Goal: Task Accomplishment & Management: Complete application form

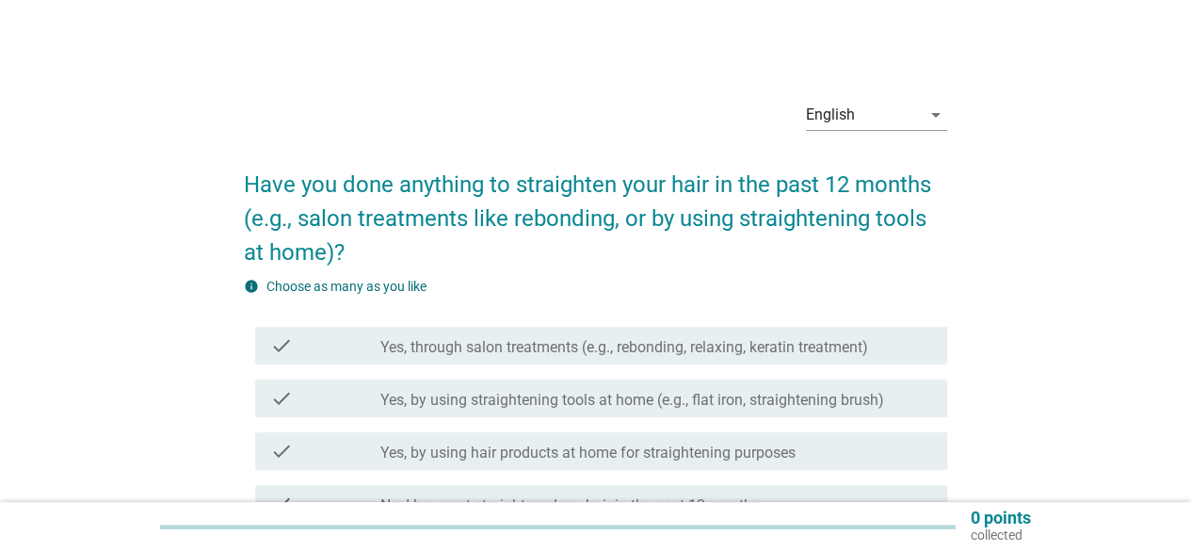
scroll to position [94, 0]
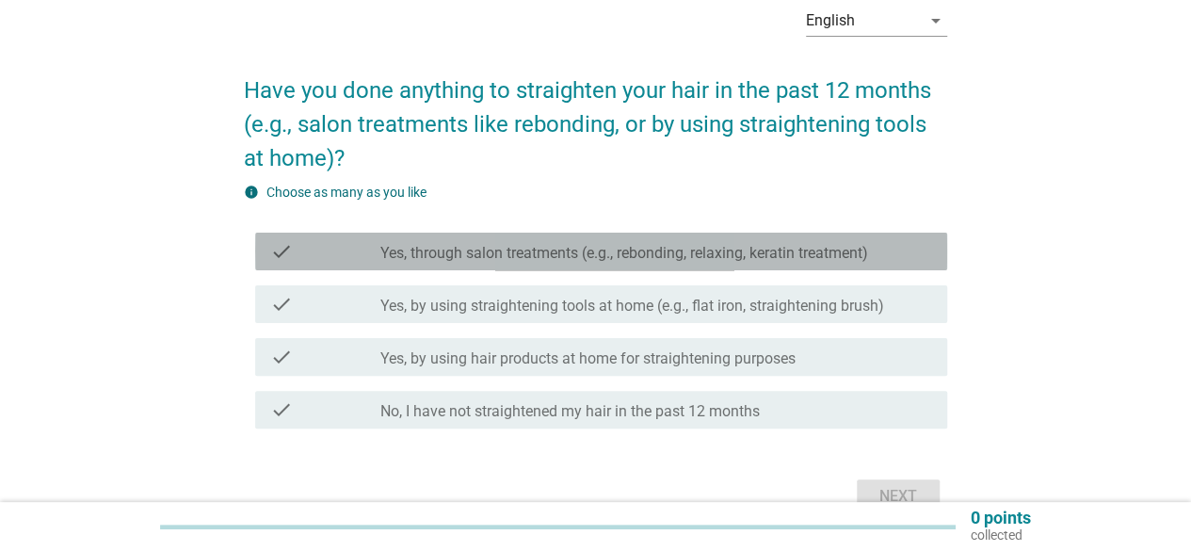
click at [459, 241] on div "check_box_outline_blank Yes, through salon treatments (e.g., rebonding, relaxin…" at bounding box center [657, 251] width 552 height 23
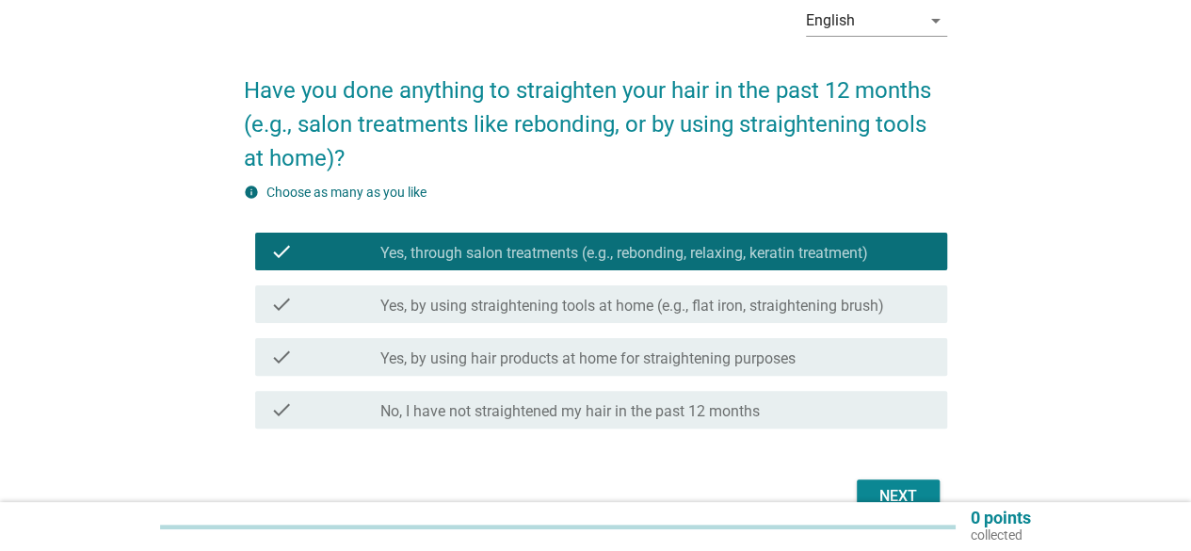
click at [466, 318] on div "check check_box_outline_blank Yes, by using straightening tools at home (e.g., …" at bounding box center [601, 304] width 692 height 38
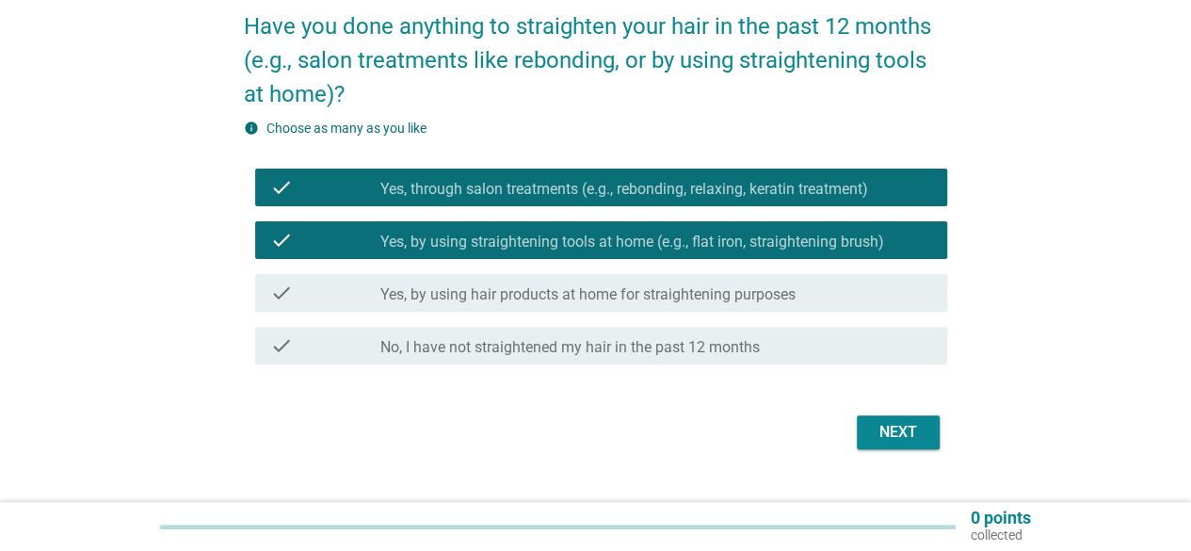
scroll to position [188, 0]
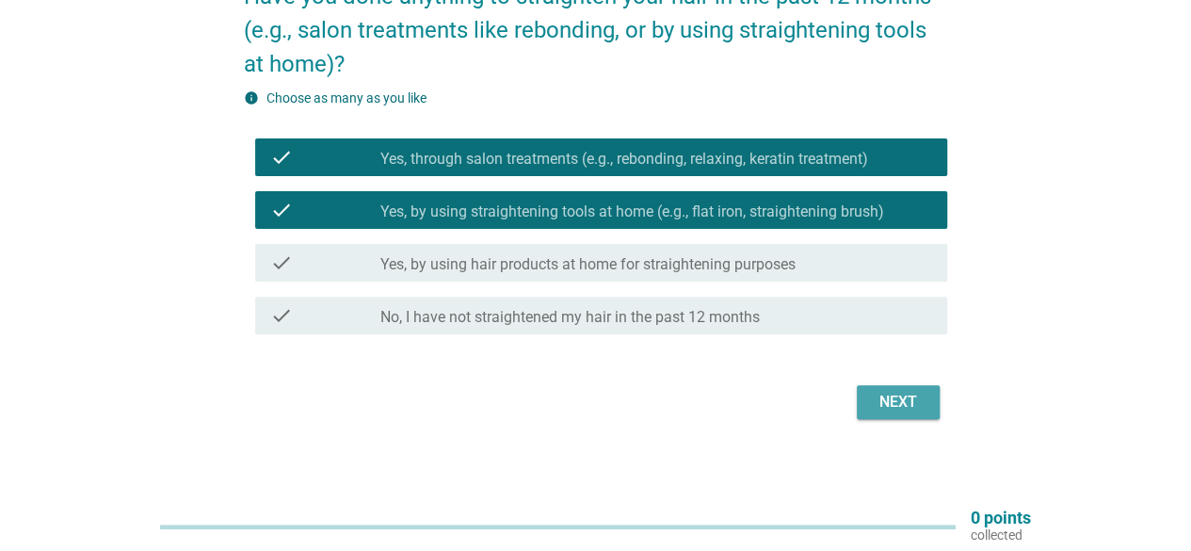
click at [911, 401] on div "Next" at bounding box center [898, 402] width 53 height 23
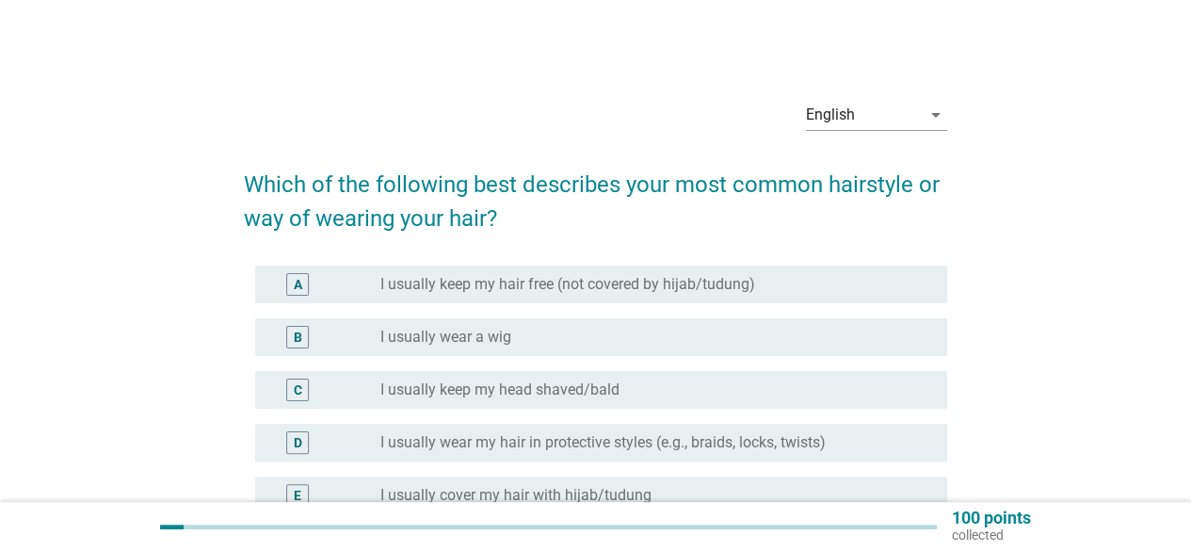
scroll to position [94, 0]
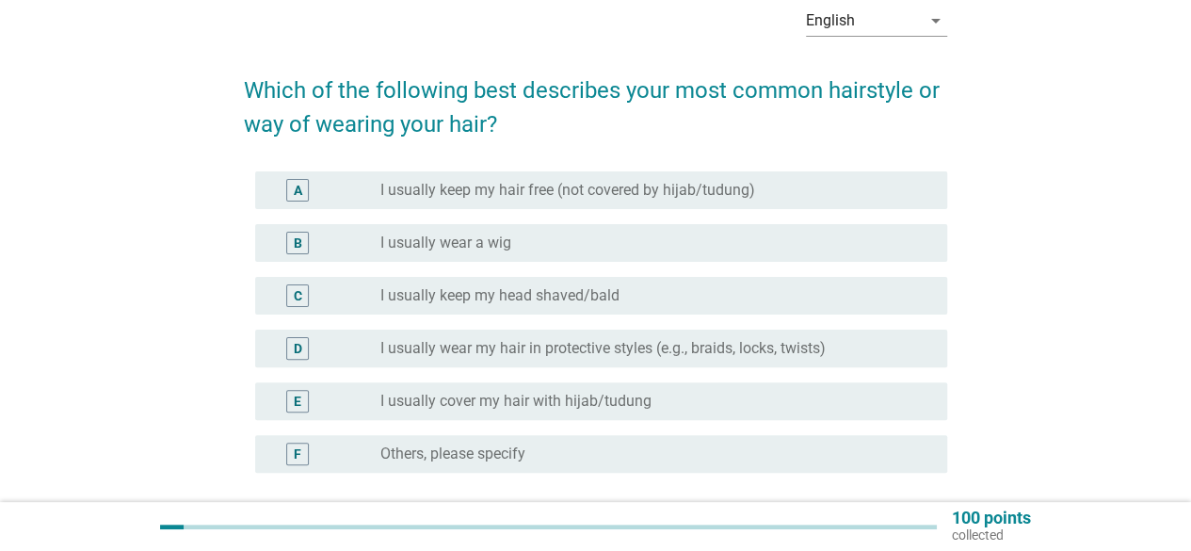
click at [592, 191] on label "I usually keep my hair free (not covered by hijab/tudung)" at bounding box center [568, 190] width 375 height 19
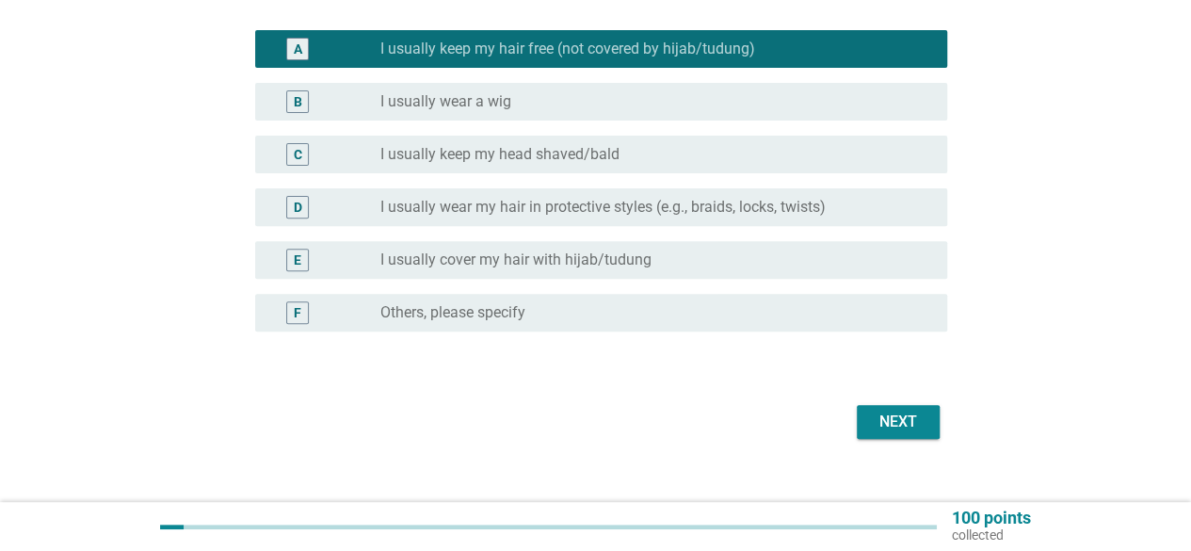
scroll to position [262, 0]
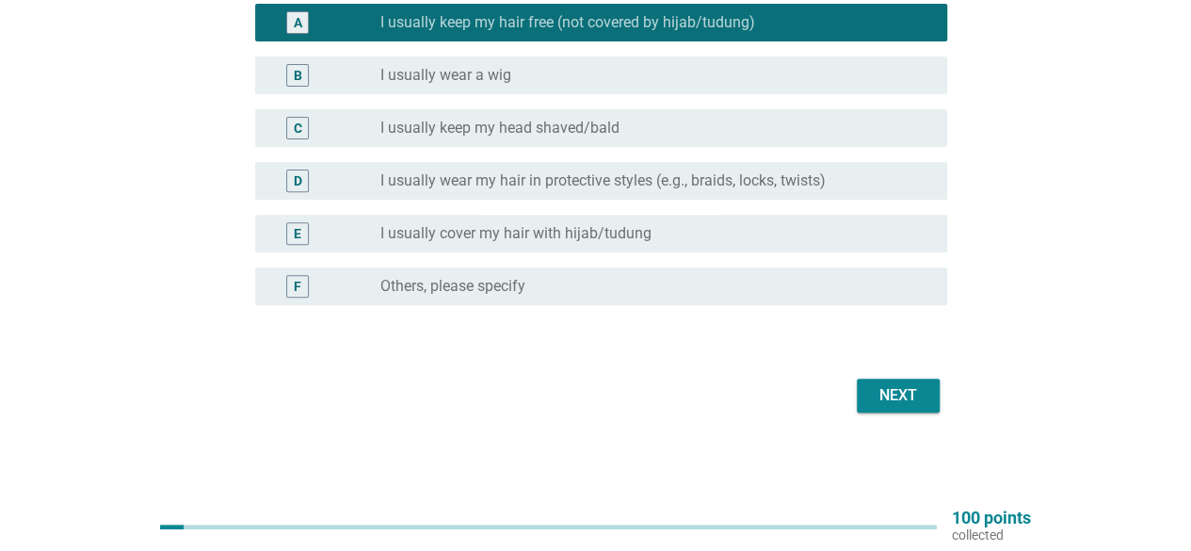
click at [900, 392] on div "Next" at bounding box center [898, 395] width 53 height 23
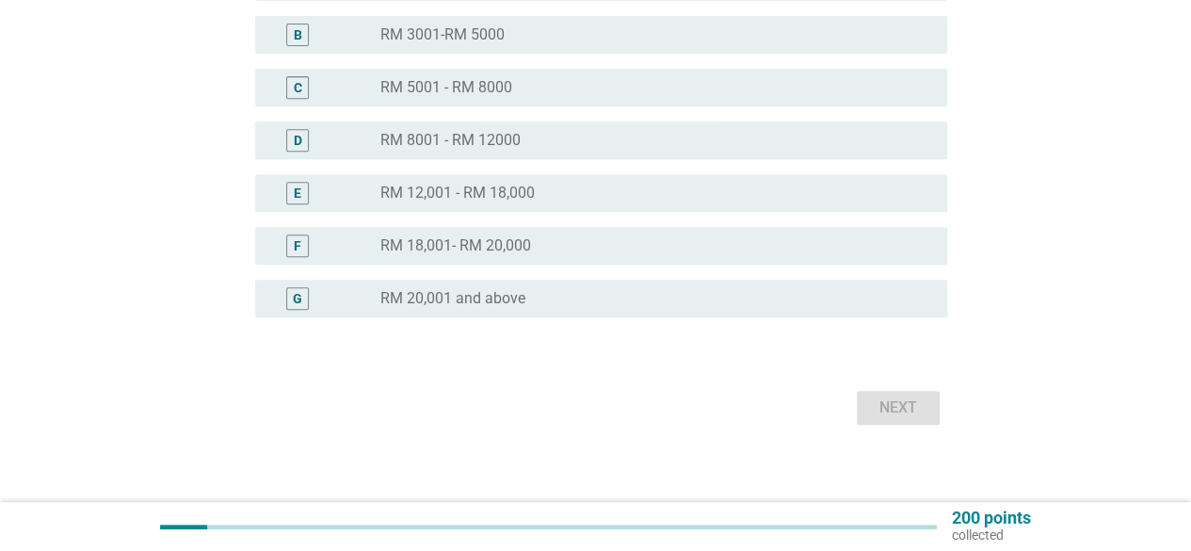
scroll to position [382, 0]
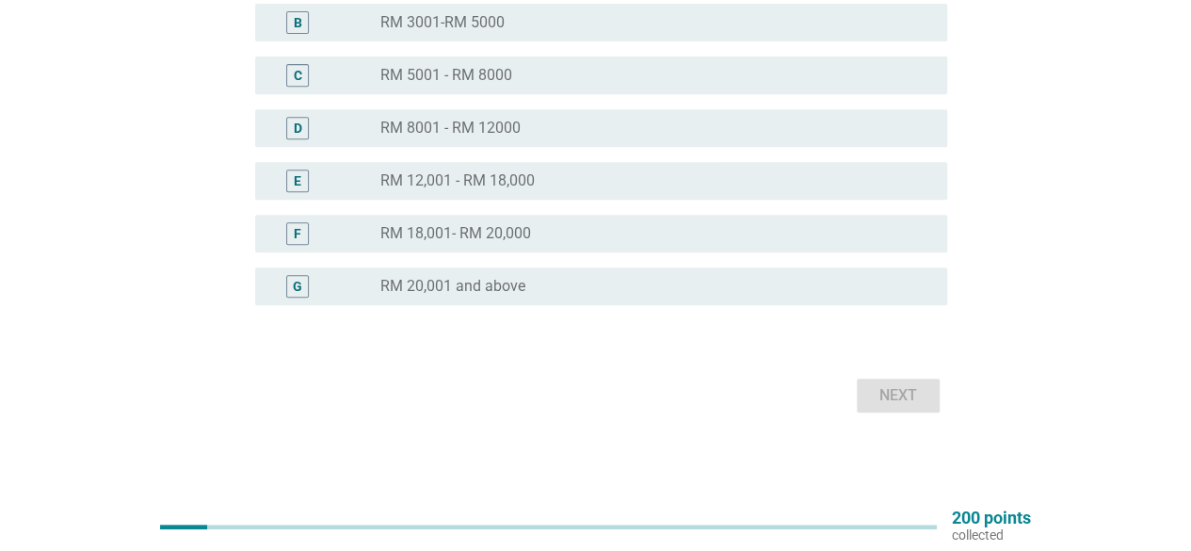
click at [477, 227] on label "RM 18,001- RM 20,000" at bounding box center [456, 233] width 151 height 19
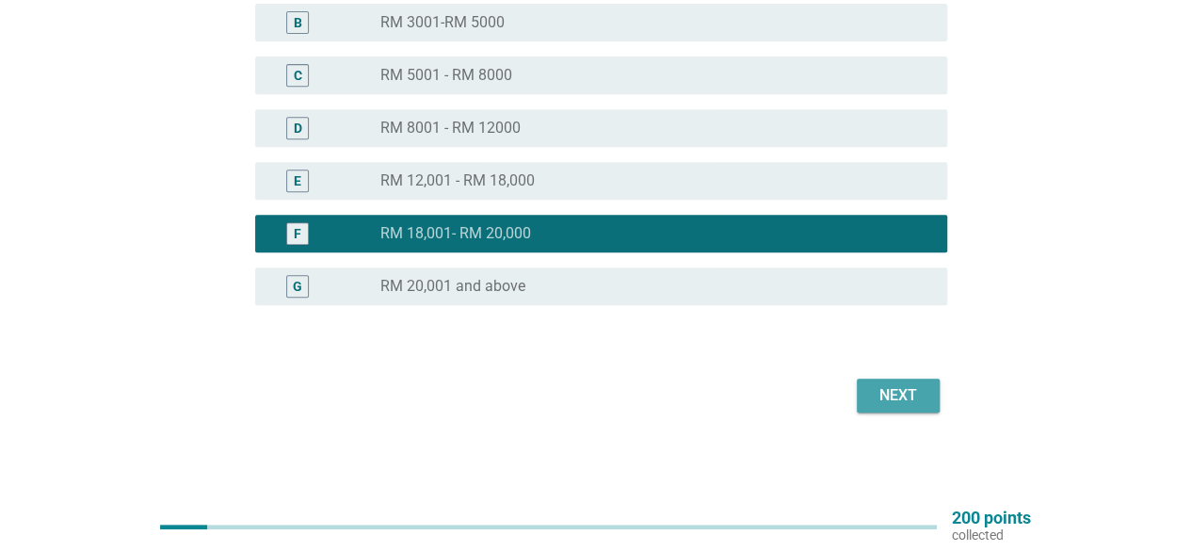
click at [915, 391] on div "Next" at bounding box center [898, 395] width 53 height 23
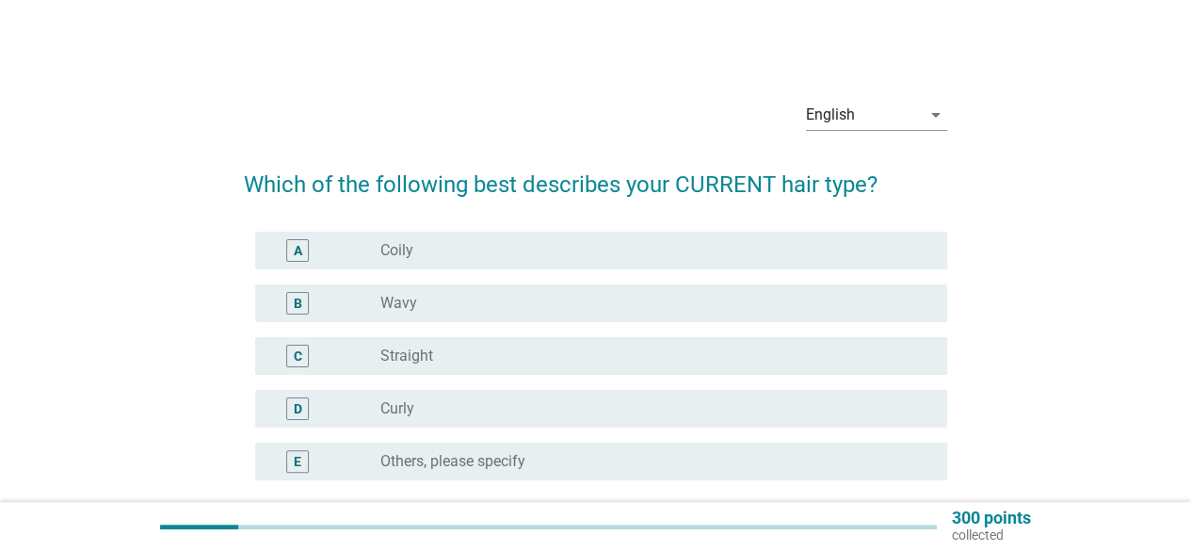
scroll to position [94, 0]
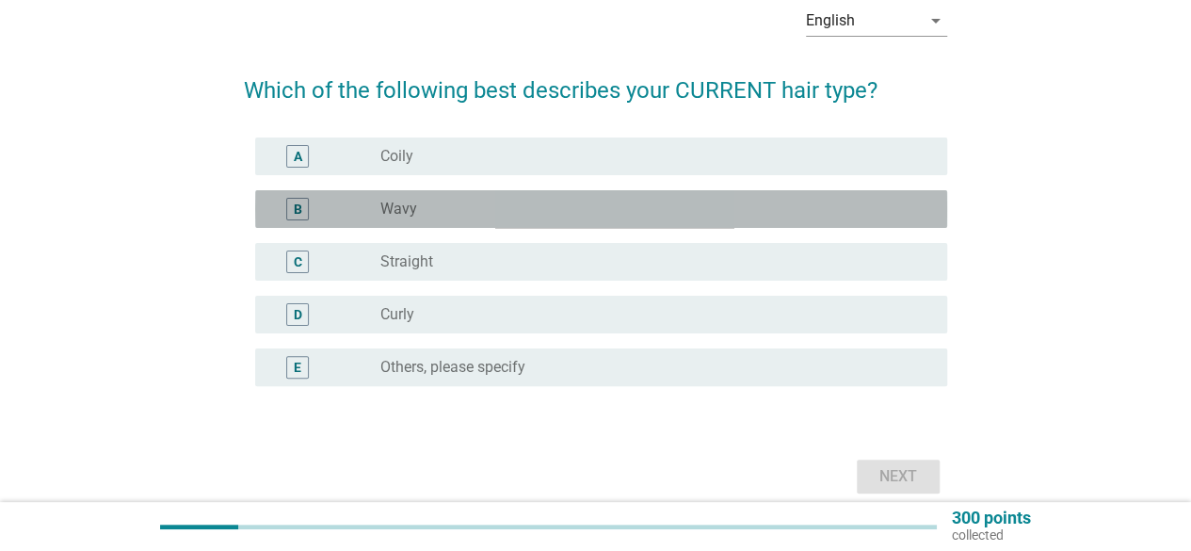
click at [432, 212] on div "radio_button_unchecked Wavy" at bounding box center [649, 209] width 537 height 19
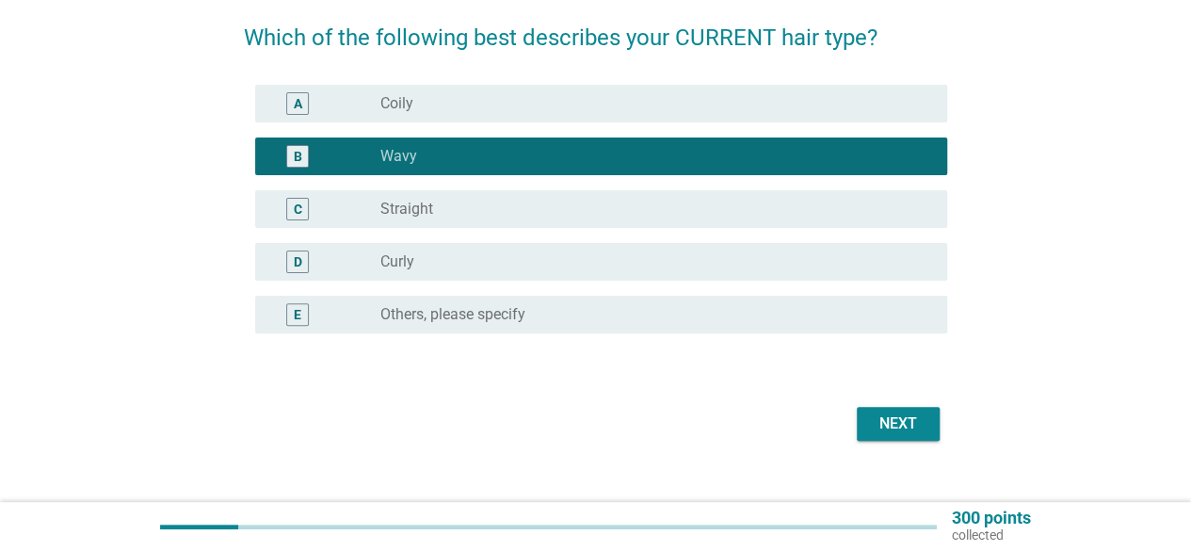
scroll to position [175, 0]
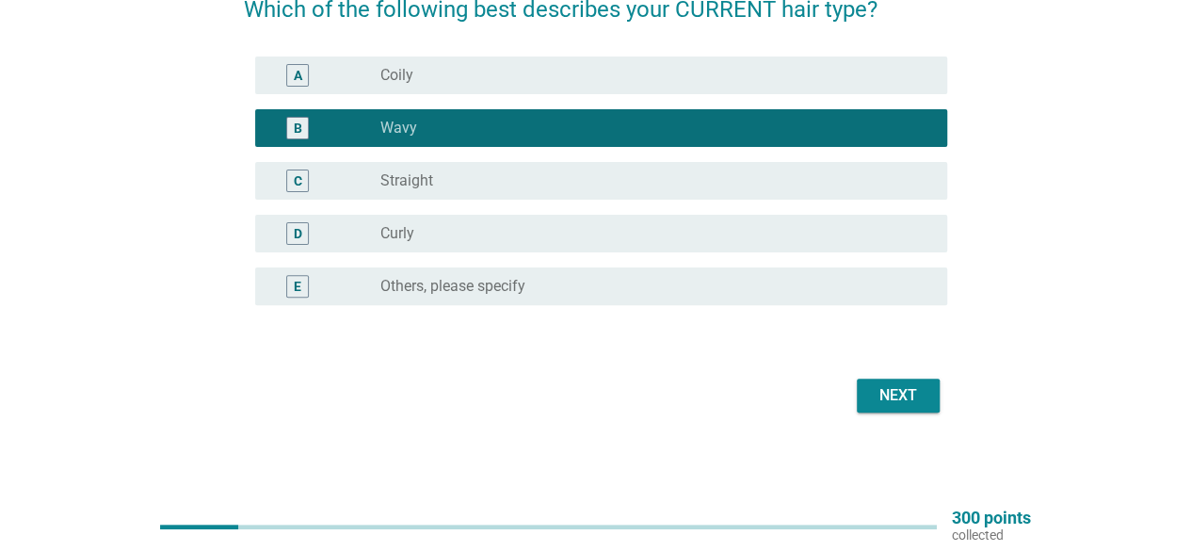
click at [885, 397] on div "Next" at bounding box center [898, 395] width 53 height 23
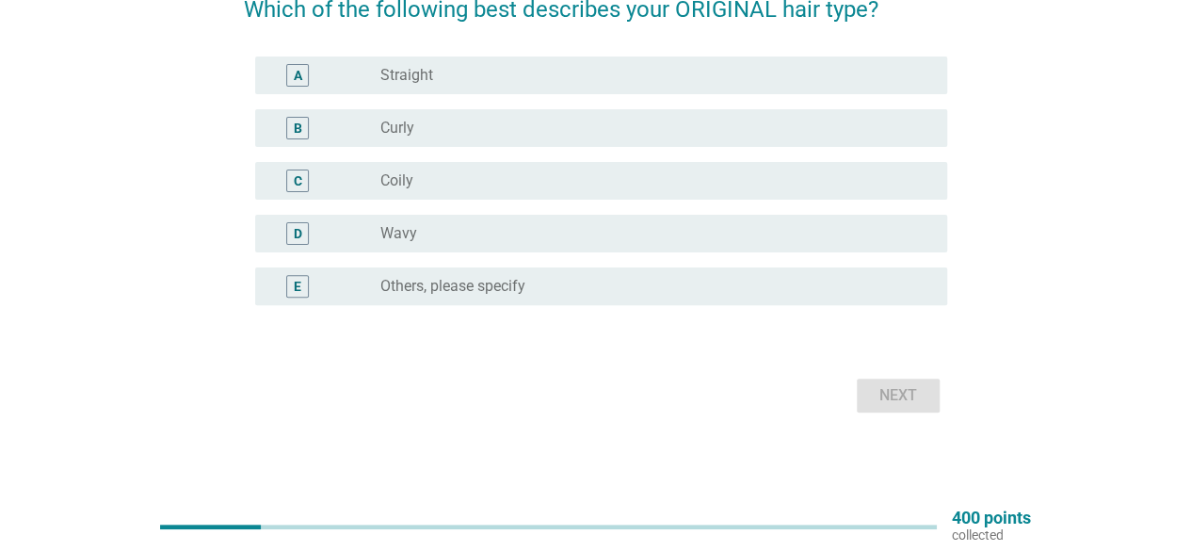
click at [427, 131] on div "radio_button_unchecked Curly" at bounding box center [649, 128] width 537 height 19
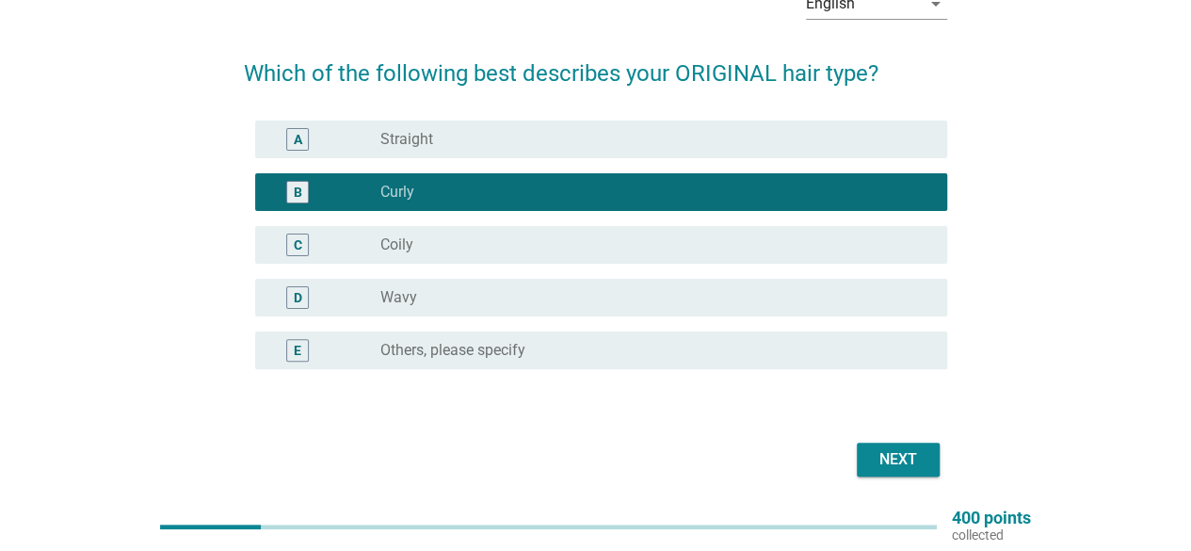
scroll to position [81, 0]
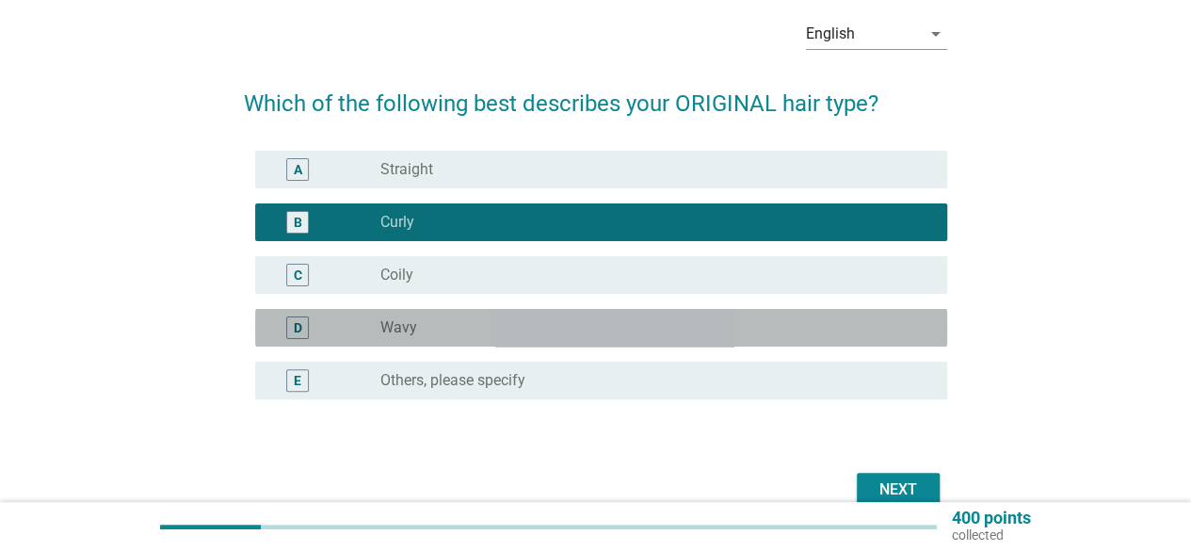
click at [478, 319] on div "radio_button_unchecked Wavy" at bounding box center [649, 327] width 537 height 19
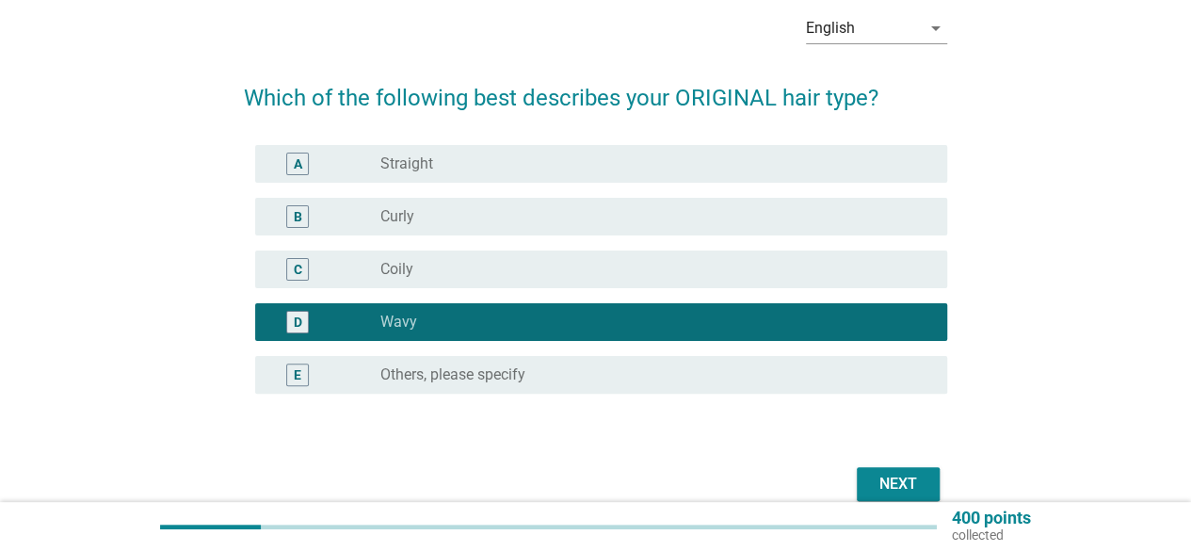
scroll to position [175, 0]
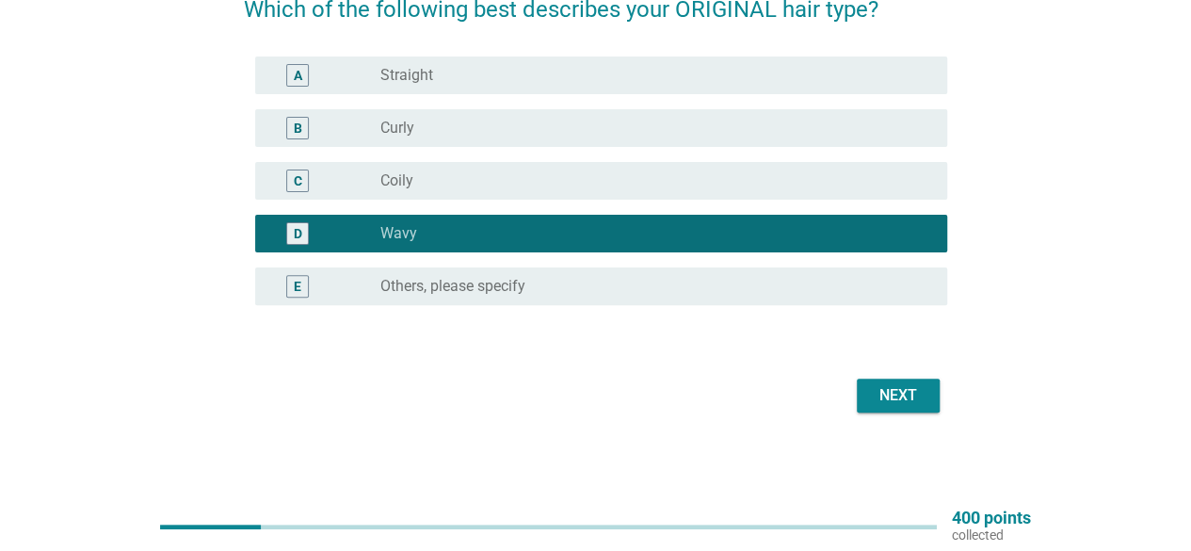
click at [904, 388] on div "Next" at bounding box center [898, 395] width 53 height 23
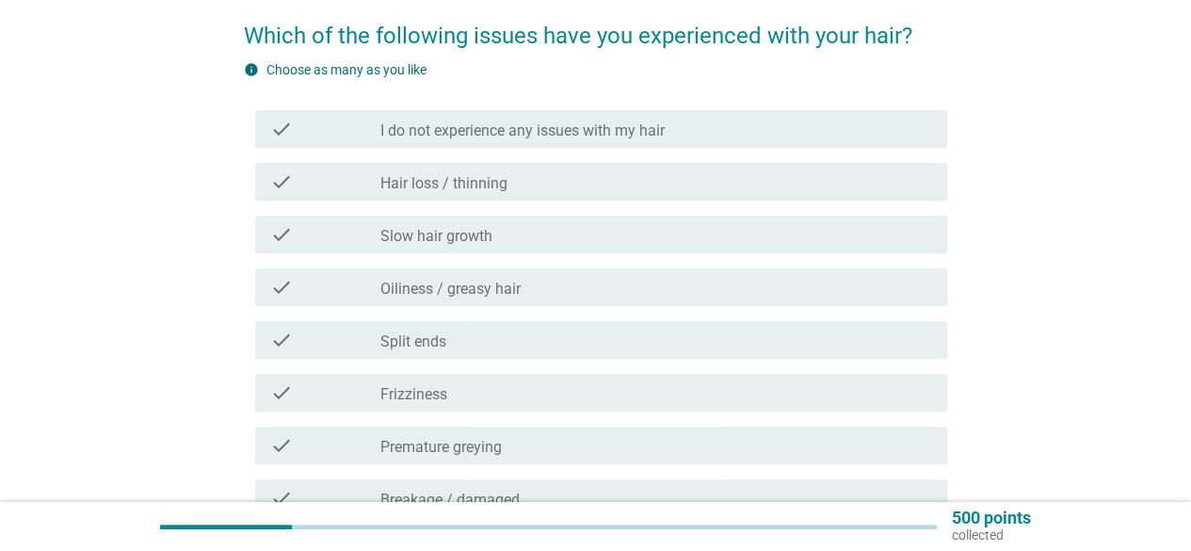
scroll to position [188, 0]
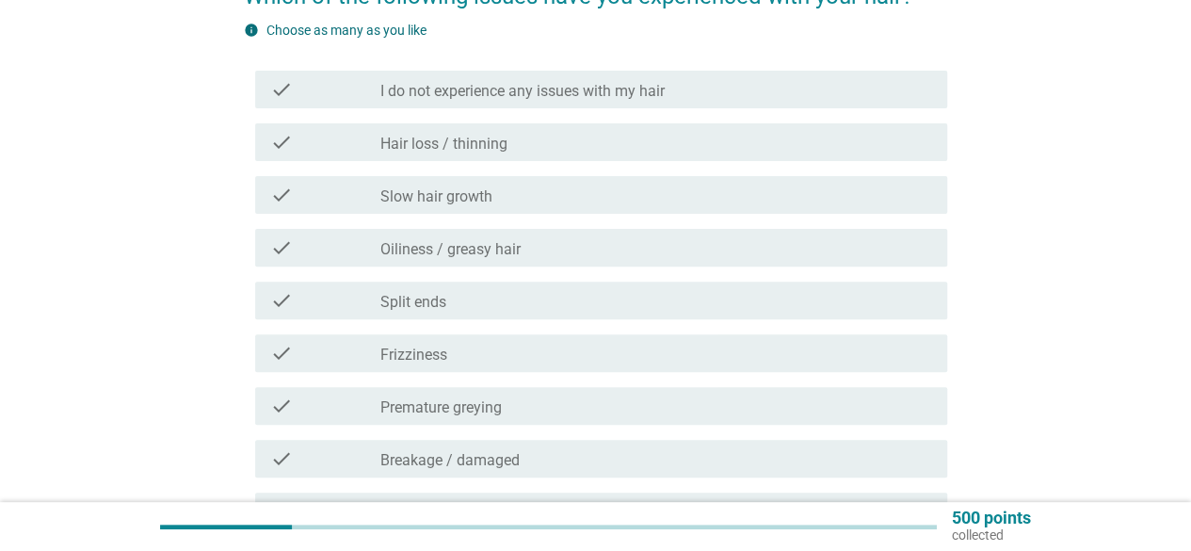
click at [493, 142] on label "Hair loss / thinning" at bounding box center [444, 144] width 127 height 19
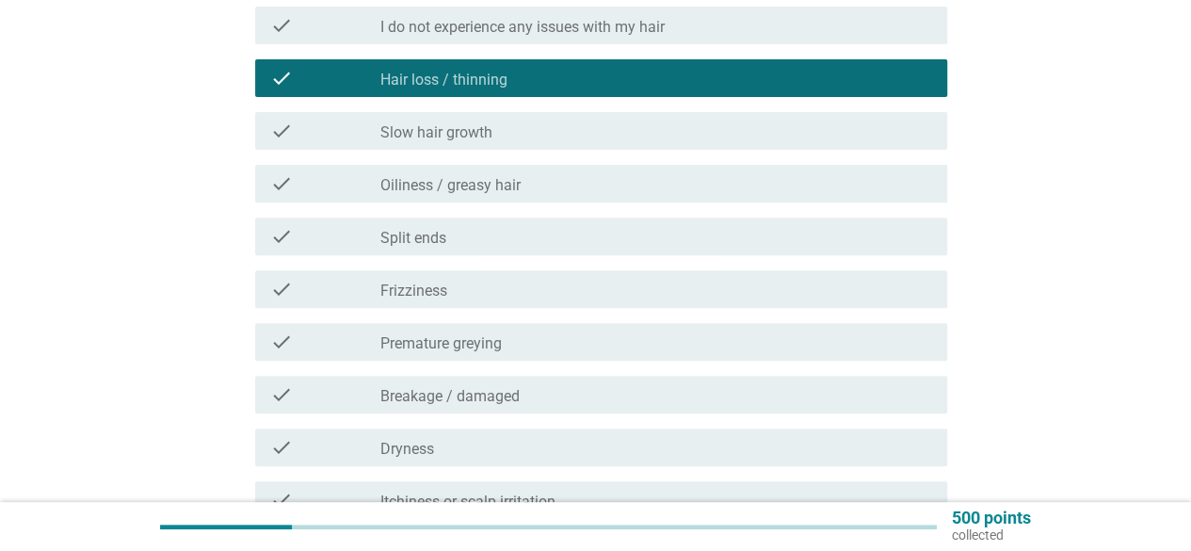
scroll to position [283, 0]
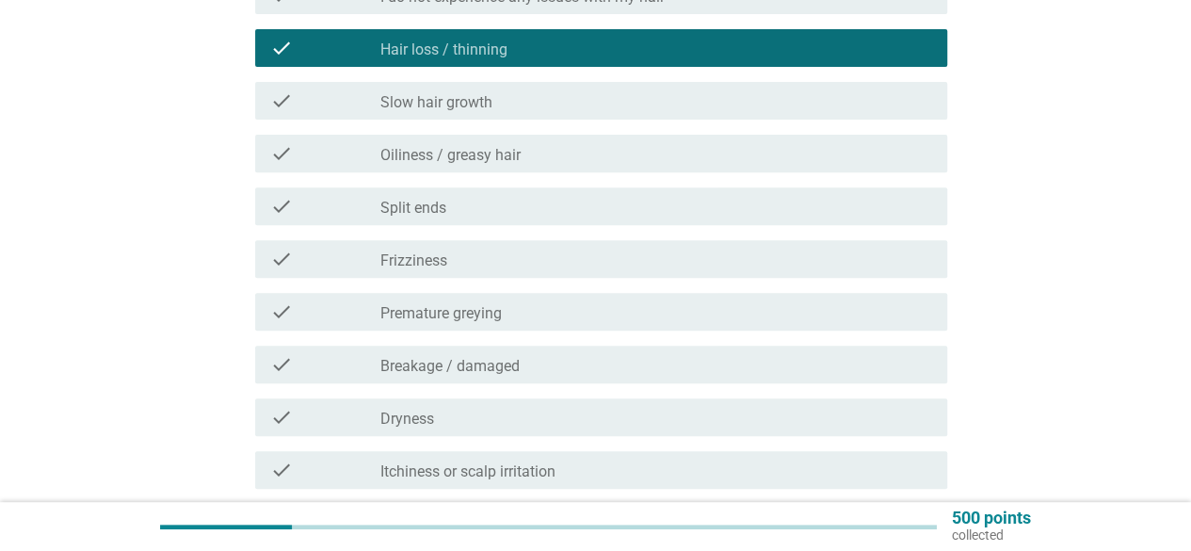
click at [530, 150] on div "check_box_outline_blank Oiliness / greasy hair" at bounding box center [657, 153] width 552 height 23
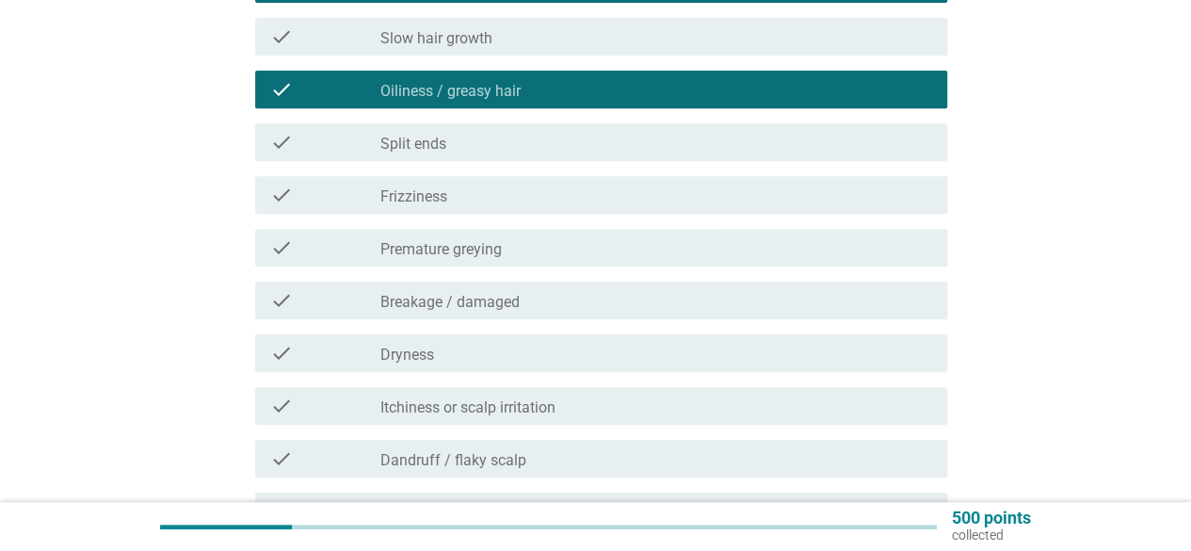
scroll to position [377, 0]
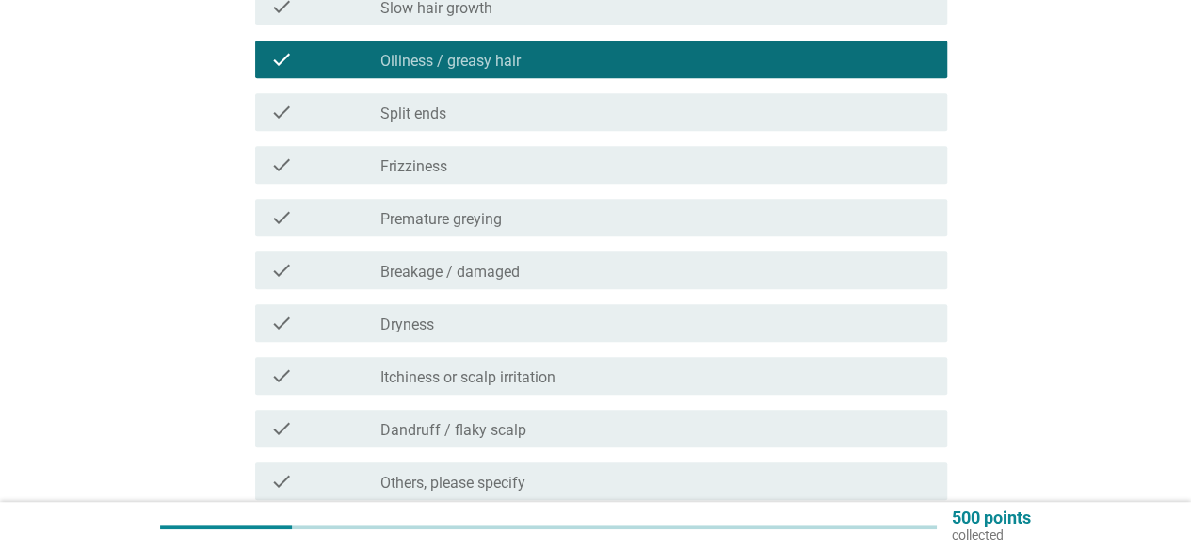
click at [528, 211] on div "check_box_outline_blank Premature greying" at bounding box center [657, 217] width 552 height 23
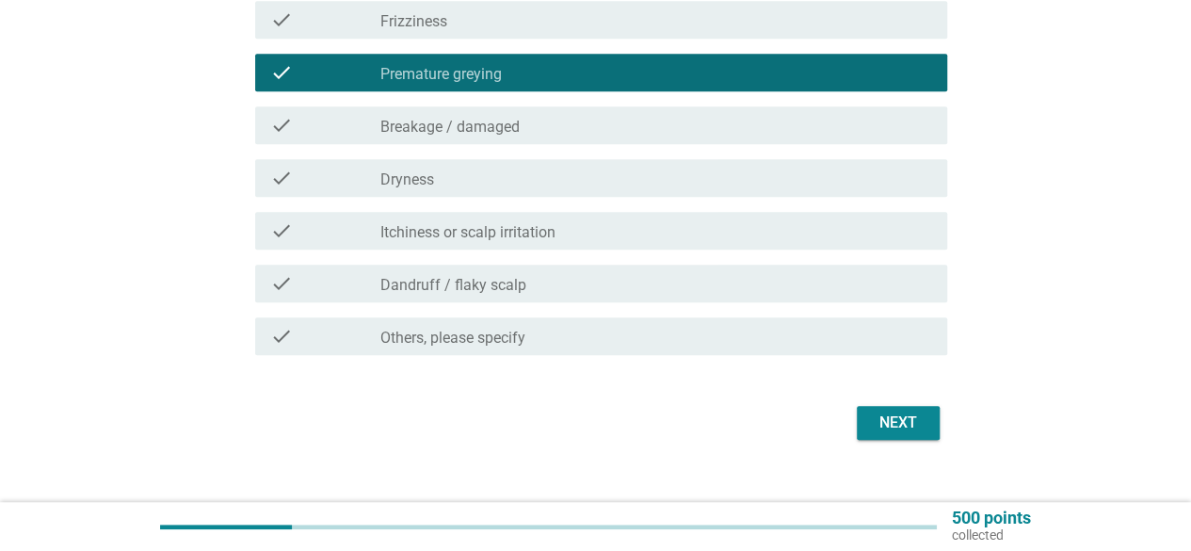
scroll to position [550, 0]
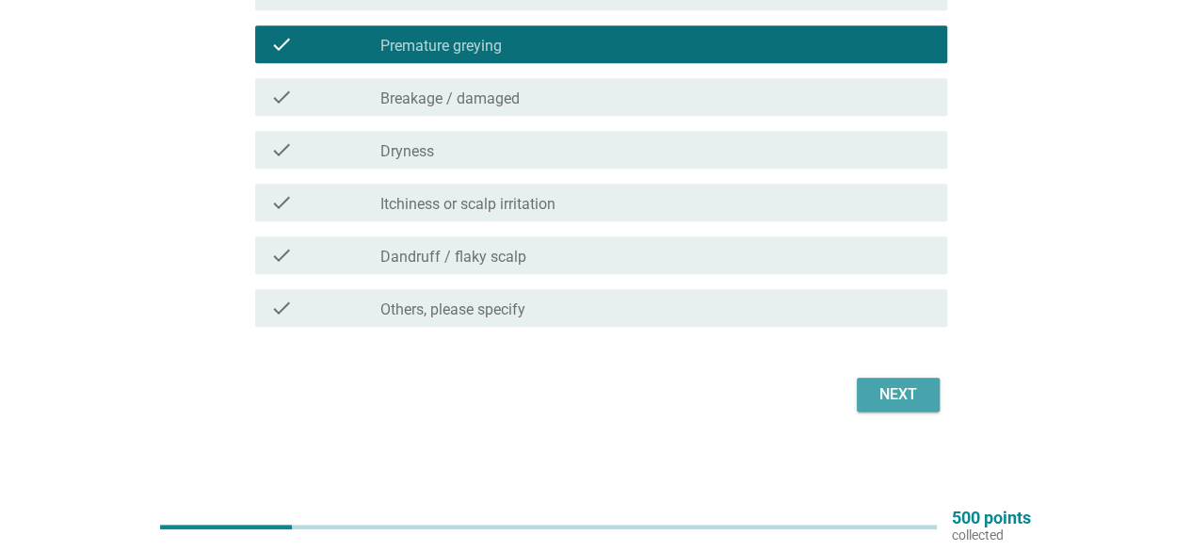
click at [900, 391] on div "Next" at bounding box center [898, 394] width 53 height 23
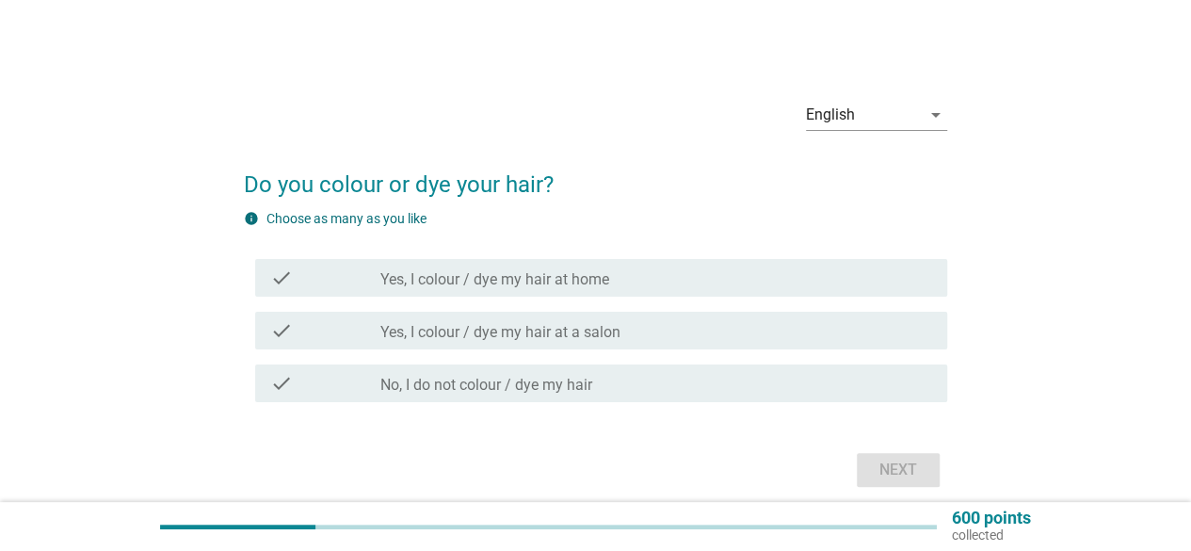
click at [471, 270] on label "Yes, I colour / dye my hair at home" at bounding box center [495, 279] width 229 height 19
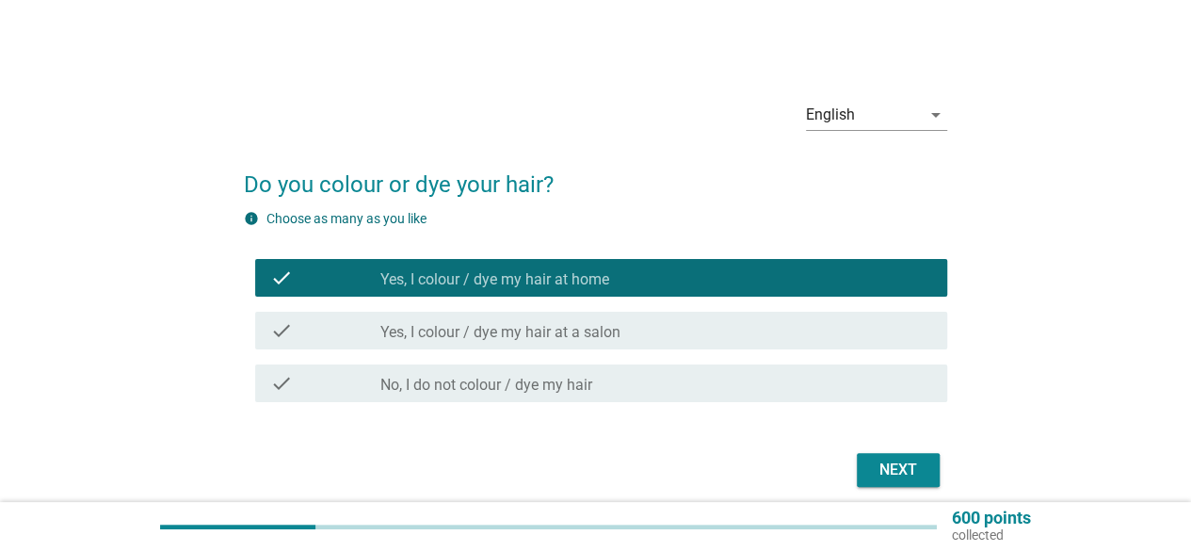
scroll to position [75, 0]
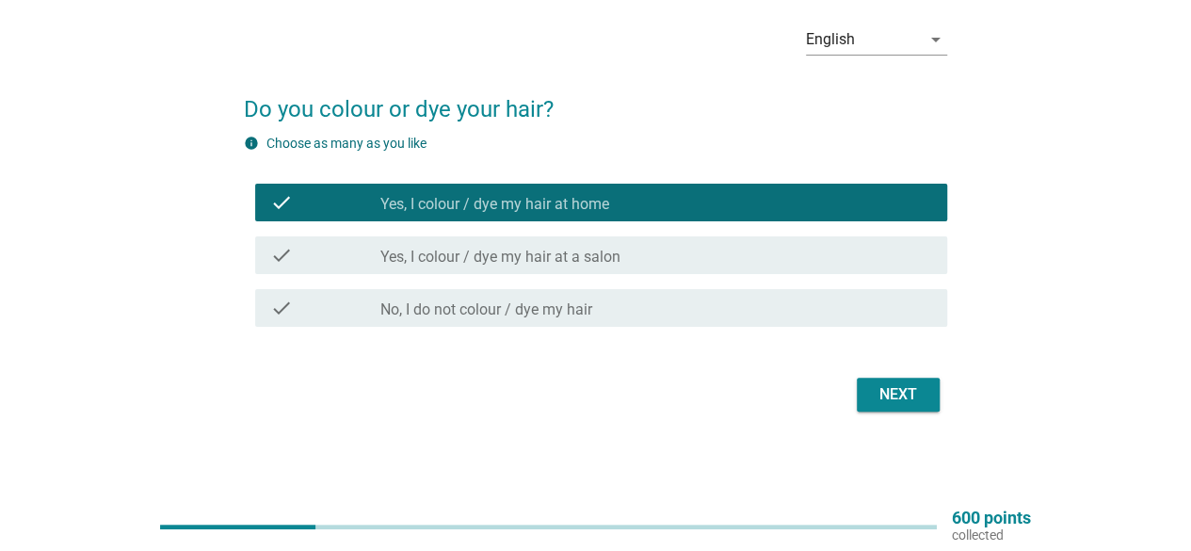
click at [905, 393] on div "Next" at bounding box center [898, 394] width 53 height 23
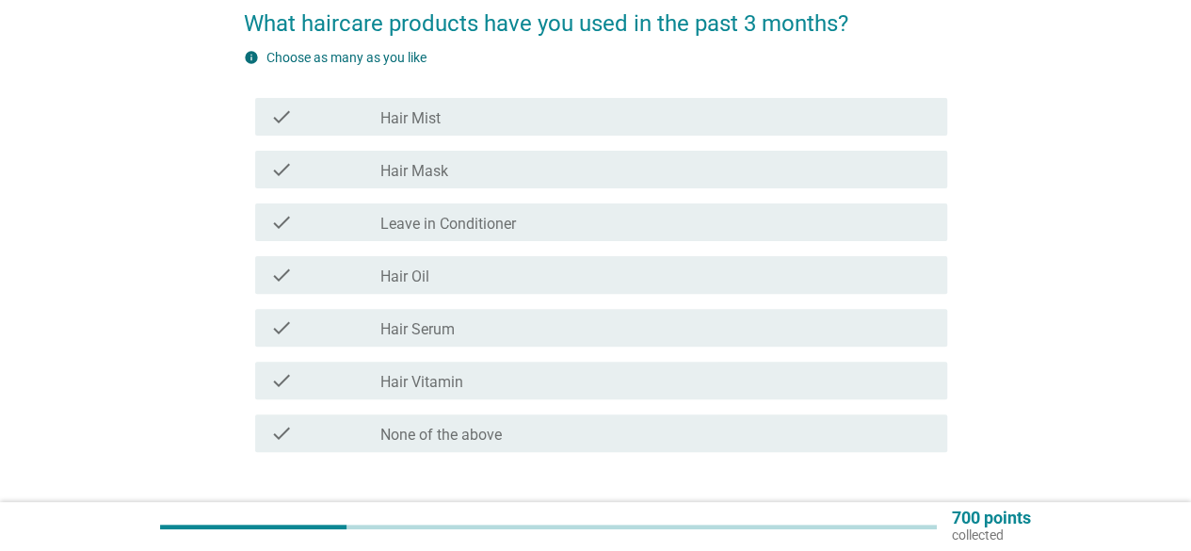
scroll to position [188, 0]
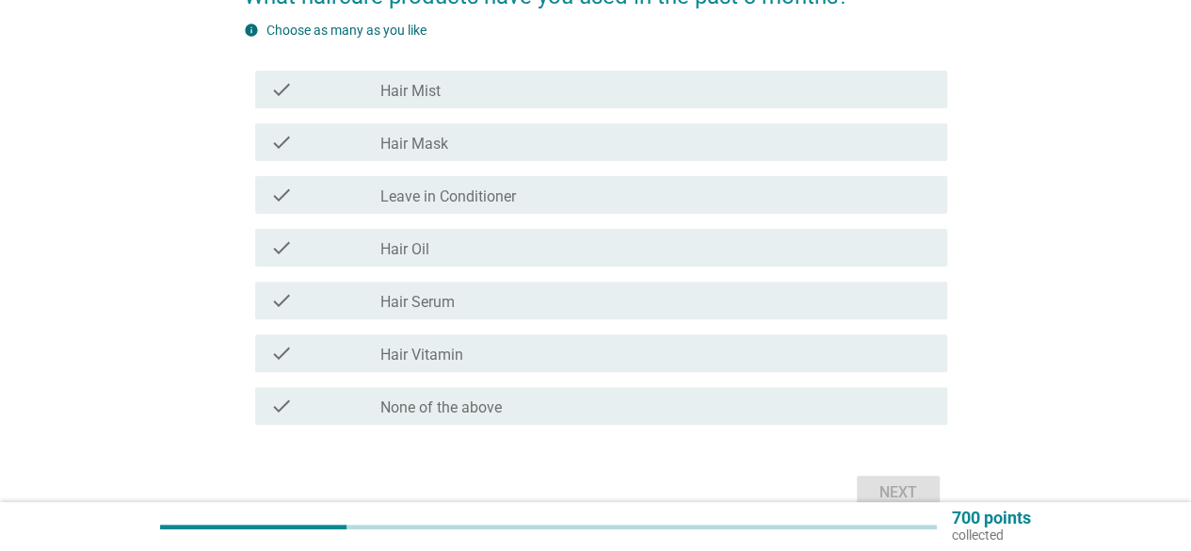
click at [405, 148] on label "Hair Mask" at bounding box center [415, 144] width 68 height 19
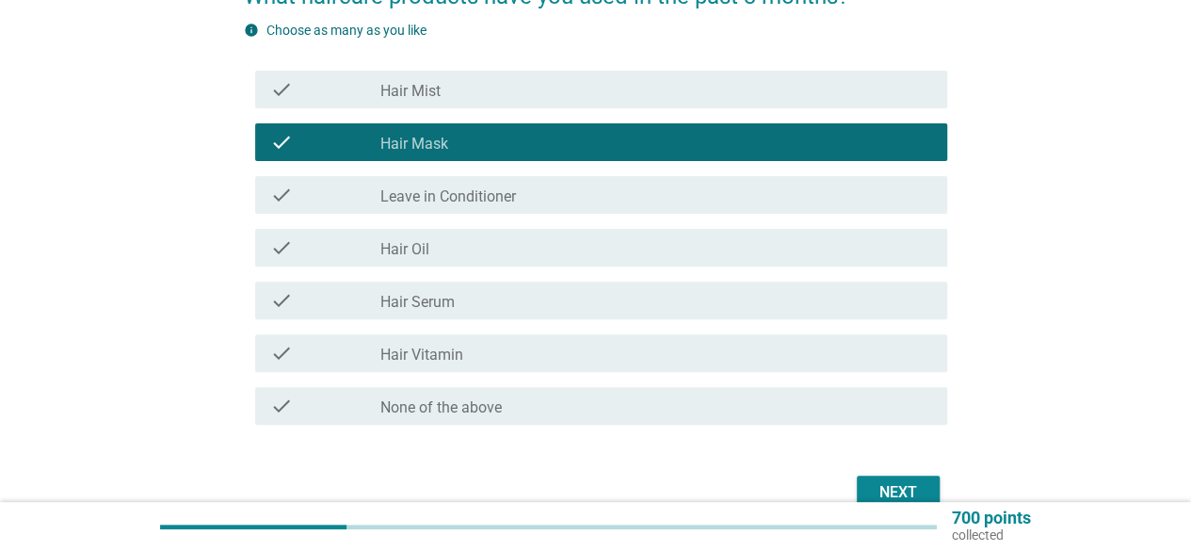
click at [462, 308] on div "check_box_outline_blank Hair Serum" at bounding box center [657, 300] width 552 height 23
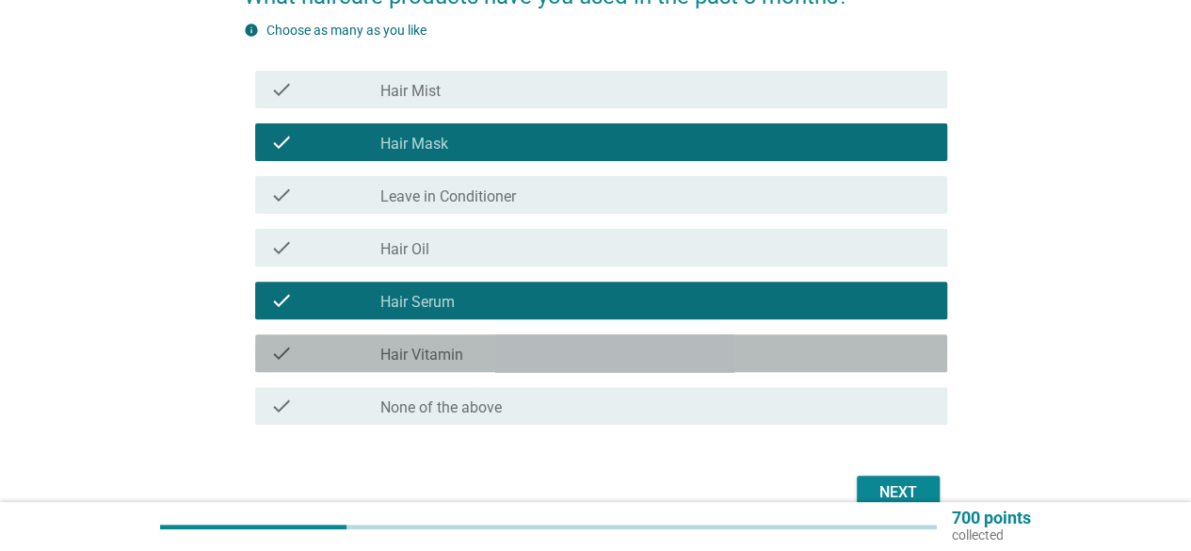
click at [457, 358] on label "Hair Vitamin" at bounding box center [422, 355] width 83 height 19
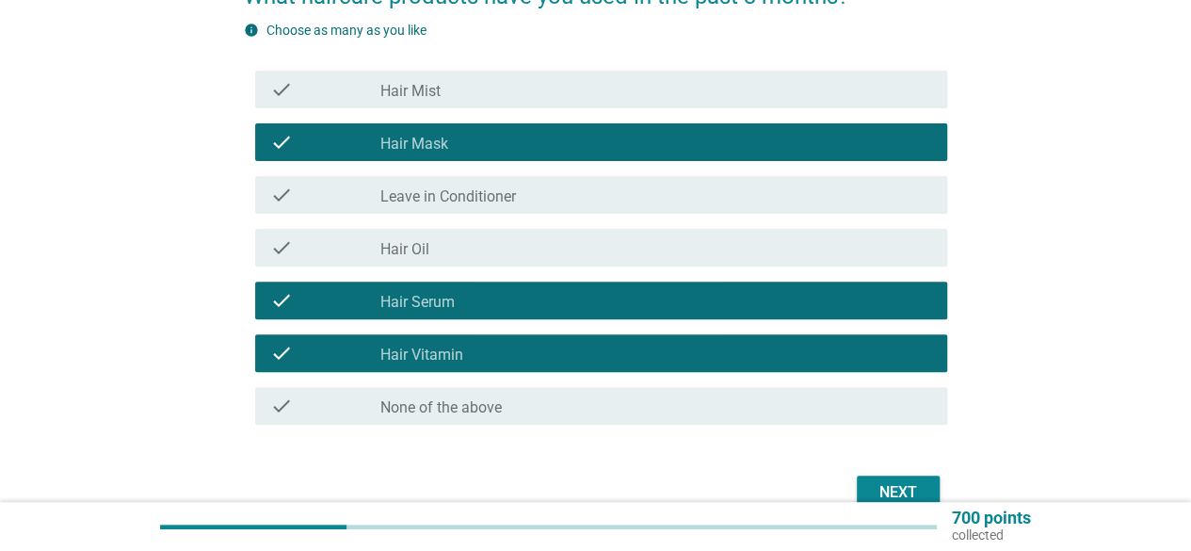
click at [892, 482] on div "Next" at bounding box center [898, 492] width 53 height 23
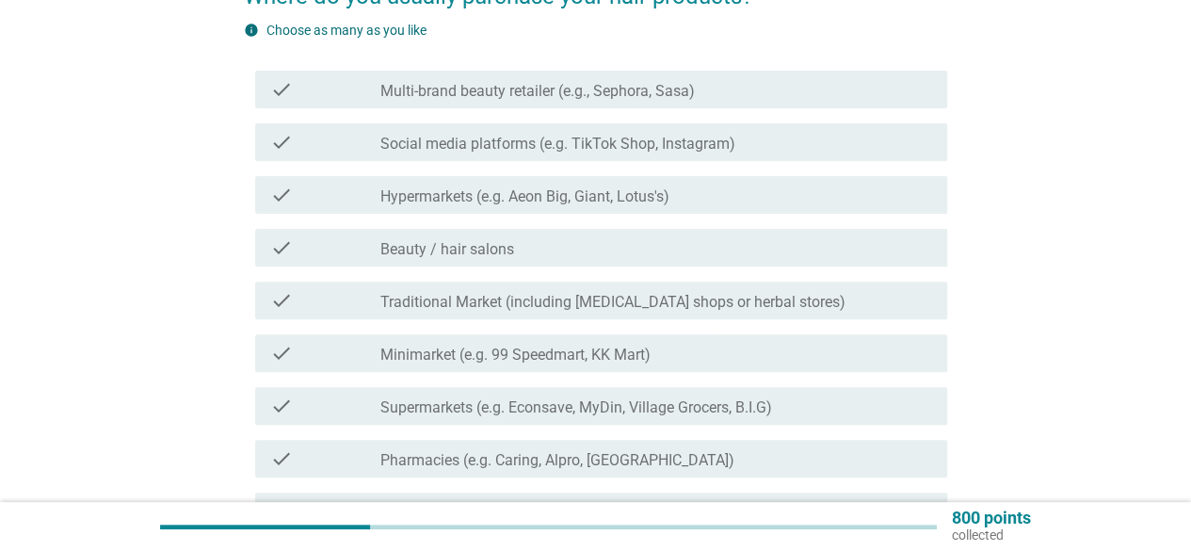
click at [468, 85] on label "Multi-brand beauty retailer (e.g., Sephora, Sasa)" at bounding box center [538, 91] width 315 height 19
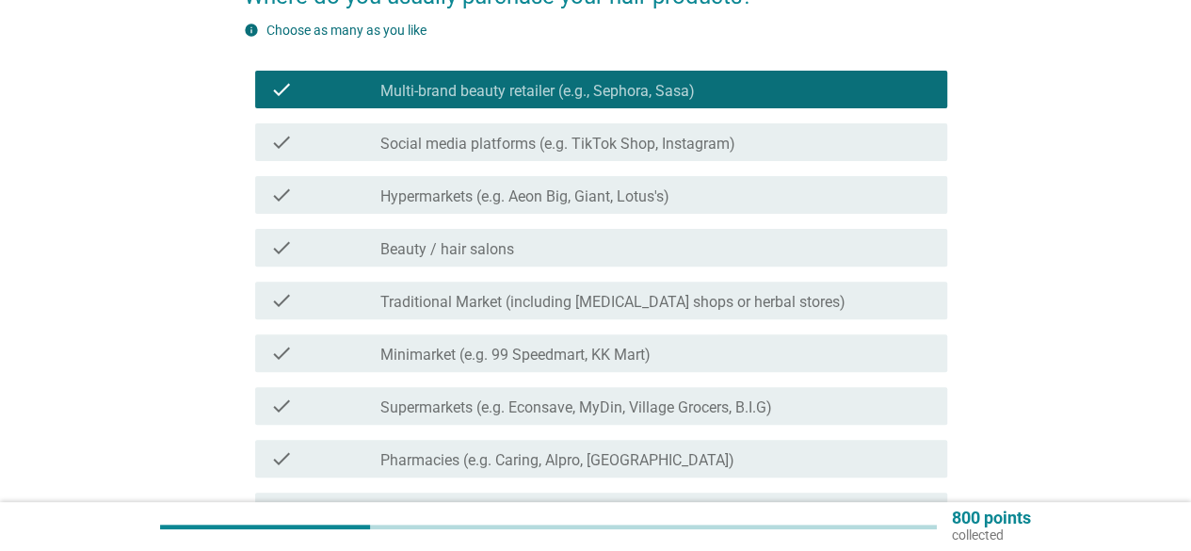
click at [507, 189] on label "Hypermarkets (e.g. Aeon Big, Giant, Lotus's)" at bounding box center [525, 196] width 289 height 19
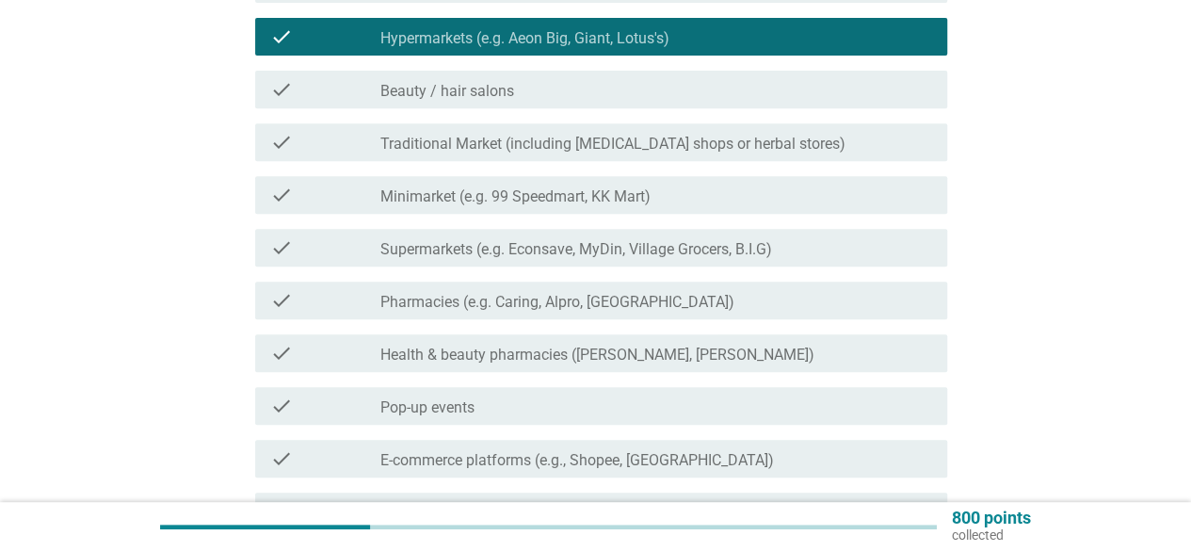
scroll to position [377, 0]
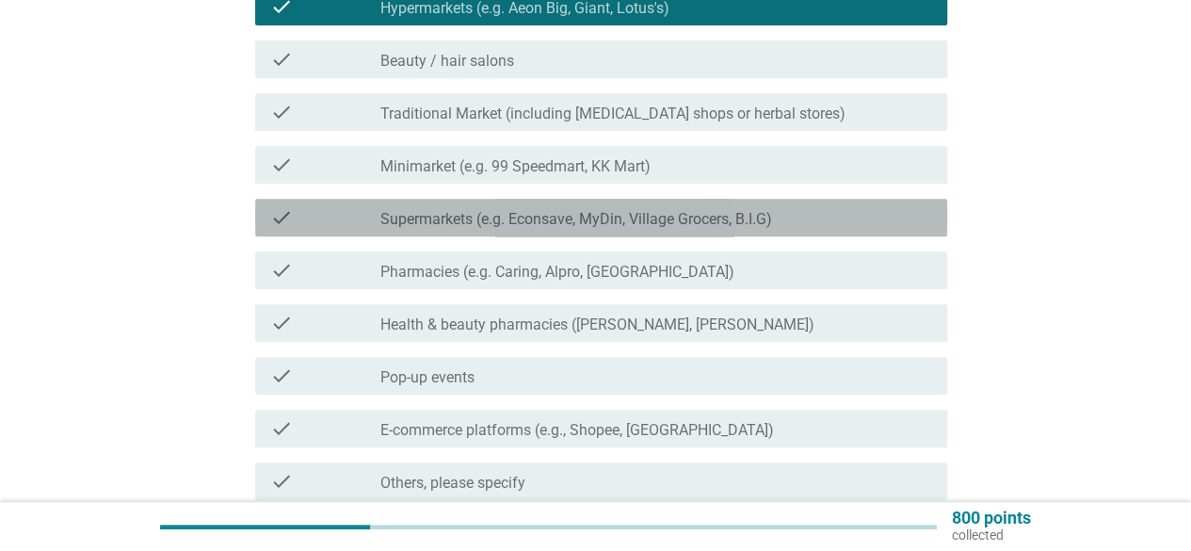
click at [597, 225] on label "Supermarkets (e.g. Econsave, MyDin, Village Grocers, B.I.G)" at bounding box center [577, 219] width 392 height 19
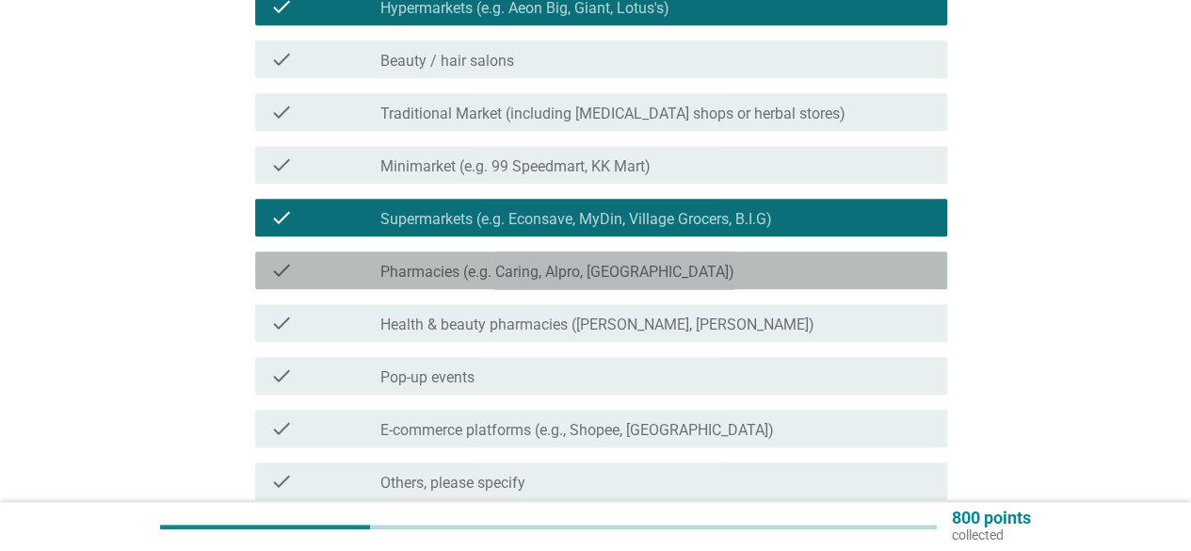
click at [586, 262] on div "check_box_outline_blank Pharmacies (e.g. Caring, Alpro, Health Lane)" at bounding box center [657, 270] width 552 height 23
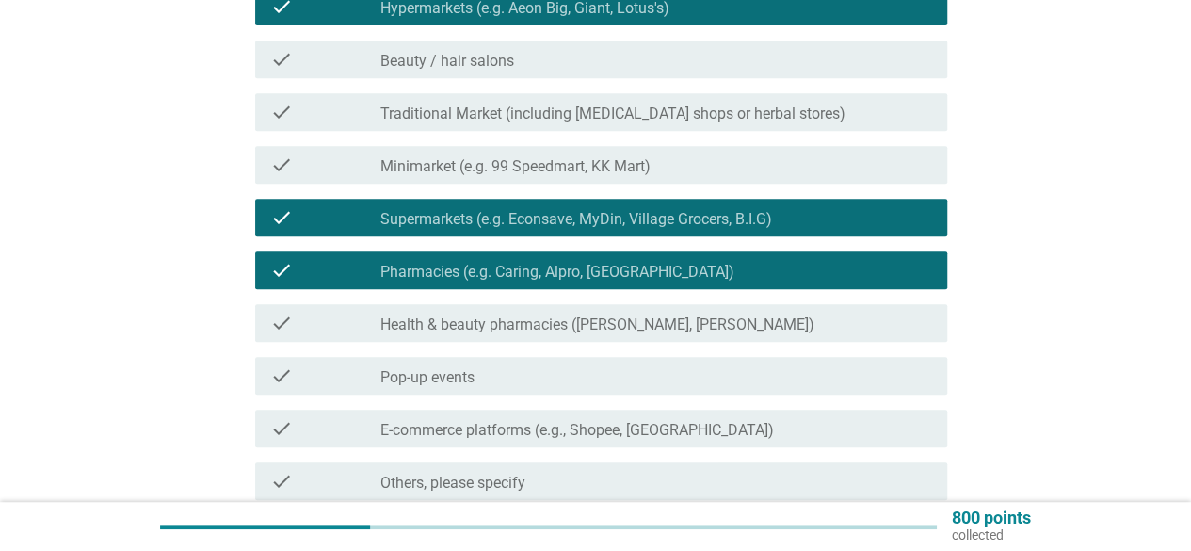
scroll to position [471, 0]
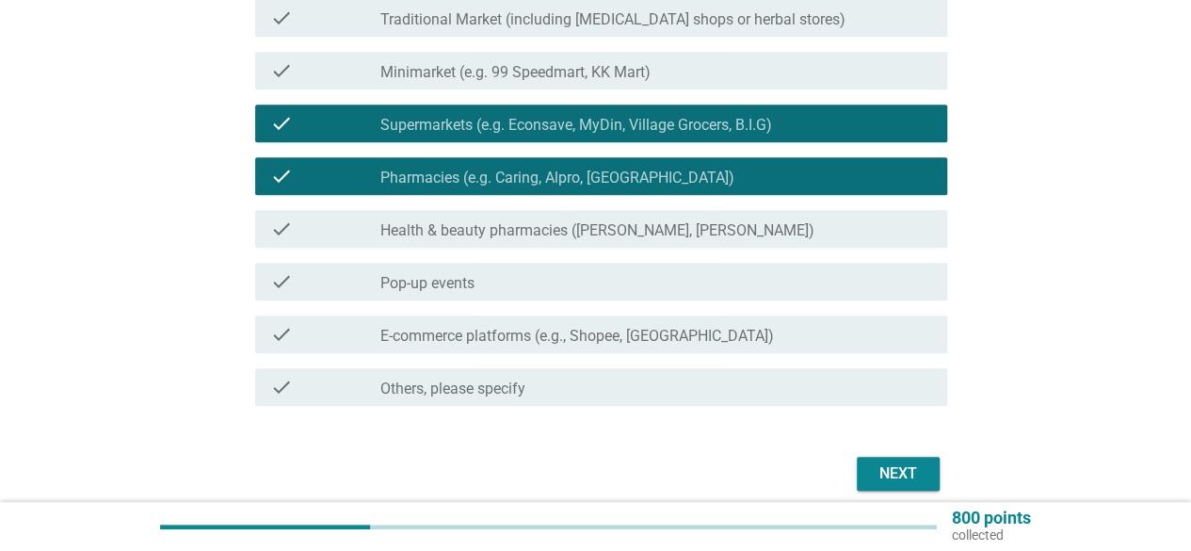
click at [607, 239] on label "Health & beauty pharmacies (e.g. Guardian, Watsons)" at bounding box center [598, 230] width 434 height 19
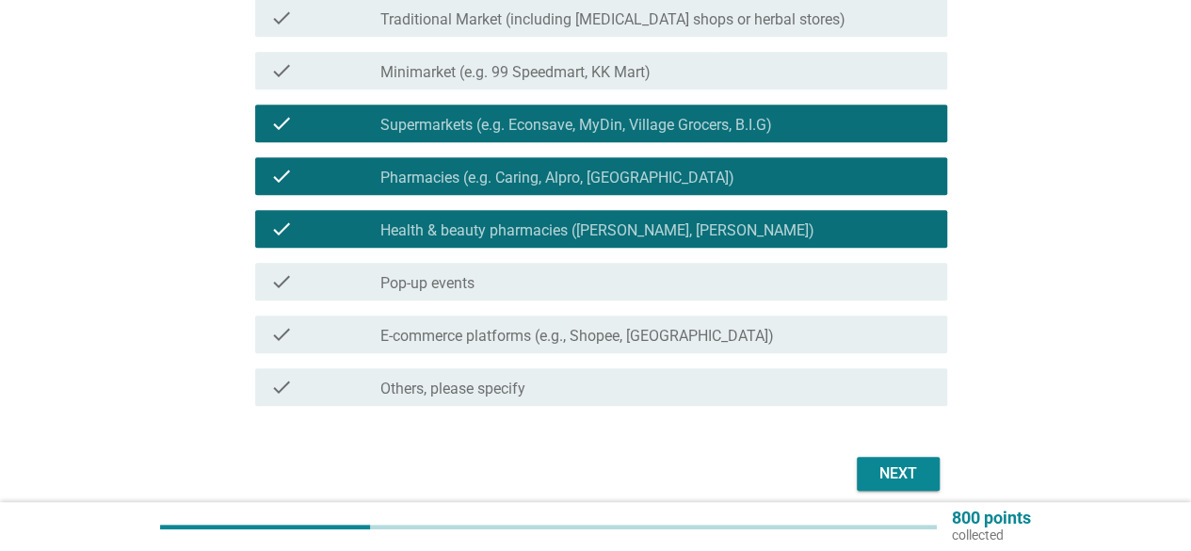
scroll to position [550, 0]
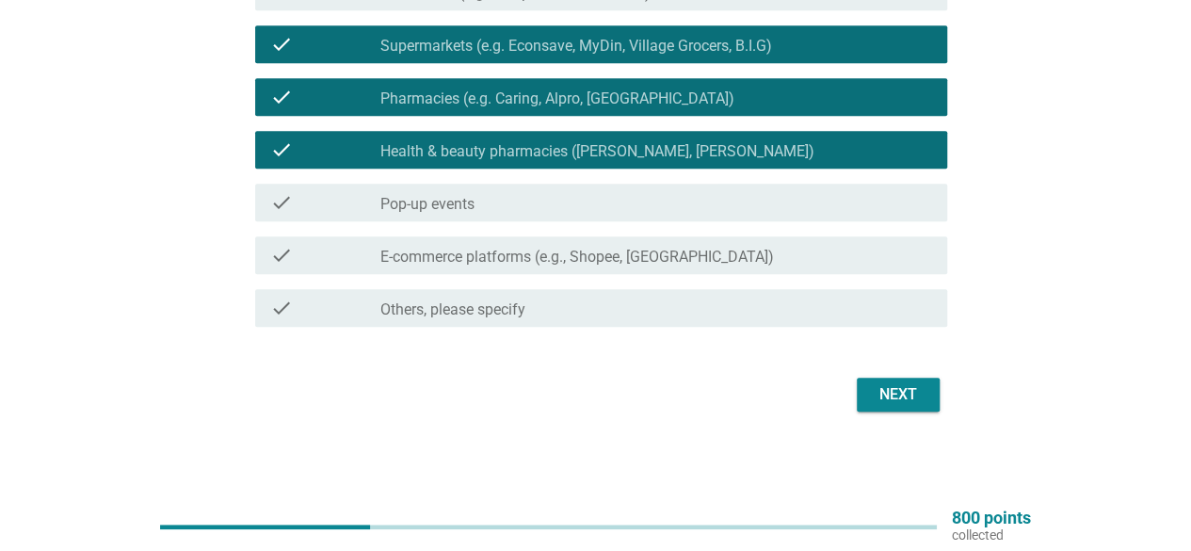
click at [591, 261] on label "E-commerce platforms (e.g., Shopee, Lazada)" at bounding box center [578, 257] width 394 height 19
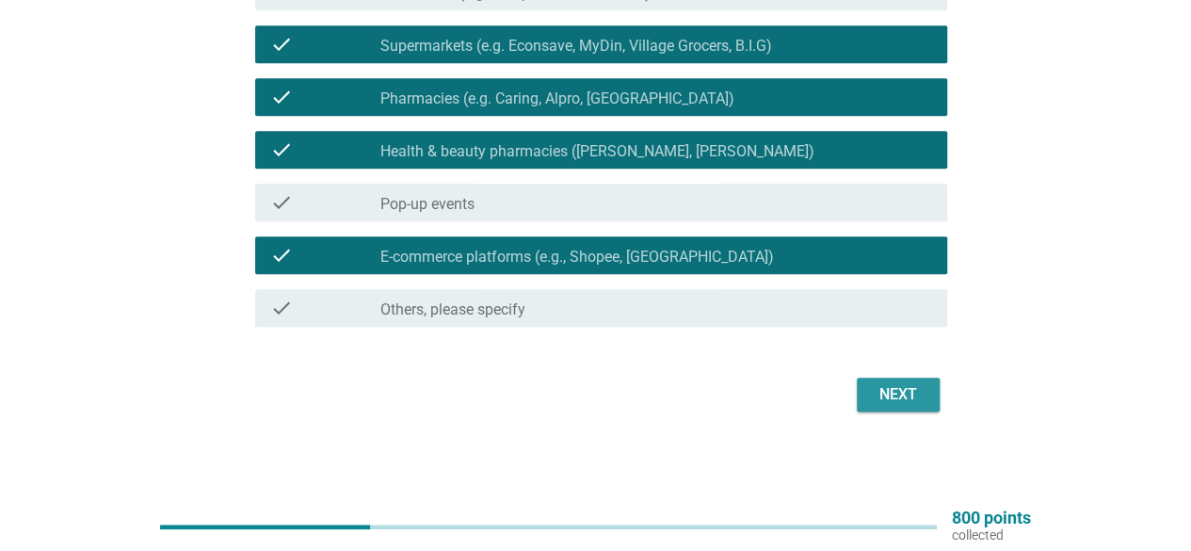
click at [892, 394] on div "Next" at bounding box center [898, 394] width 53 height 23
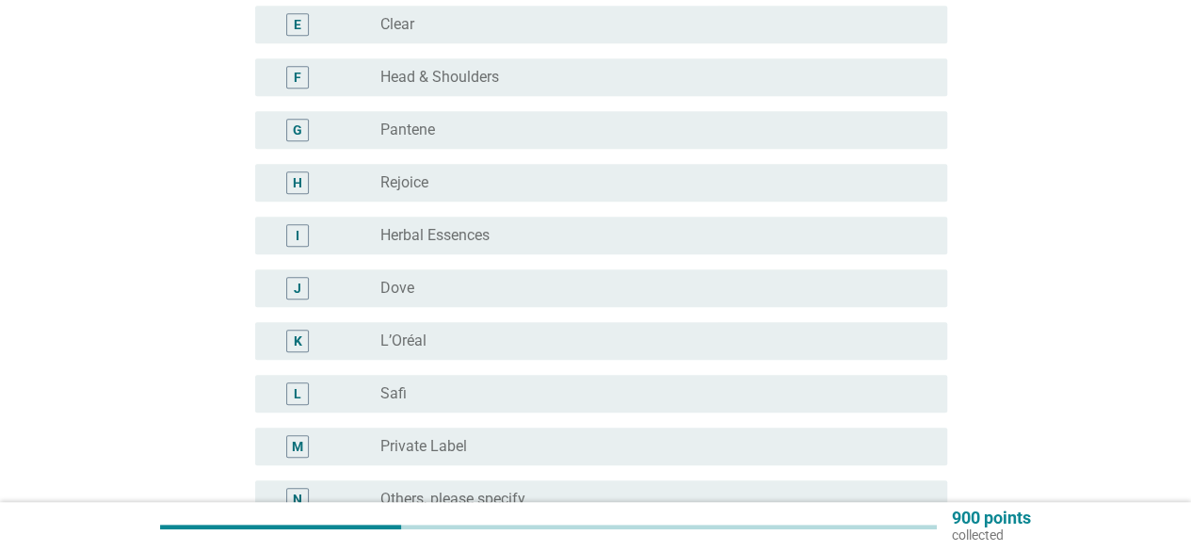
scroll to position [565, 0]
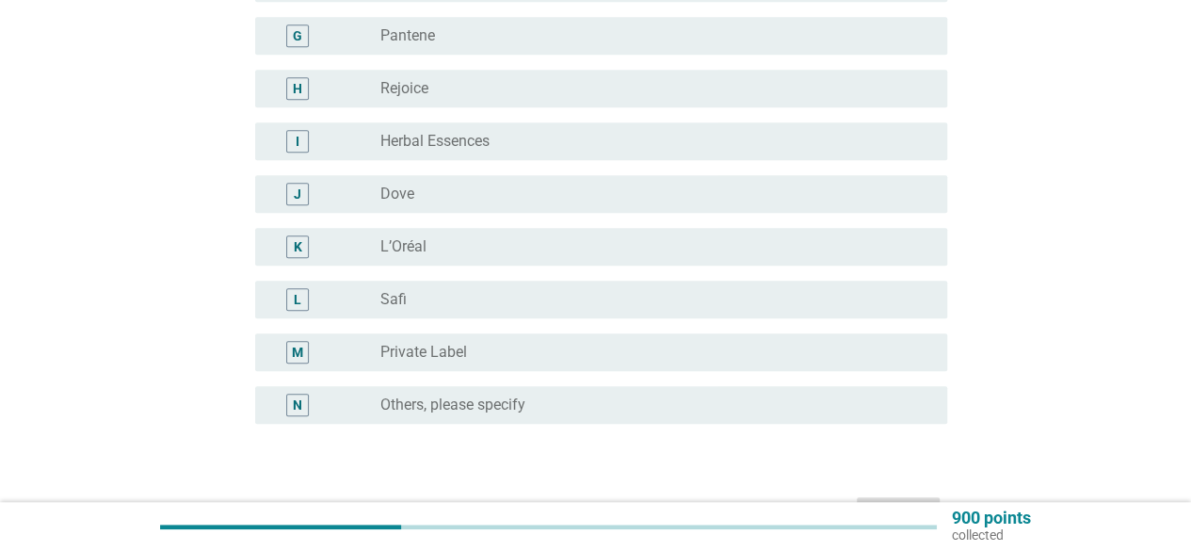
click at [439, 397] on label "Others, please specify" at bounding box center [453, 405] width 145 height 19
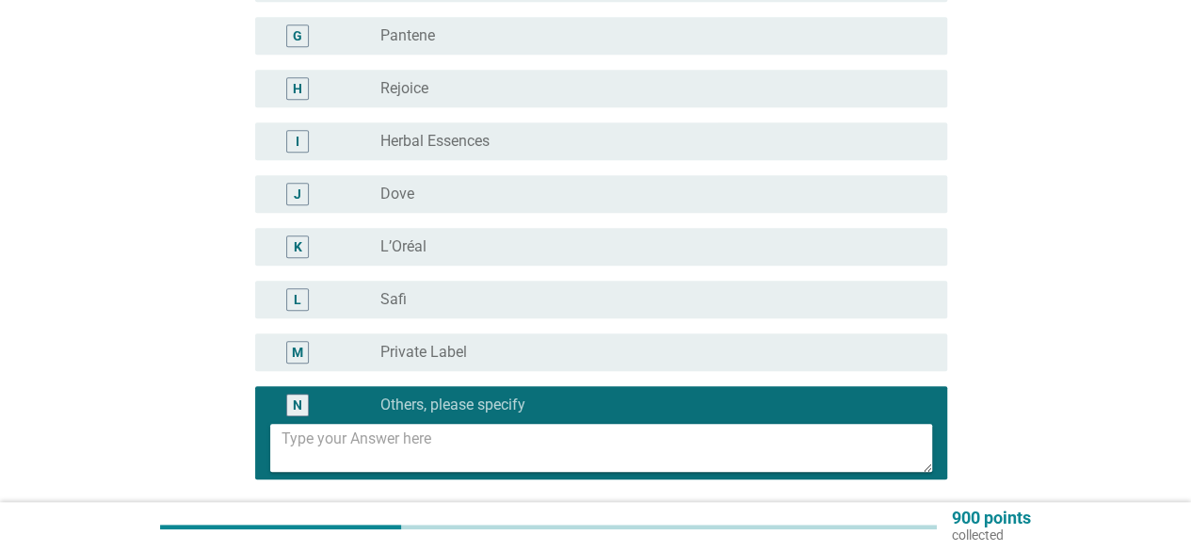
scroll to position [659, 0]
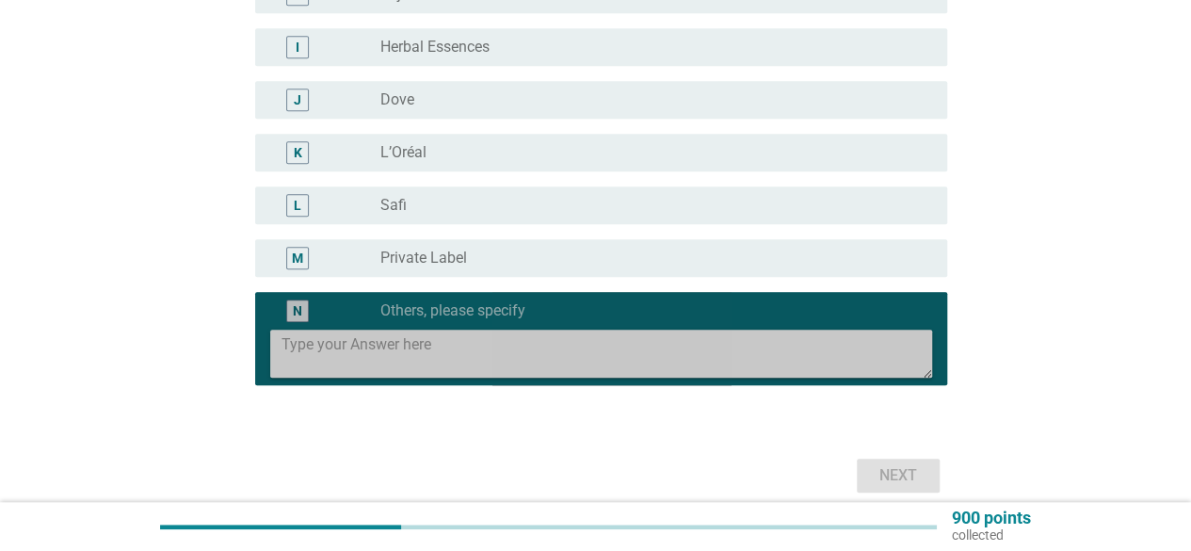
click at [365, 352] on textarea at bounding box center [607, 354] width 651 height 48
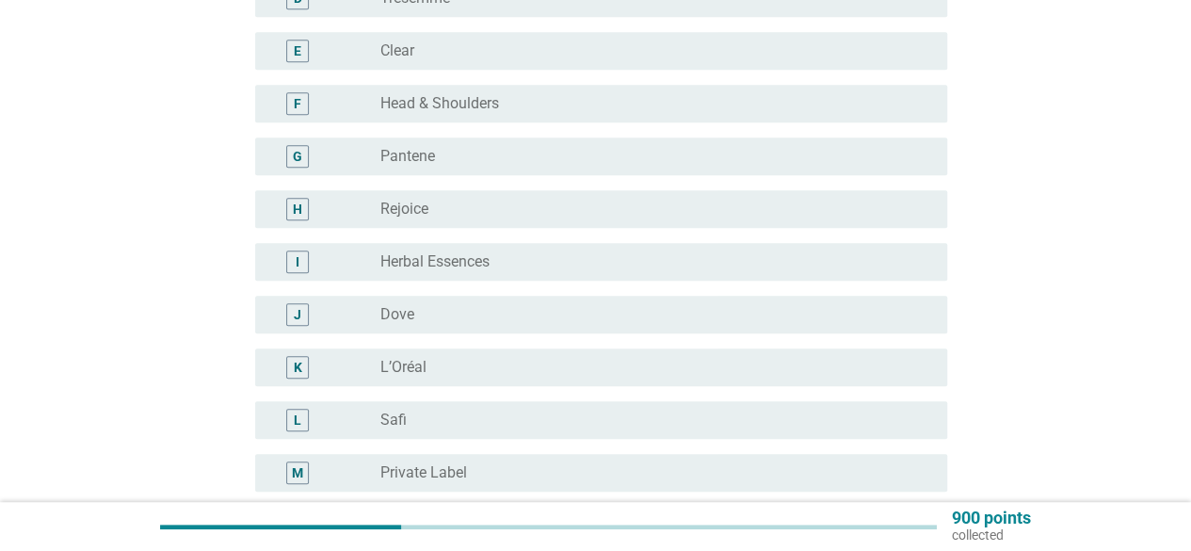
scroll to position [471, 0]
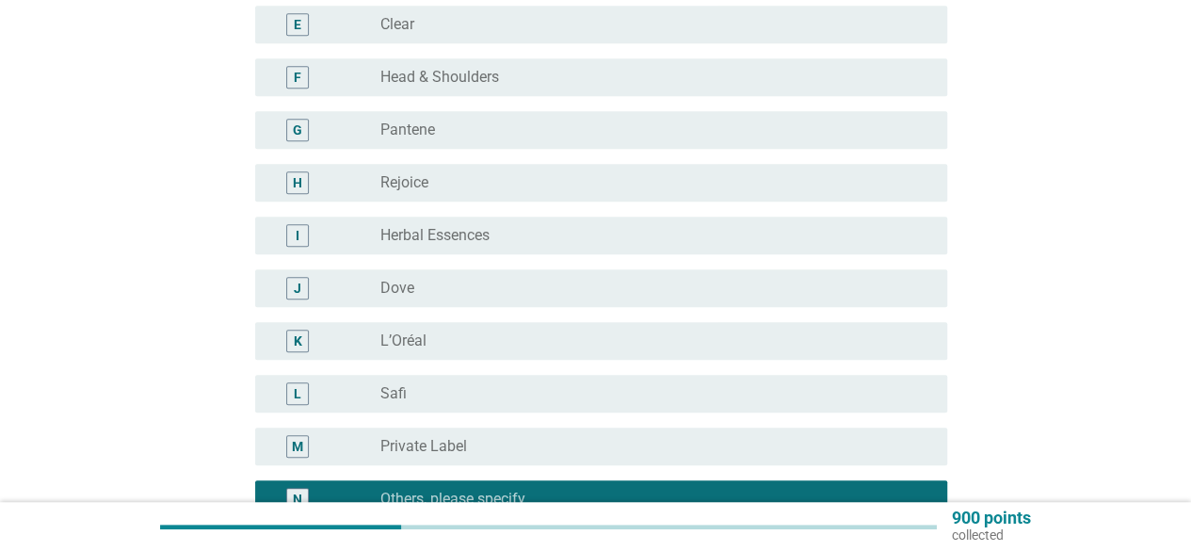
type textarea "Ryo"
click at [578, 229] on div "radio_button_unchecked Herbal Essences" at bounding box center [649, 235] width 537 height 19
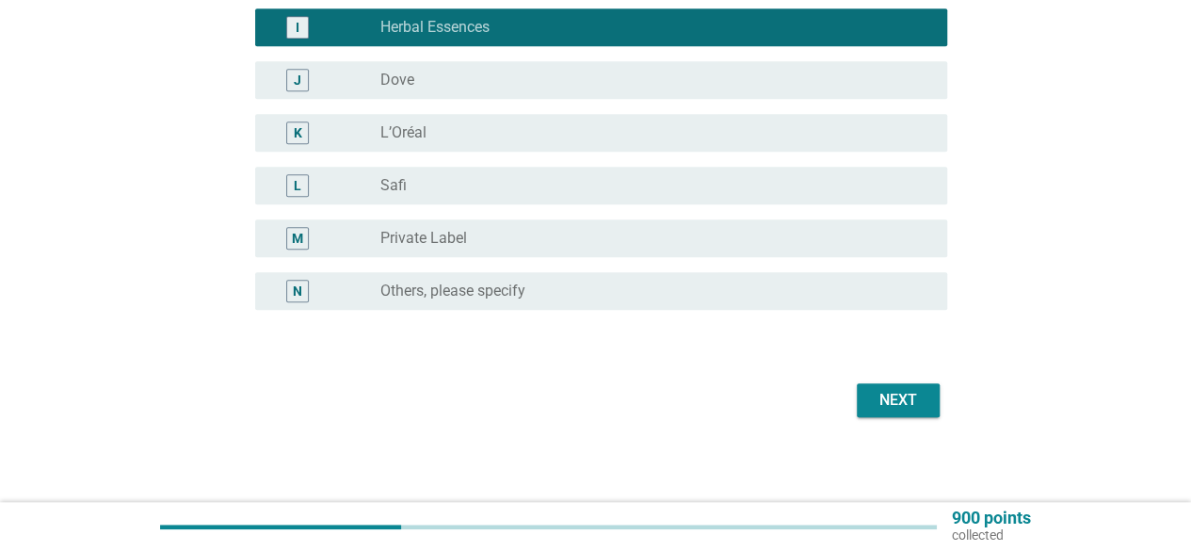
scroll to position [684, 0]
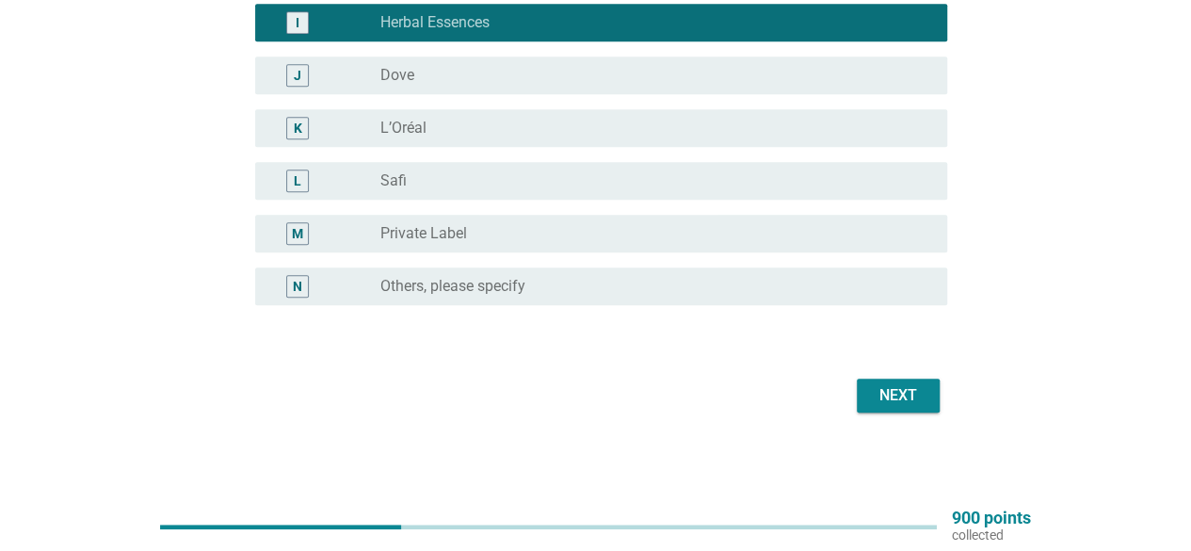
click at [565, 282] on div "radio_button_unchecked Others, please specify" at bounding box center [649, 286] width 537 height 19
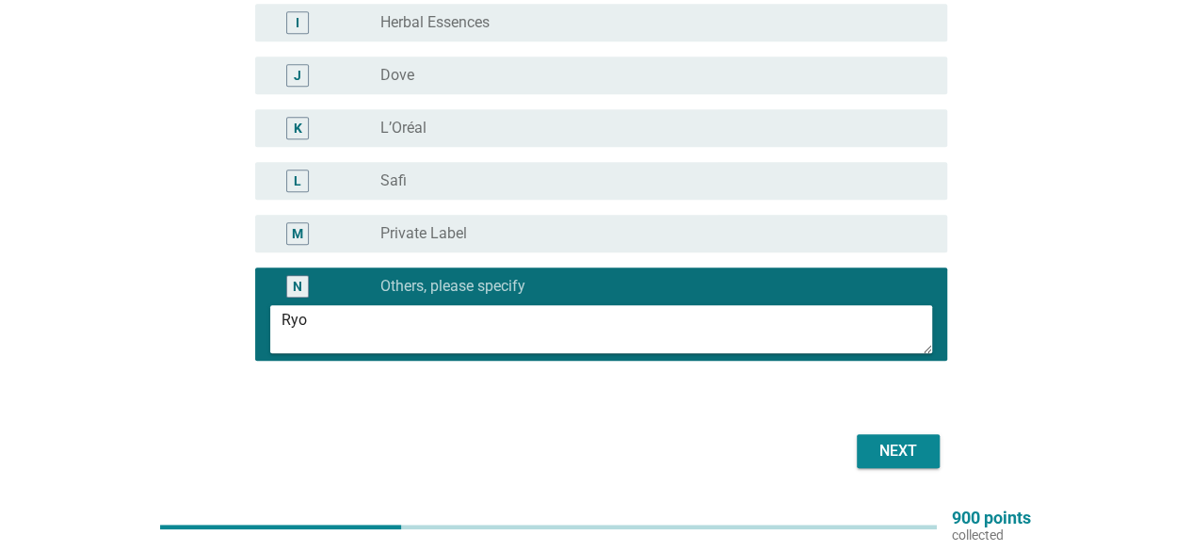
click at [905, 468] on div "Next" at bounding box center [596, 451] width 704 height 45
click at [899, 446] on div "Next" at bounding box center [898, 451] width 53 height 23
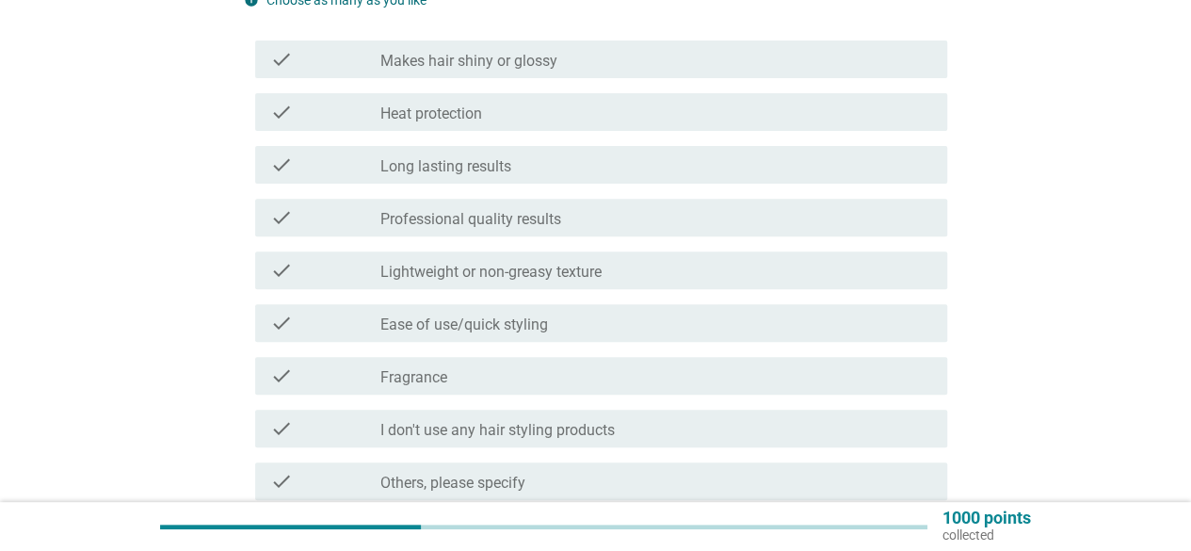
scroll to position [283, 0]
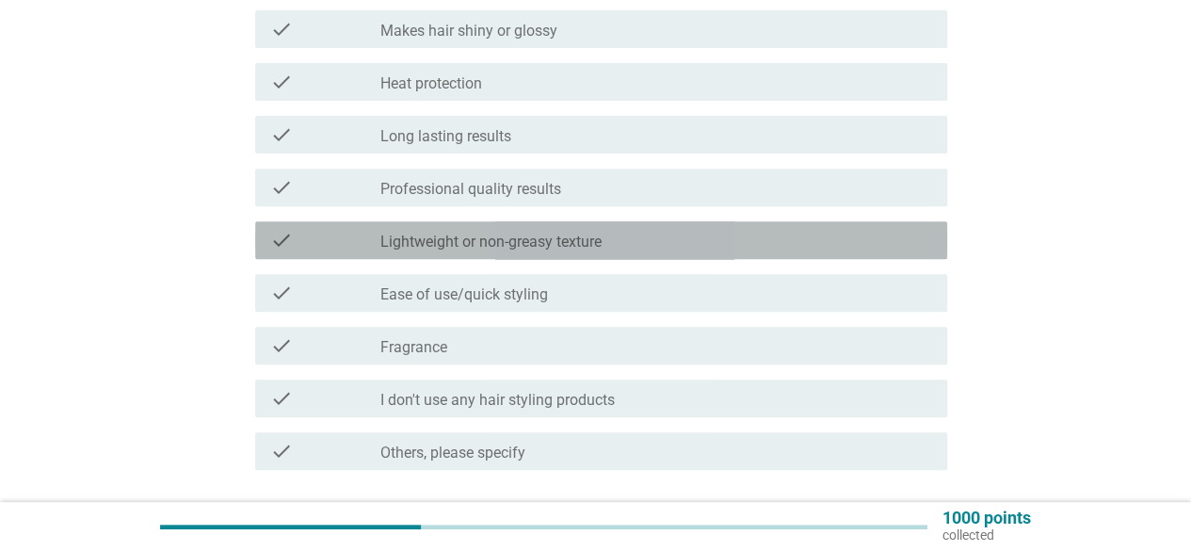
click at [606, 244] on div "check_box_outline_blank Lightweight or non-greasy texture" at bounding box center [657, 240] width 552 height 23
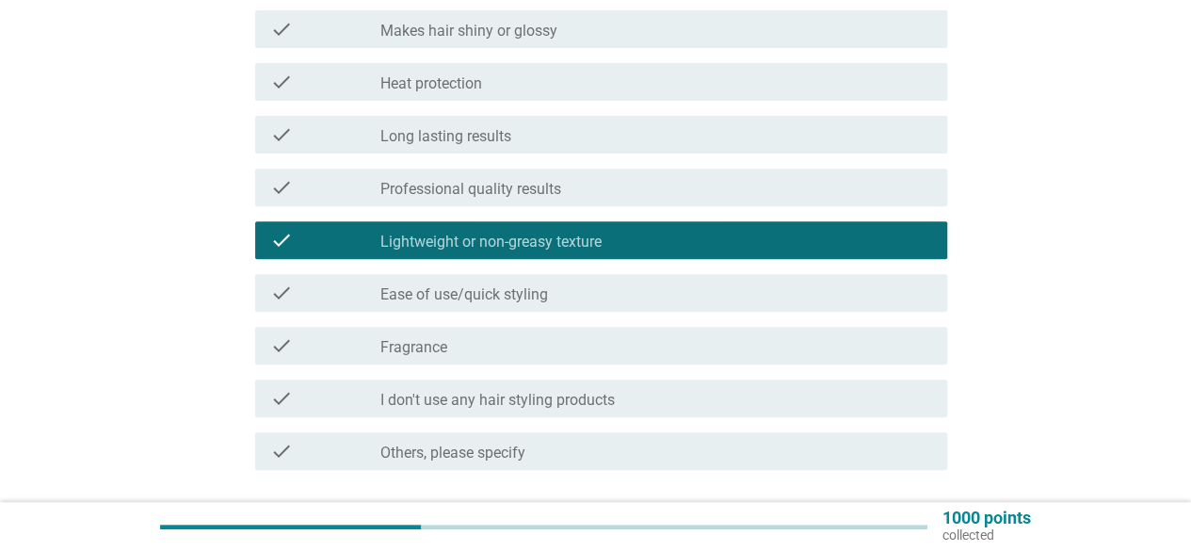
scroll to position [188, 0]
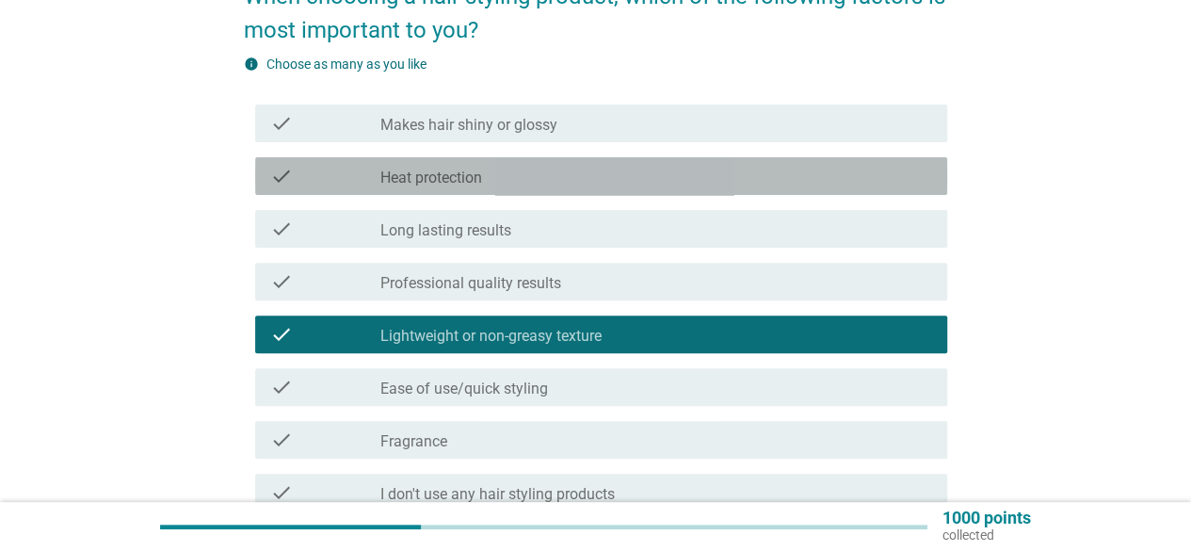
click at [477, 179] on label "Heat protection" at bounding box center [432, 178] width 102 height 19
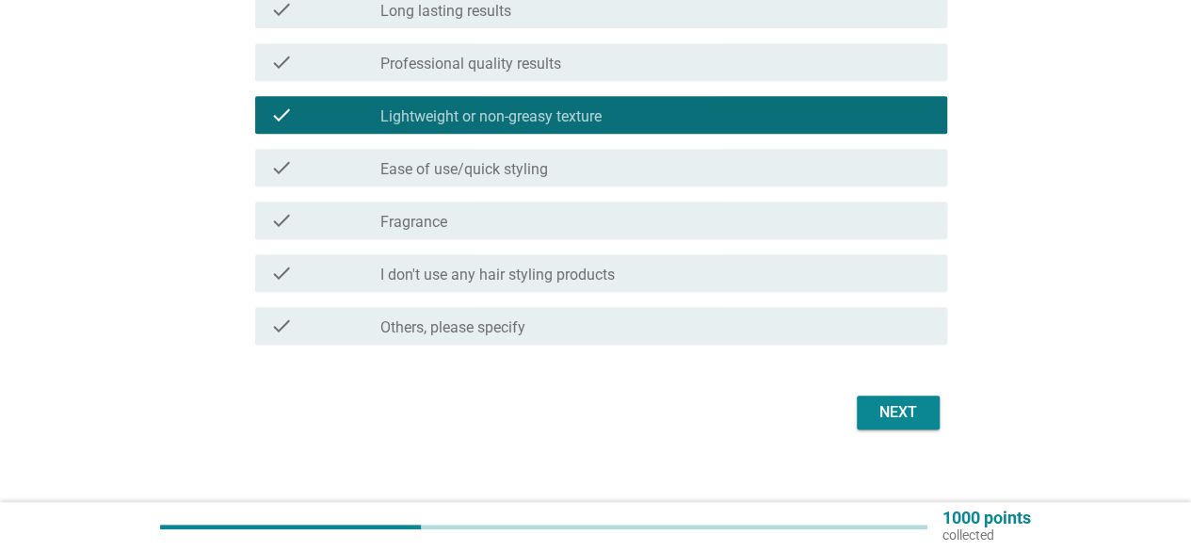
scroll to position [426, 0]
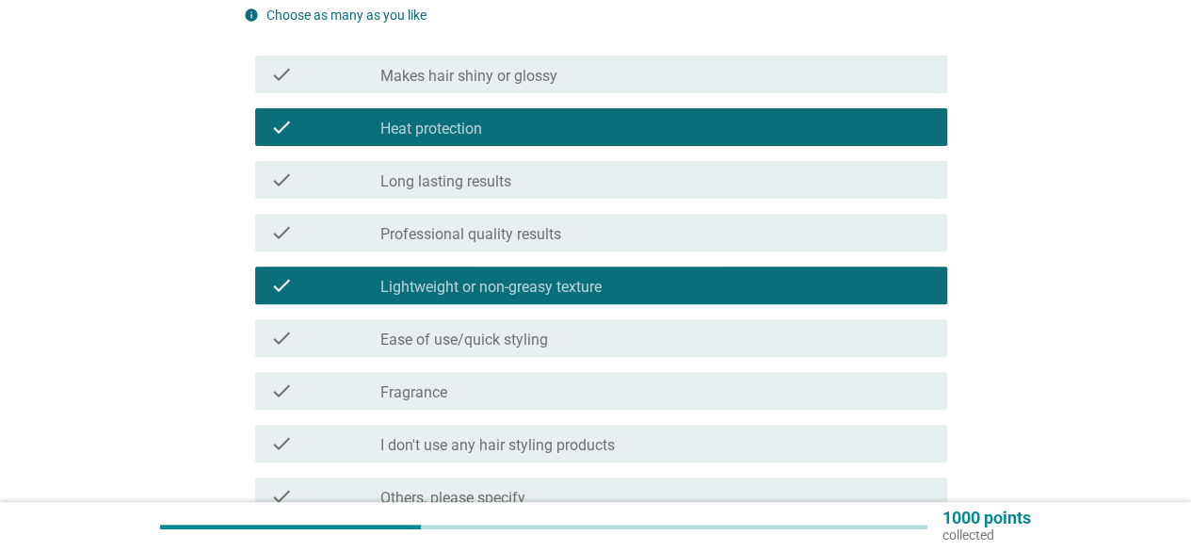
click at [524, 179] on div "check_box_outline_blank Long lasting results" at bounding box center [657, 180] width 552 height 23
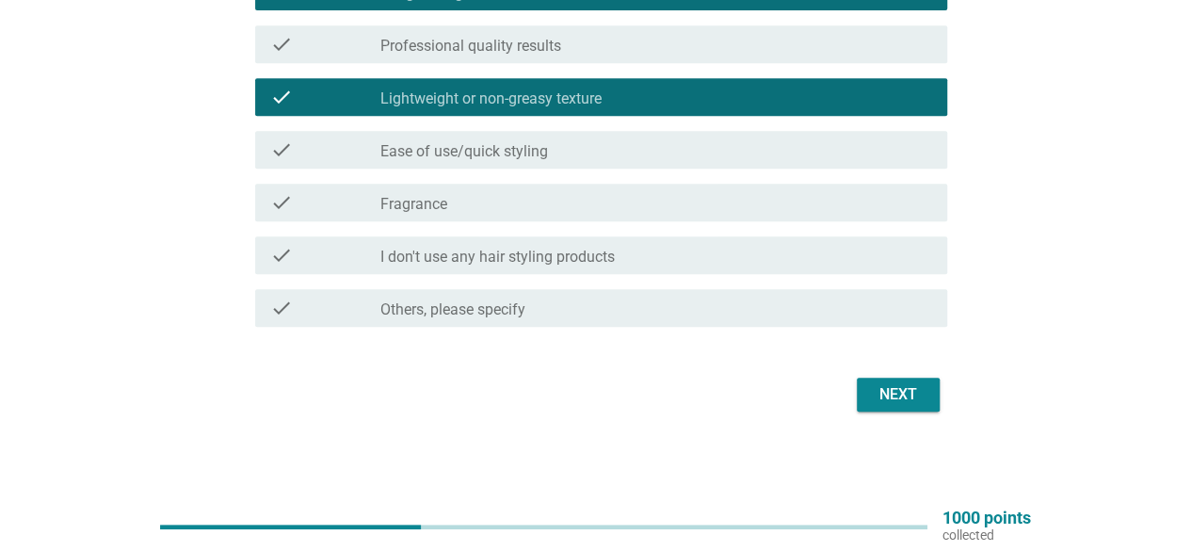
click at [877, 387] on div "Next" at bounding box center [898, 394] width 53 height 23
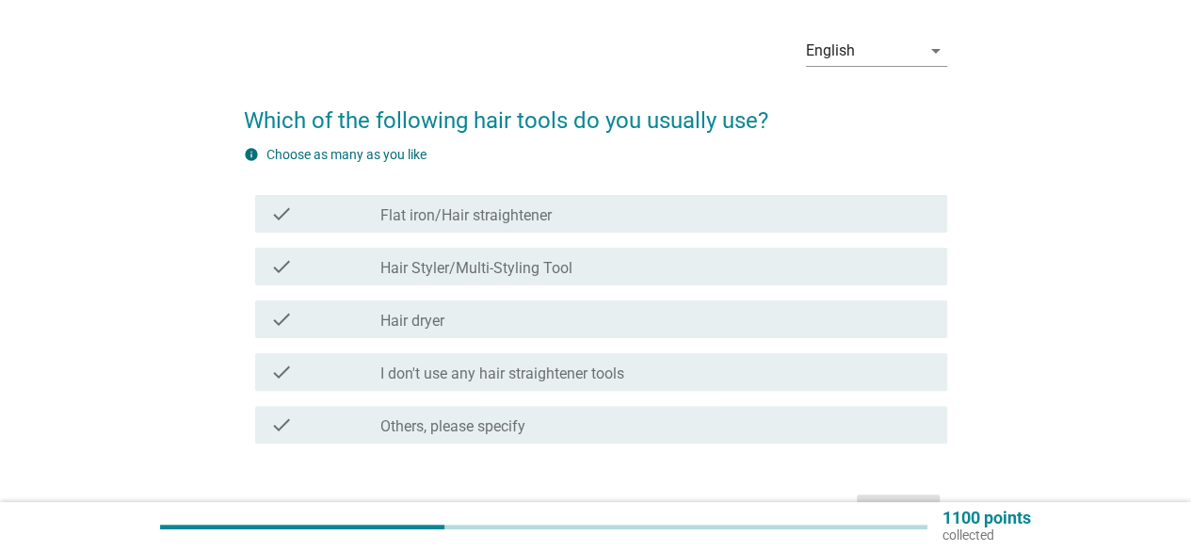
scroll to position [94, 0]
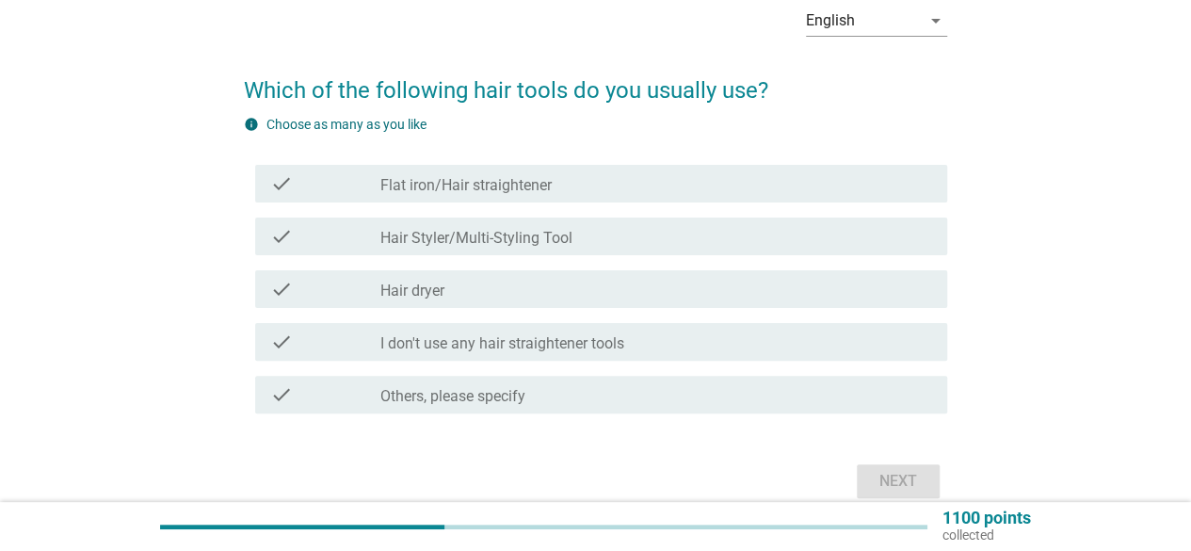
click at [478, 178] on label "Flat iron/Hair straightener" at bounding box center [466, 185] width 171 height 19
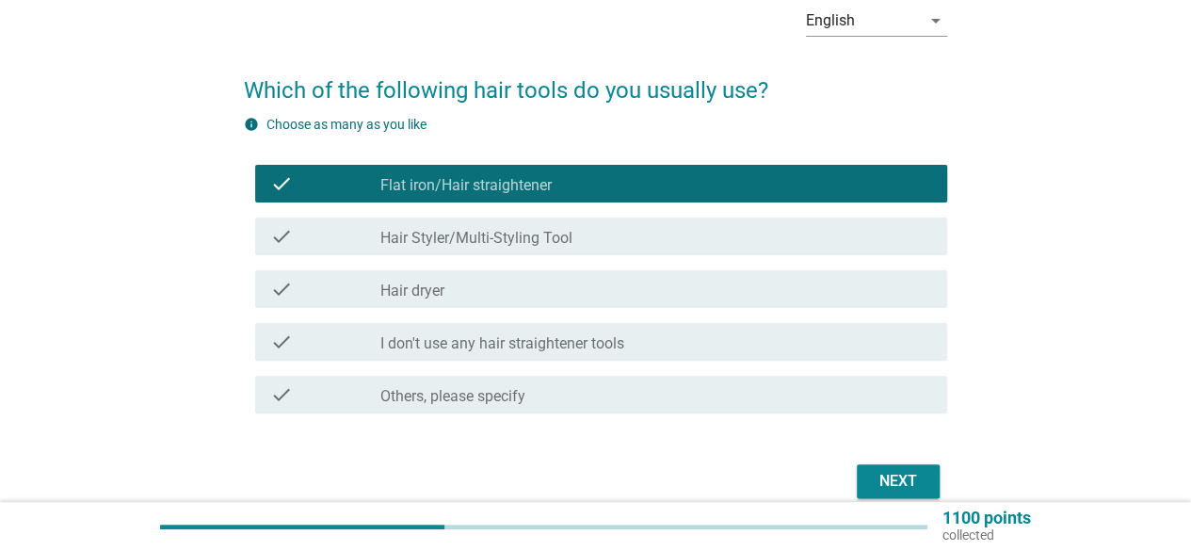
click at [486, 239] on label "Hair Styler/Multi-Styling Tool" at bounding box center [477, 238] width 192 height 19
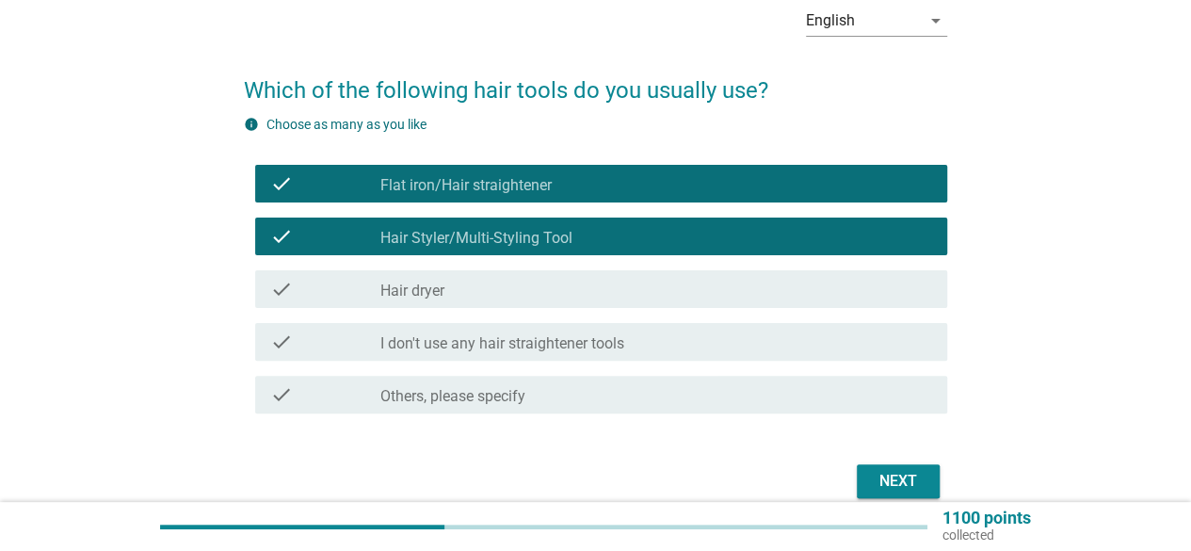
click at [468, 296] on div "check_box_outline_blank Hair dryer" at bounding box center [657, 289] width 552 height 23
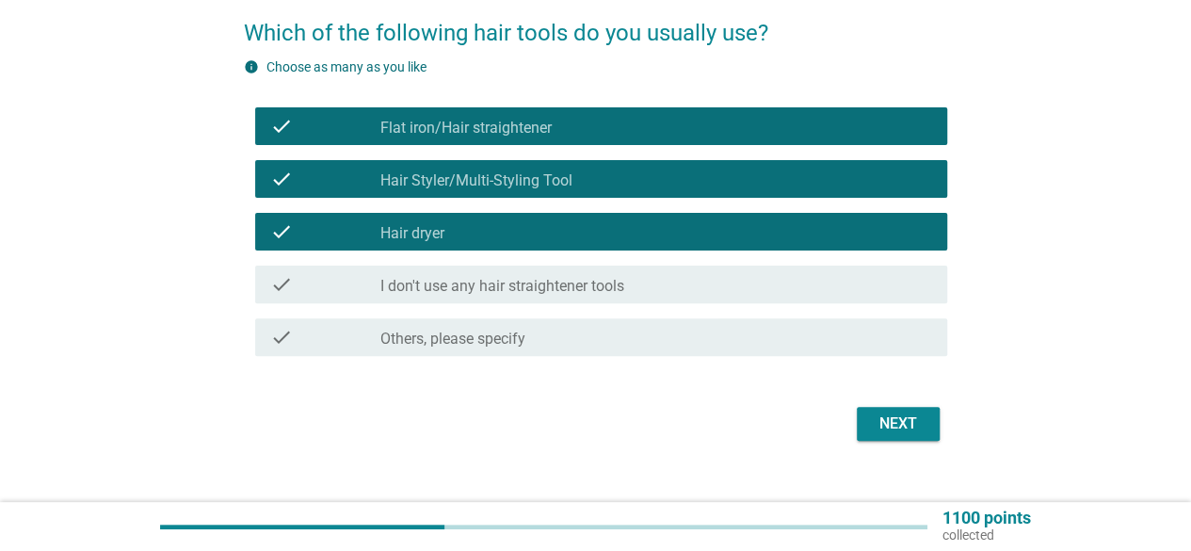
scroll to position [181, 0]
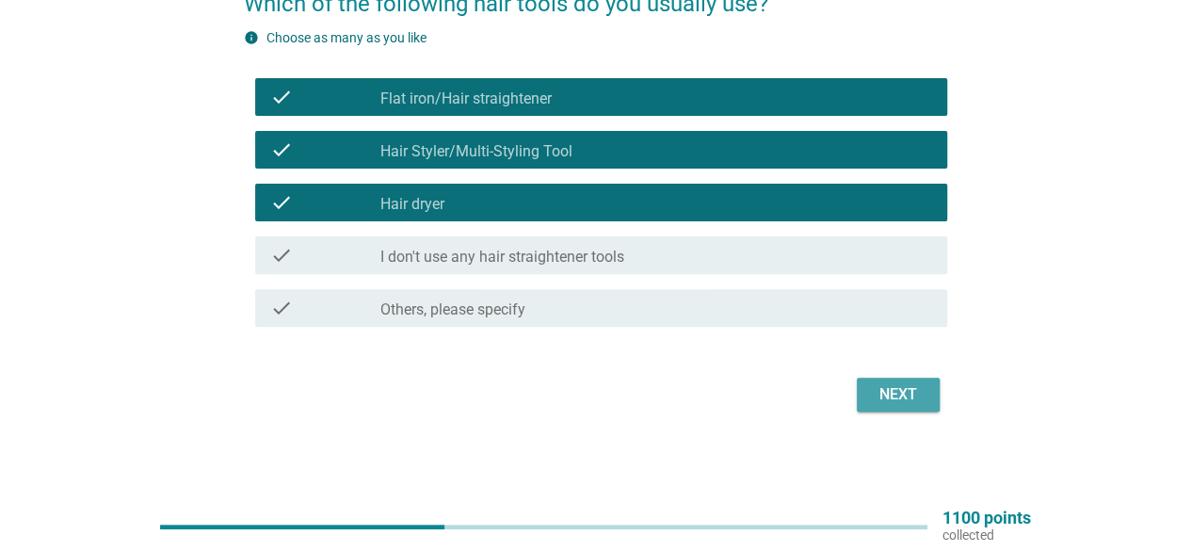
click at [887, 387] on div "Next" at bounding box center [898, 394] width 53 height 23
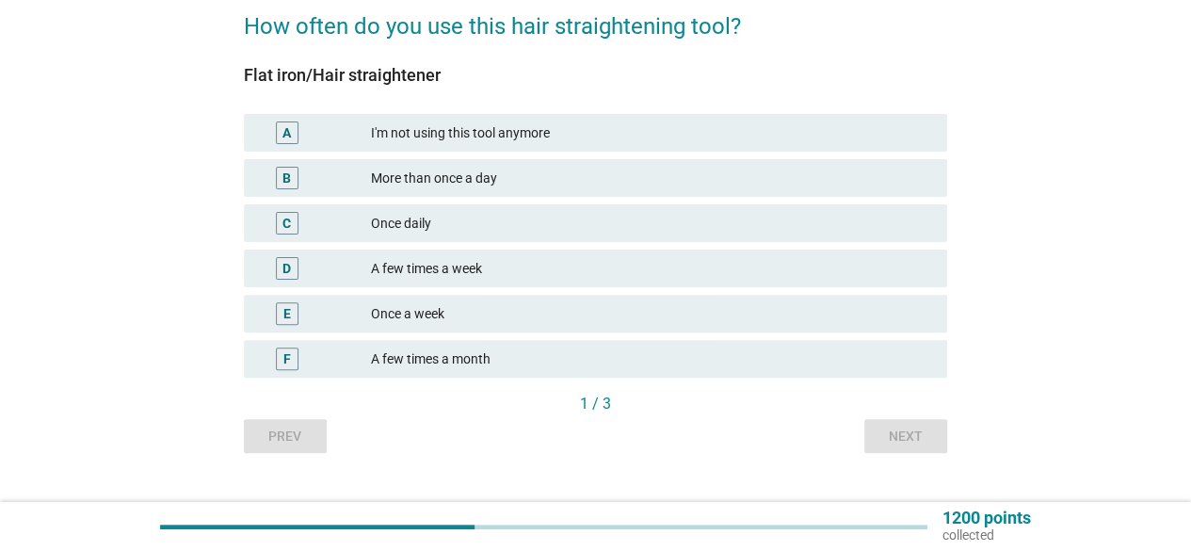
scroll to position [188, 0]
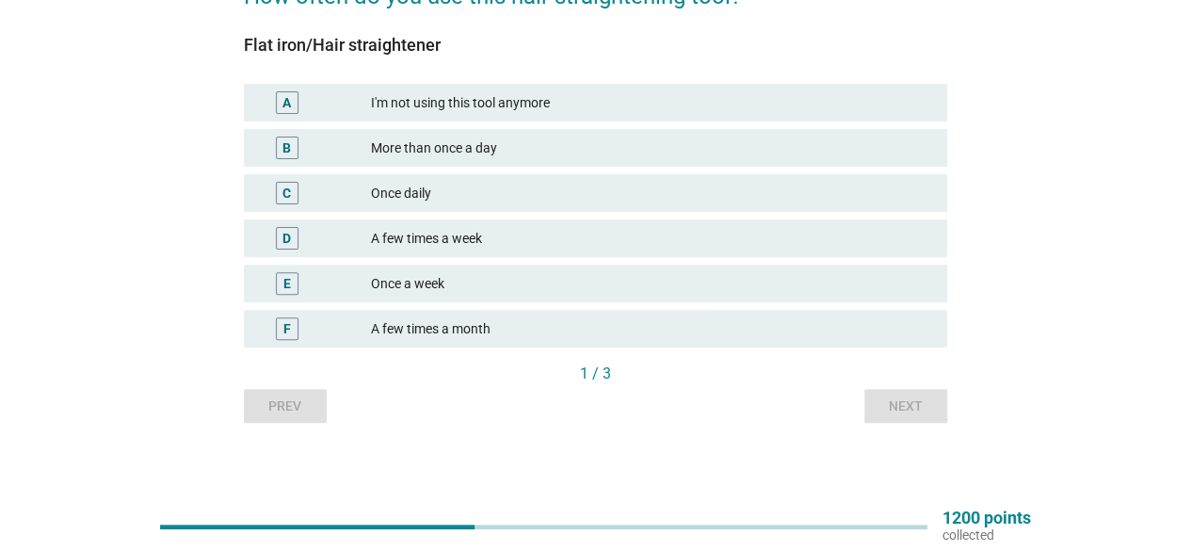
click at [412, 195] on div "Once daily" at bounding box center [651, 193] width 561 height 23
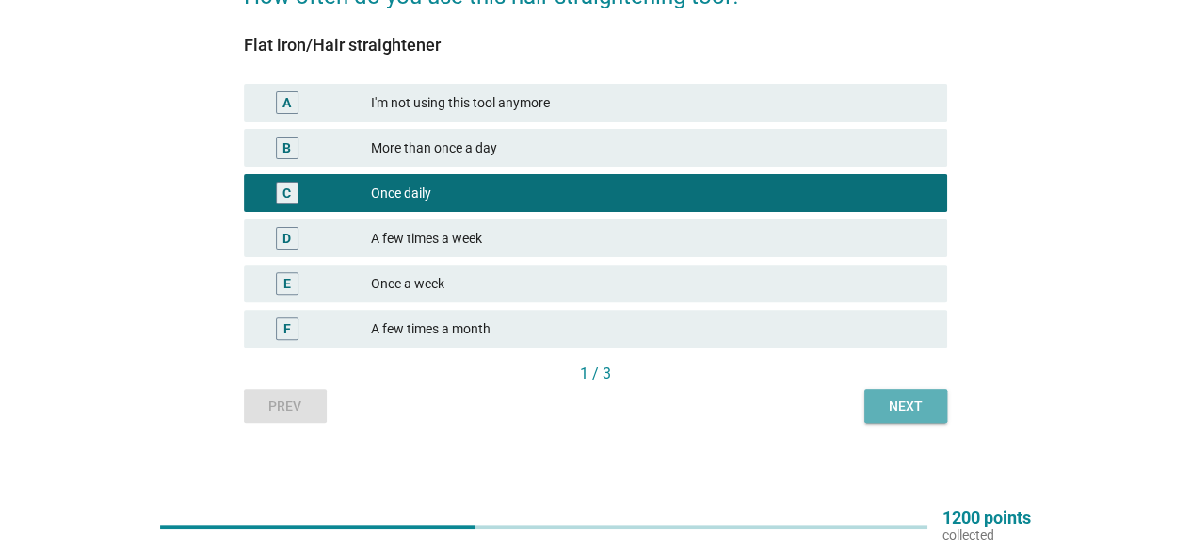
click at [907, 409] on div "Next" at bounding box center [906, 407] width 53 height 20
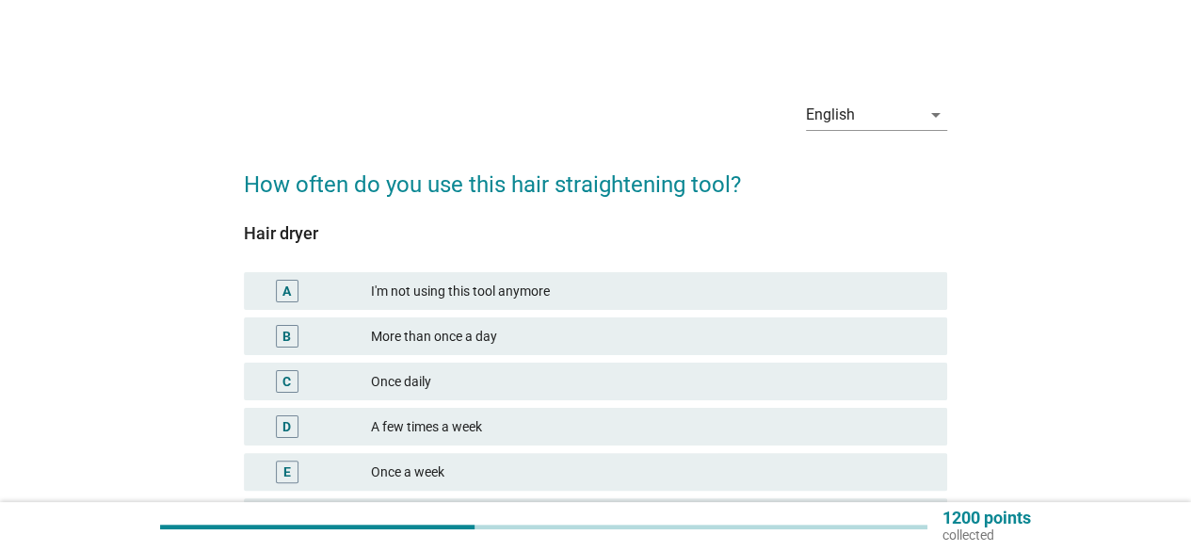
scroll to position [94, 0]
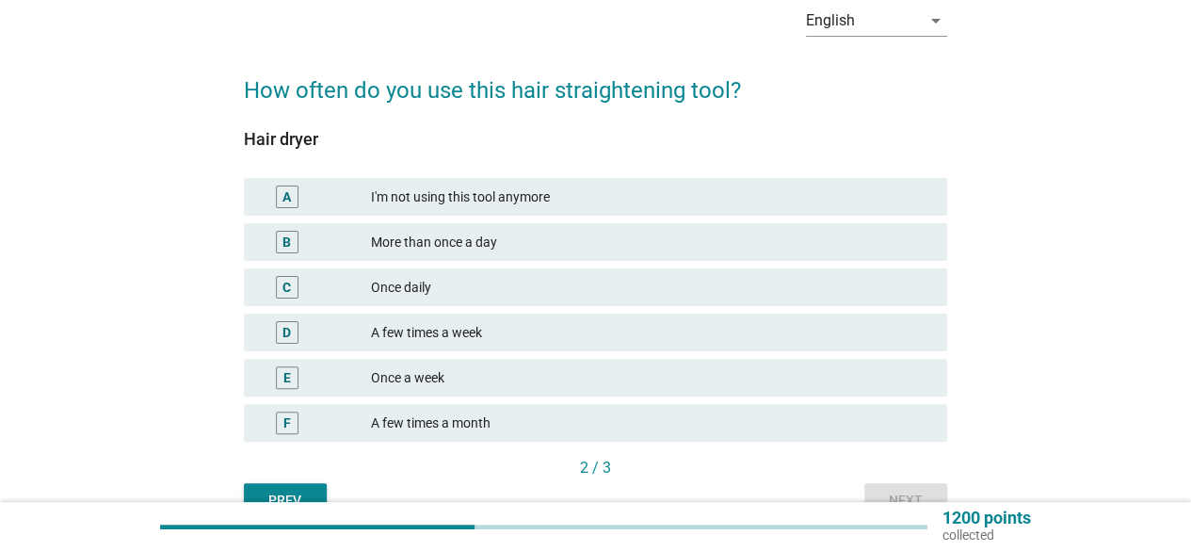
click at [416, 293] on div "Once daily" at bounding box center [651, 287] width 561 height 23
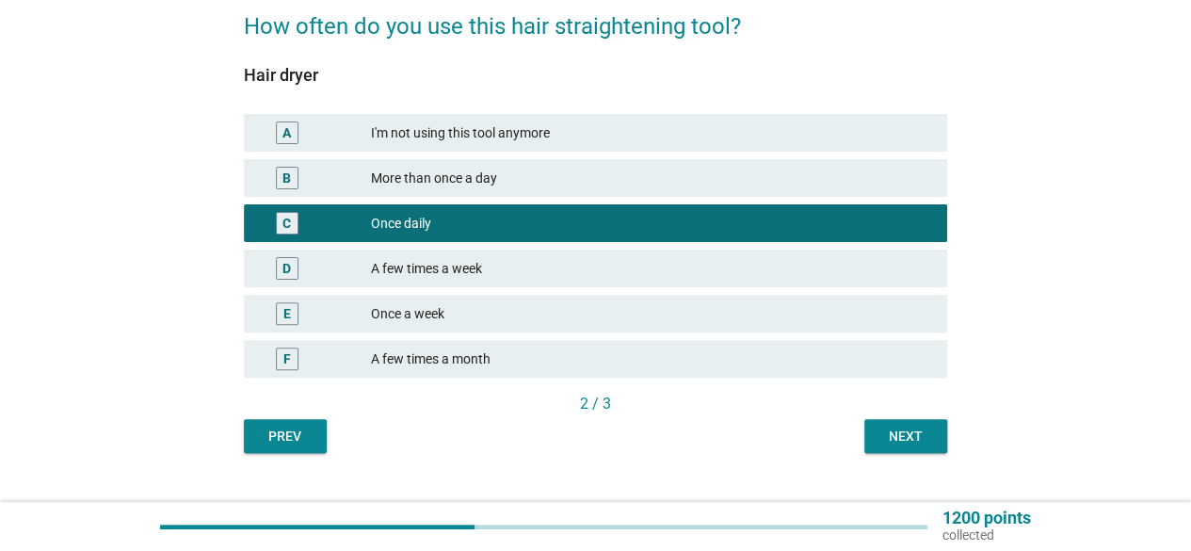
scroll to position [188, 0]
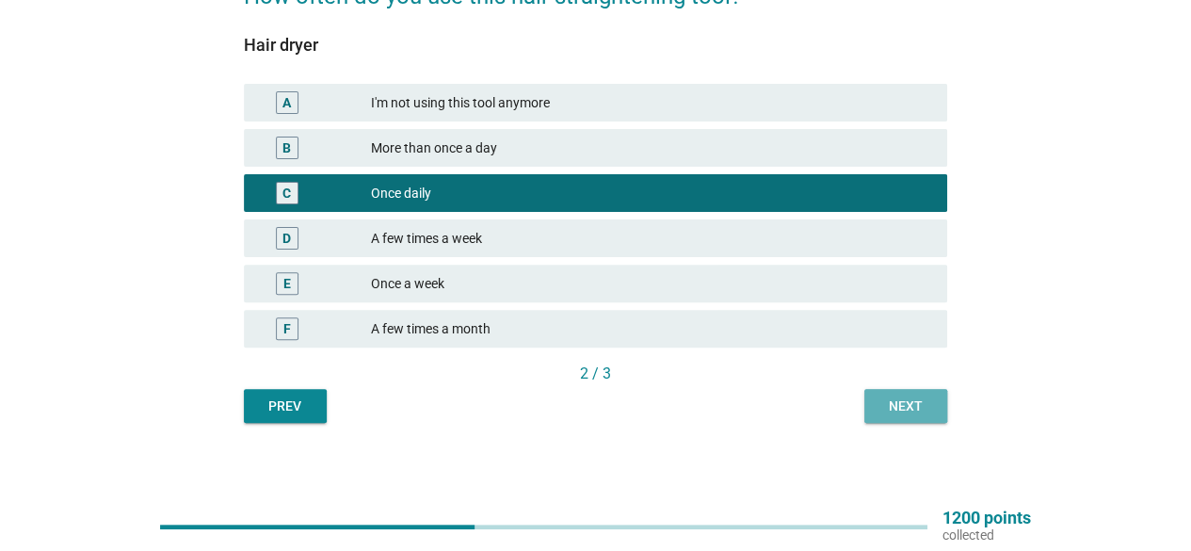
click at [908, 405] on div "Next" at bounding box center [906, 407] width 53 height 20
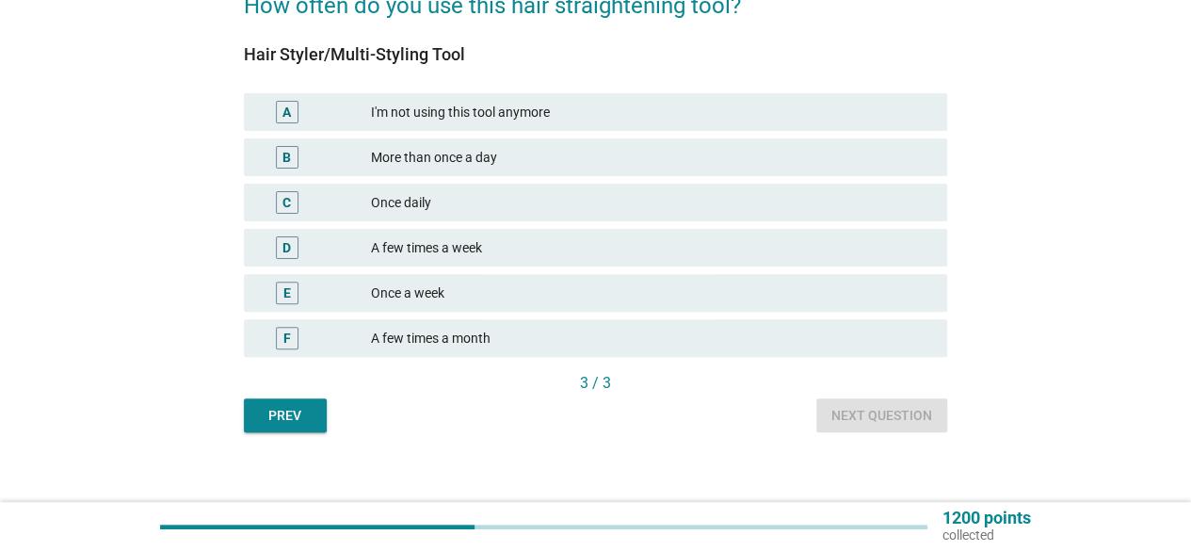
scroll to position [194, 0]
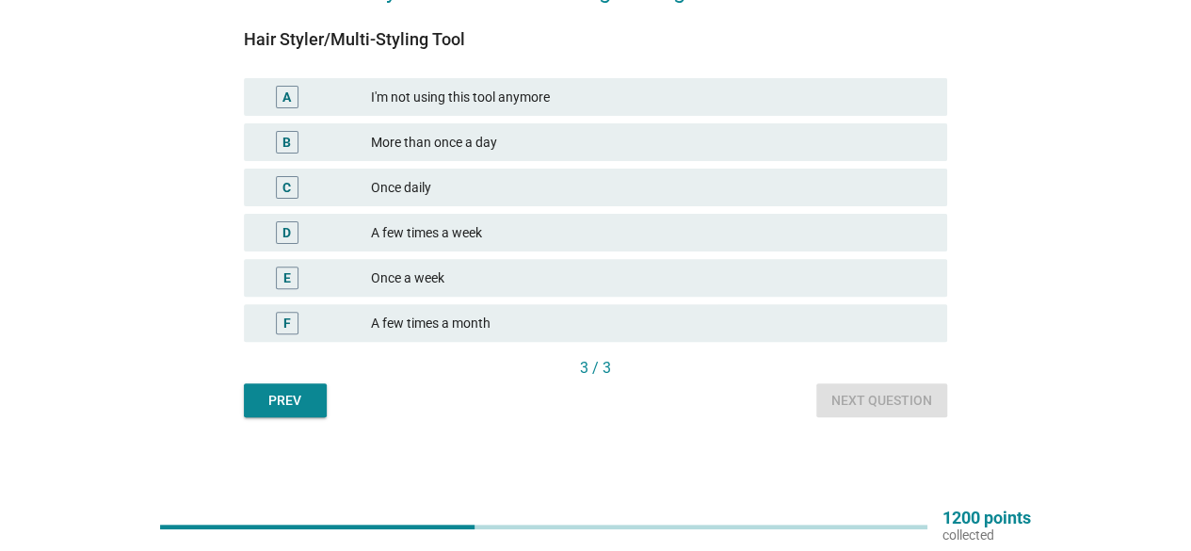
click at [290, 391] on div "Prev" at bounding box center [285, 401] width 53 height 20
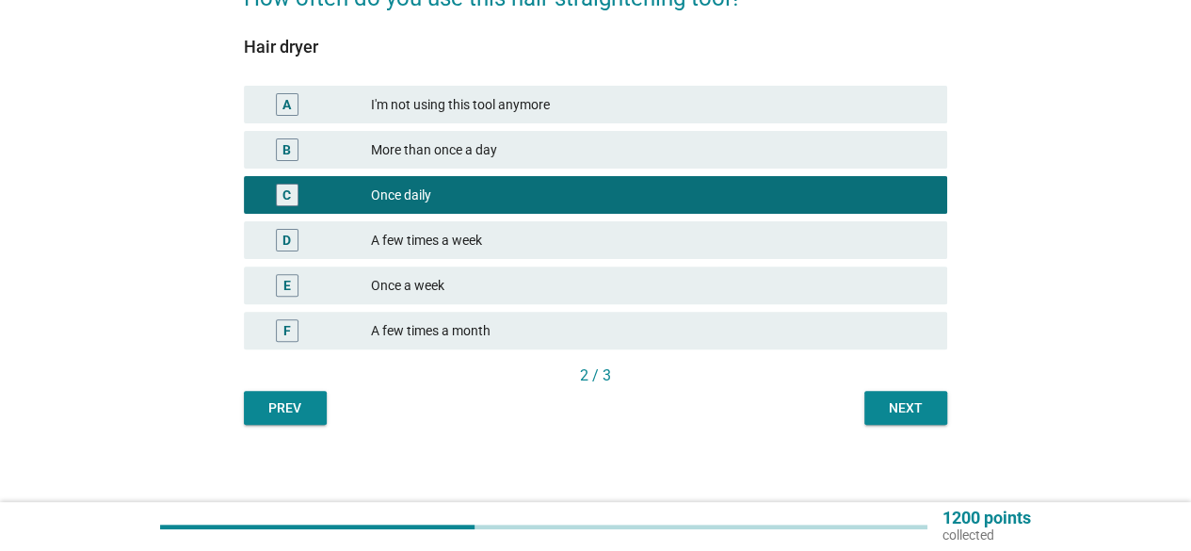
scroll to position [188, 0]
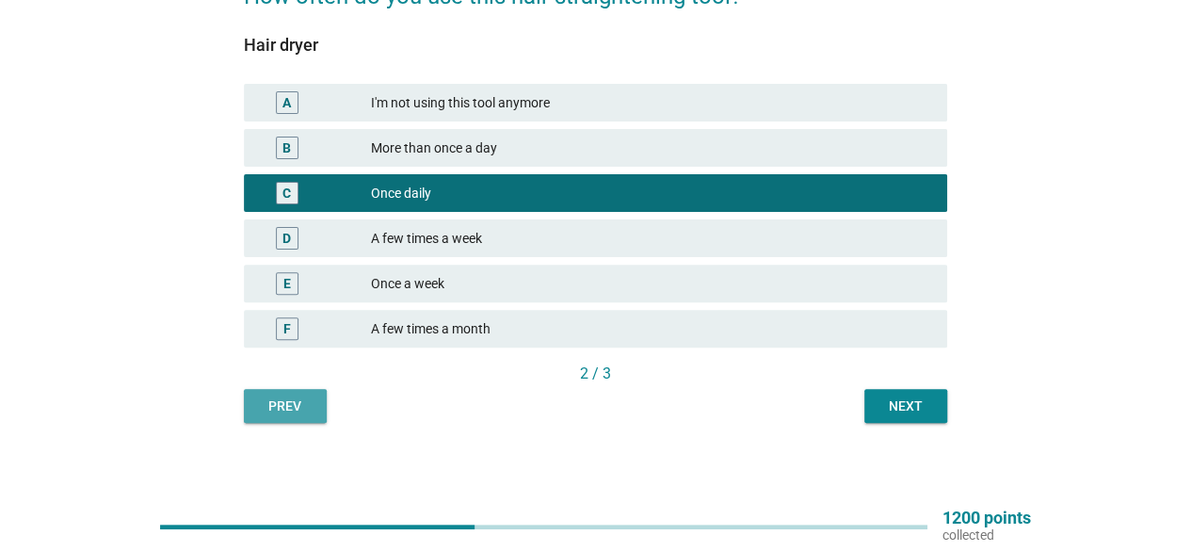
click at [284, 411] on div "Prev" at bounding box center [285, 407] width 53 height 20
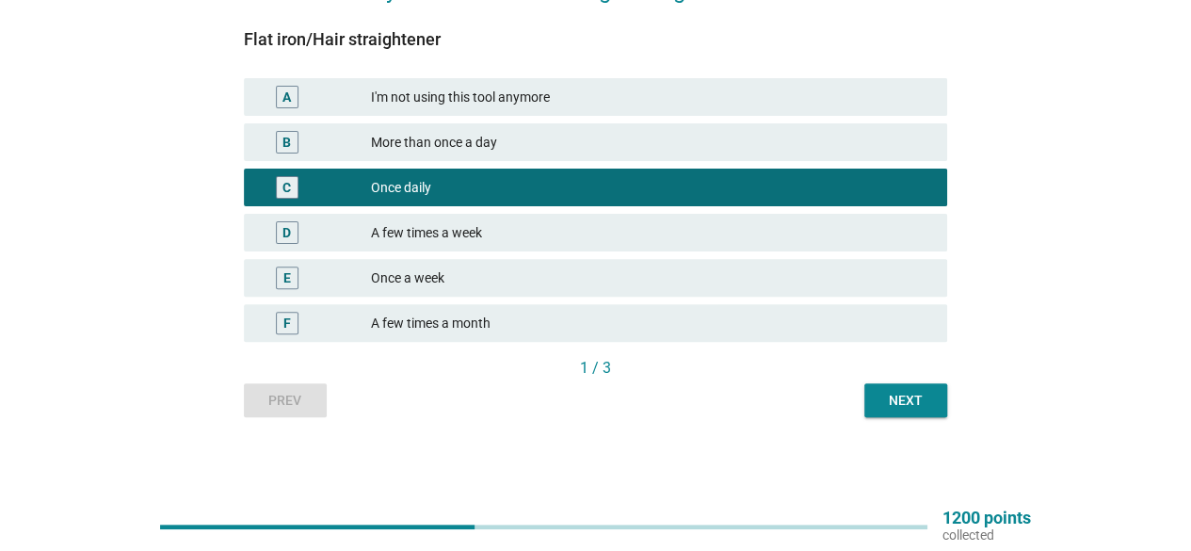
click at [906, 398] on div "Next" at bounding box center [906, 401] width 53 height 20
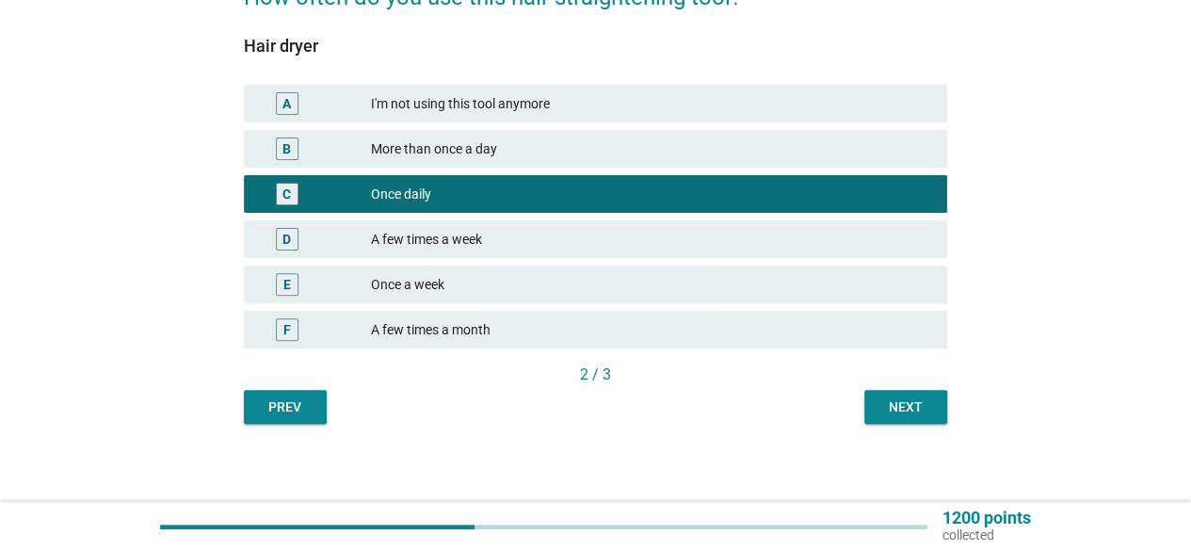
scroll to position [188, 0]
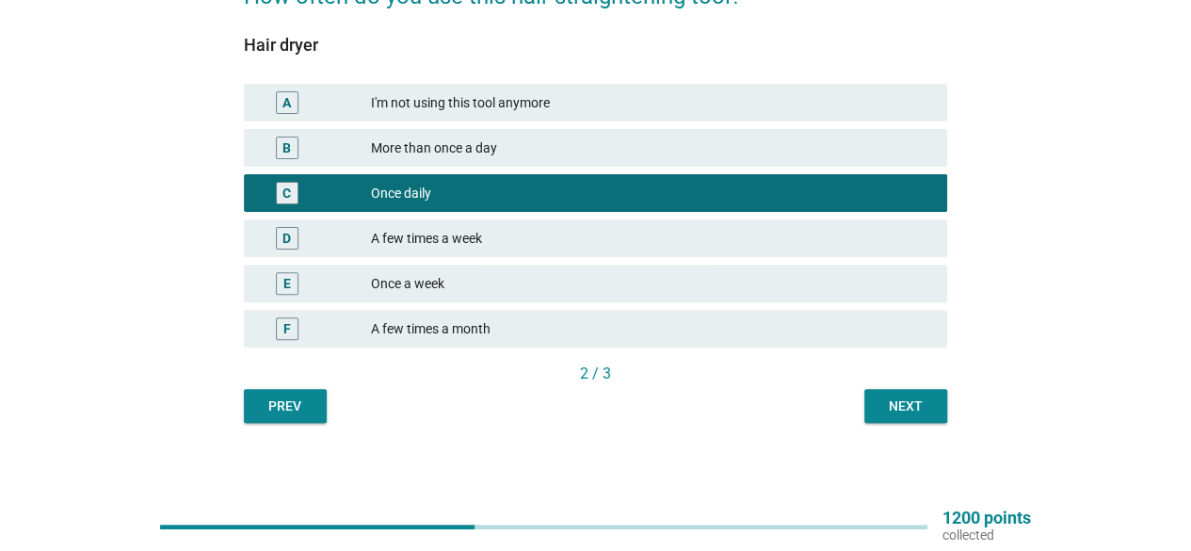
click at [878, 398] on button "Next" at bounding box center [906, 406] width 83 height 34
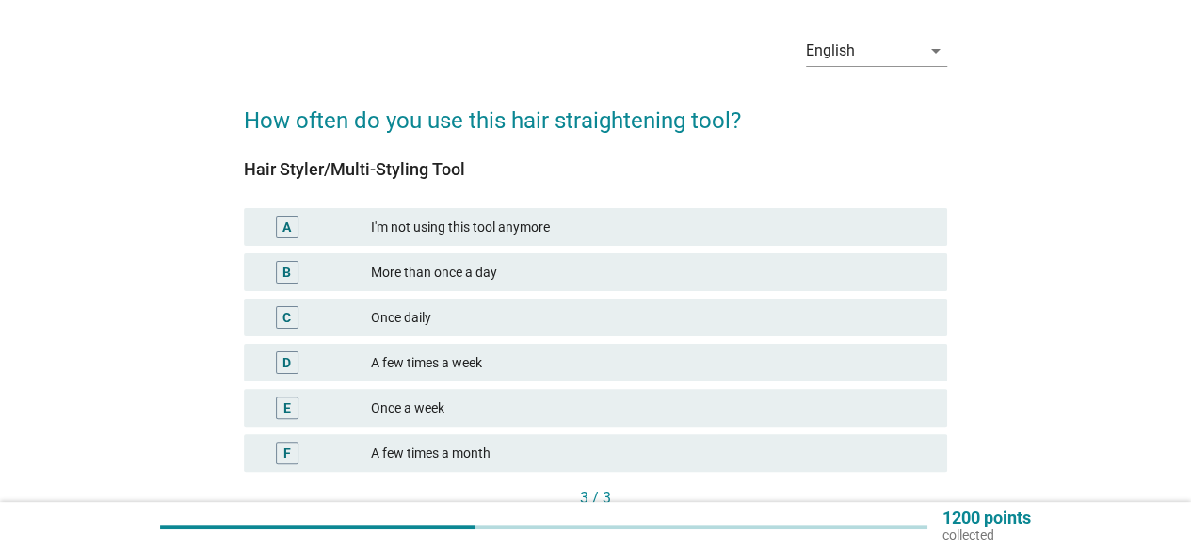
scroll to position [94, 0]
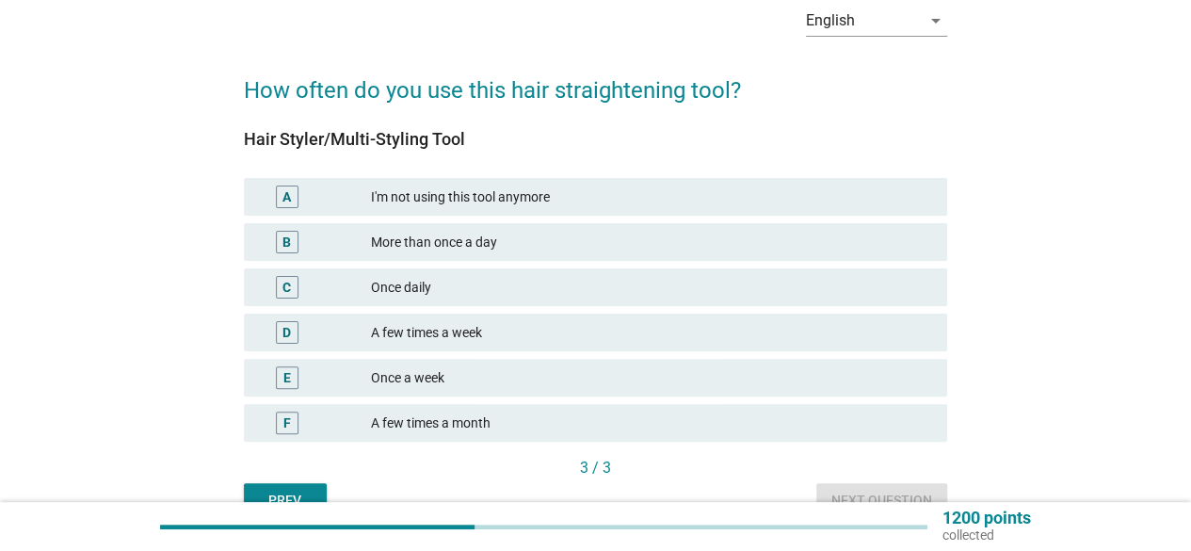
click at [462, 325] on div "A few times a week" at bounding box center [651, 332] width 561 height 23
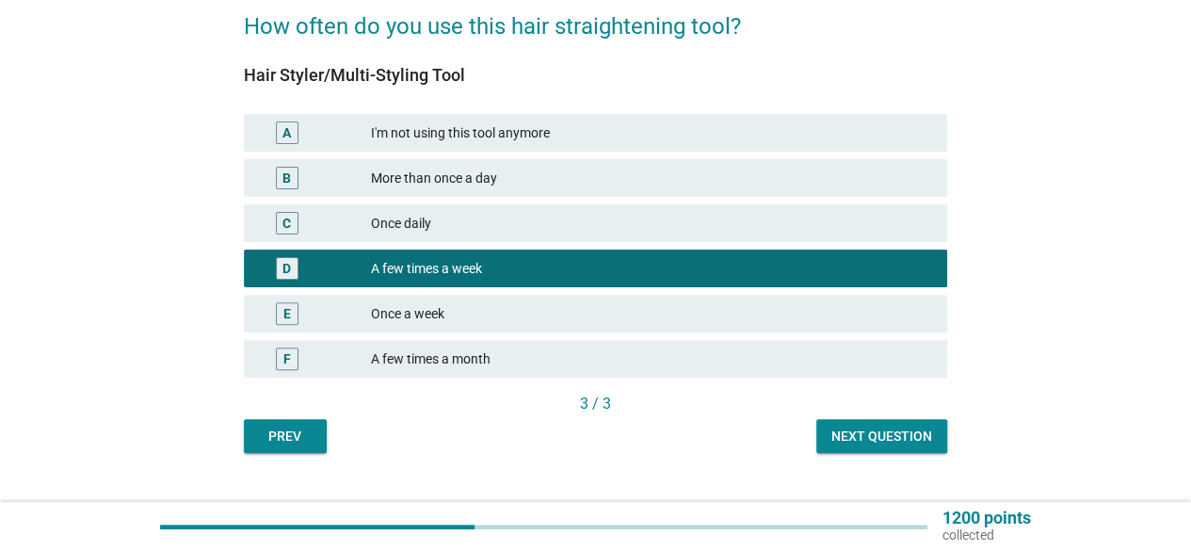
scroll to position [188, 0]
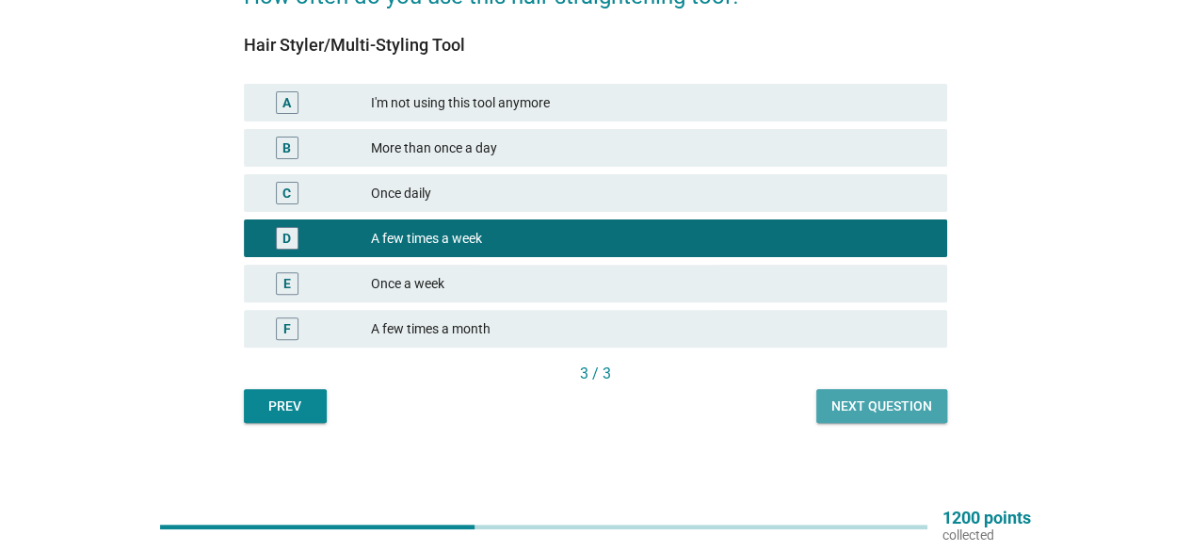
click at [865, 404] on div "Next question" at bounding box center [882, 407] width 101 height 20
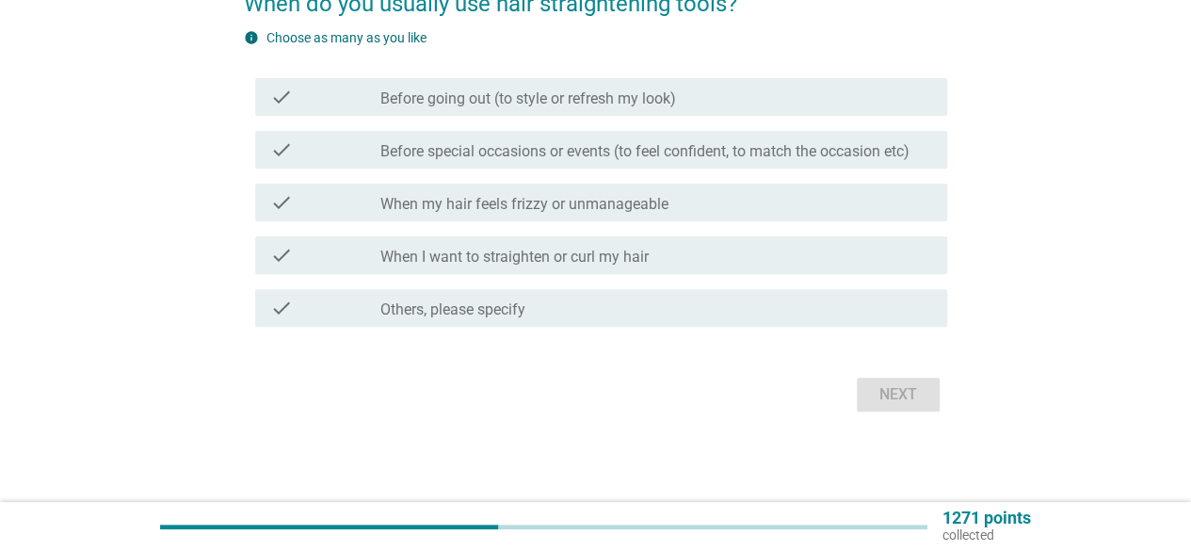
scroll to position [0, 0]
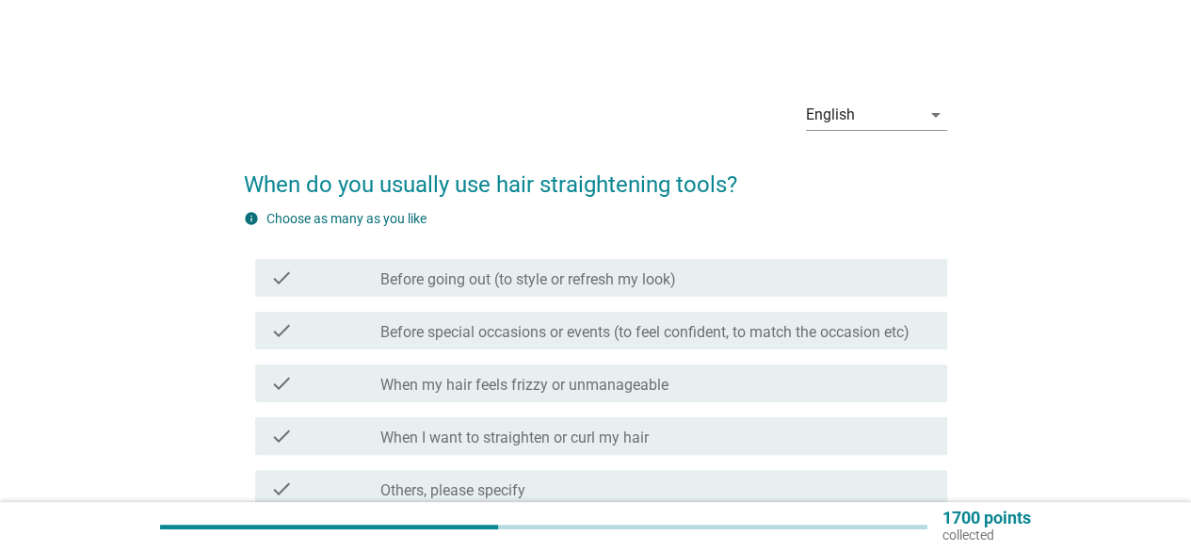
click at [601, 283] on label "Before going out (to style or refresh my look)" at bounding box center [529, 279] width 296 height 19
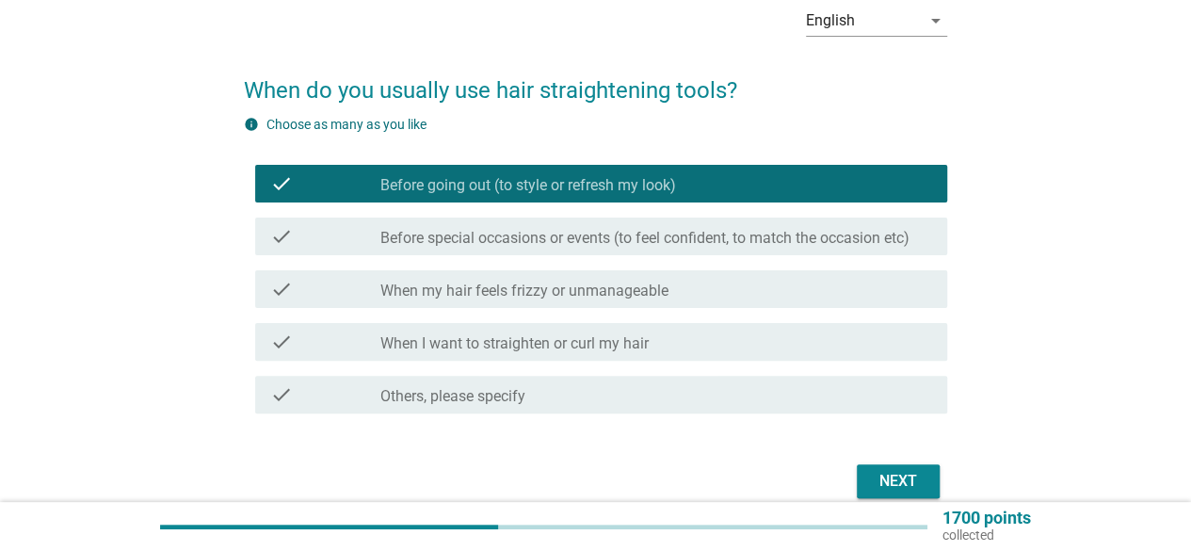
scroll to position [181, 0]
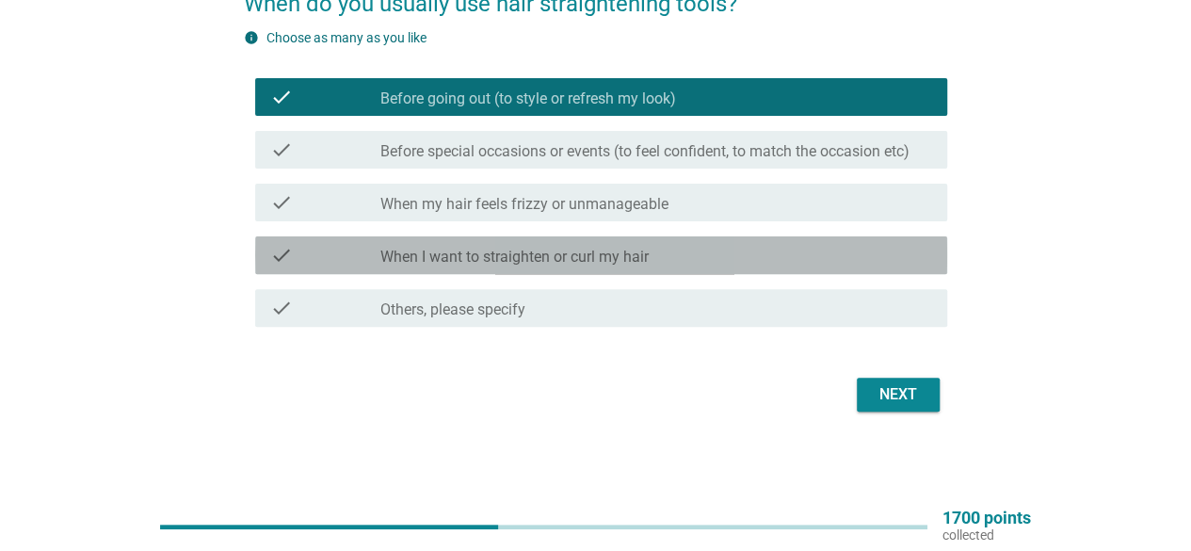
click at [736, 259] on div "check_box_outline_blank When I want to straighten or curl my hair" at bounding box center [657, 255] width 552 height 23
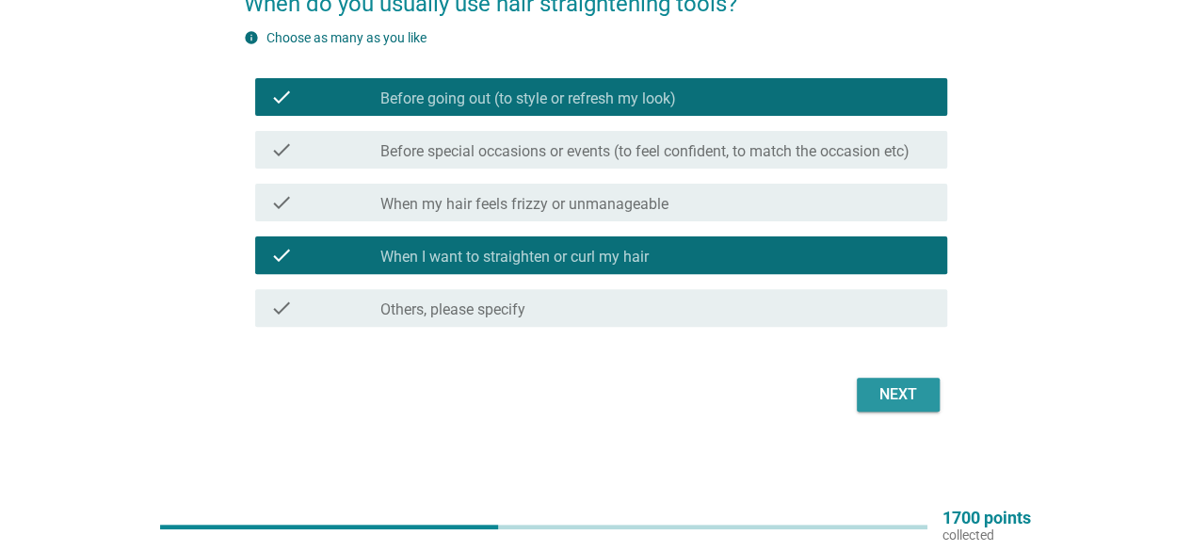
click at [888, 395] on div "Next" at bounding box center [898, 394] width 53 height 23
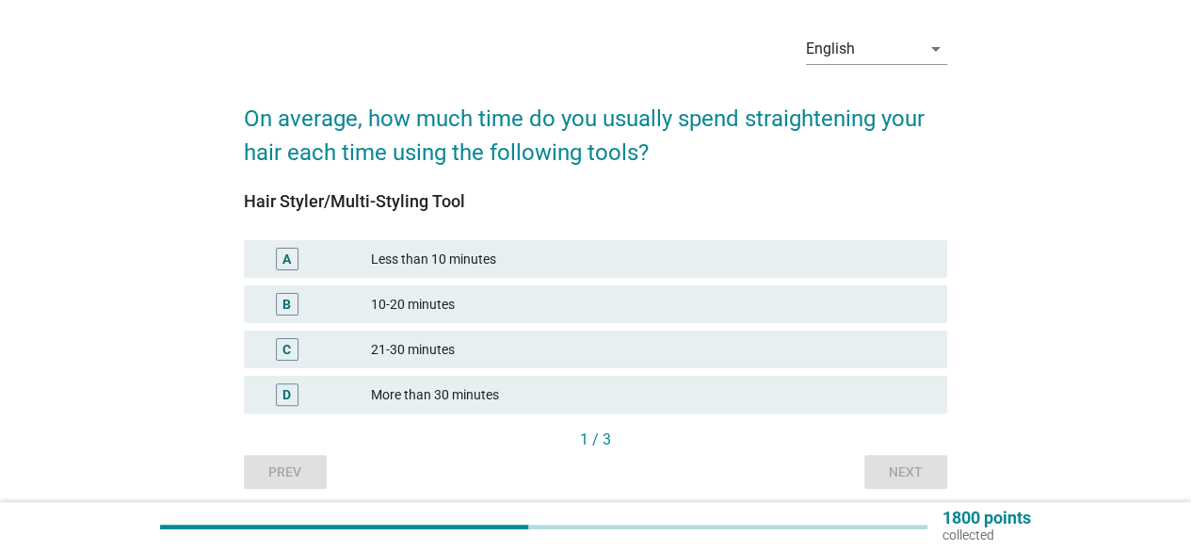
scroll to position [94, 0]
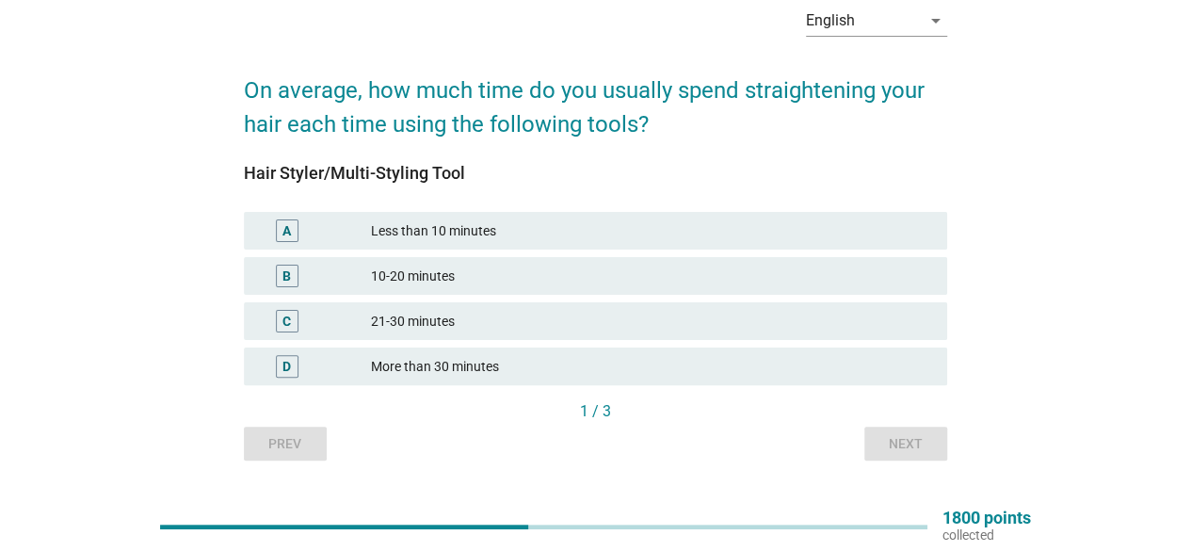
click at [437, 277] on div "10-20 minutes" at bounding box center [651, 276] width 561 height 23
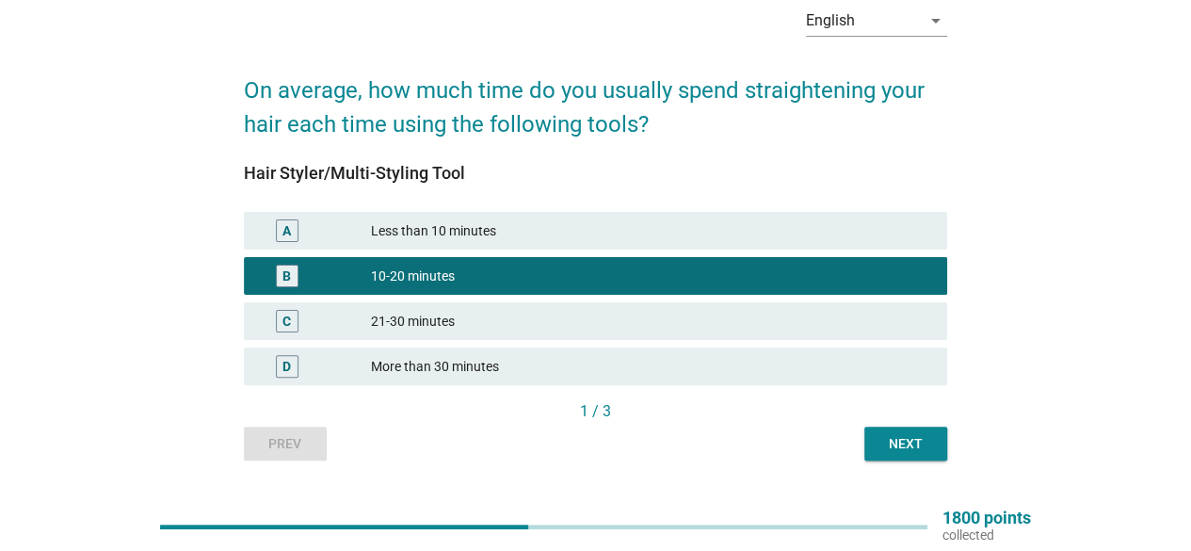
click at [899, 436] on div "Next" at bounding box center [906, 444] width 53 height 20
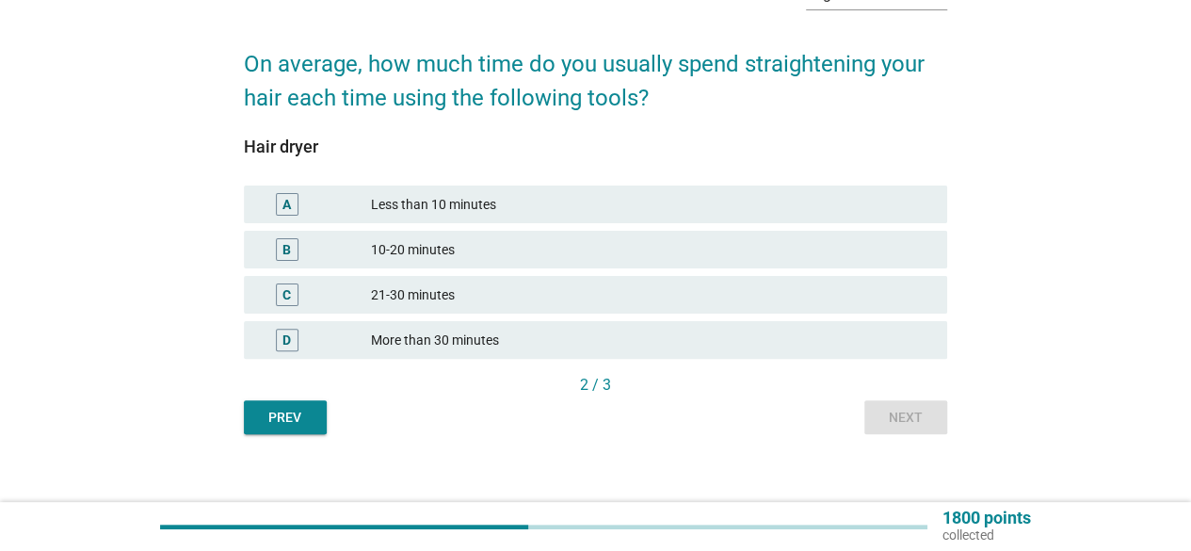
scroll to position [138, 0]
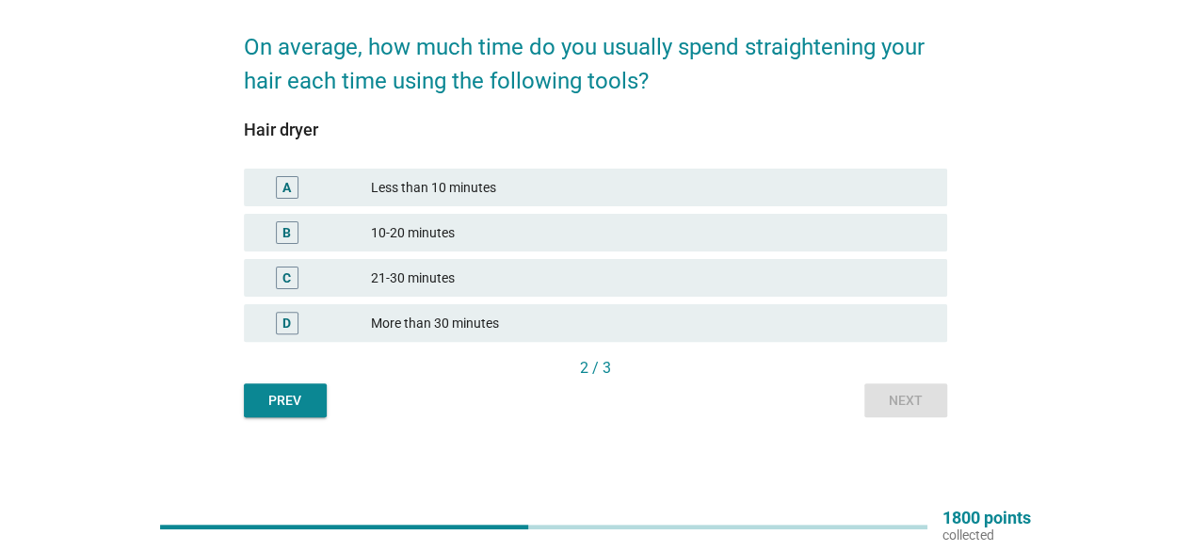
click at [471, 193] on div "Less than 10 minutes" at bounding box center [651, 187] width 561 height 23
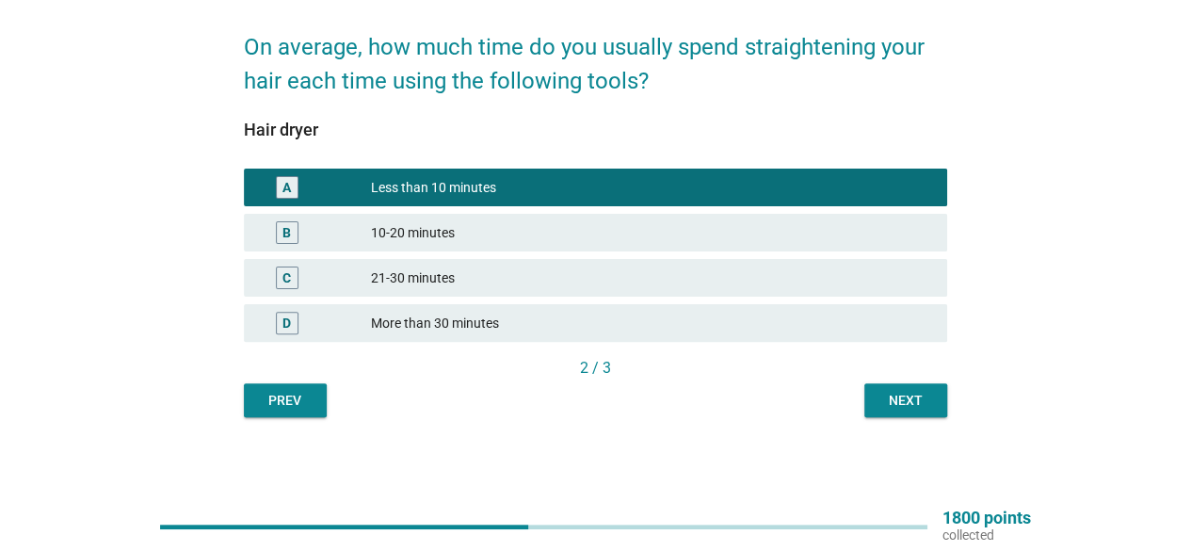
click at [919, 409] on div "Next" at bounding box center [906, 401] width 53 height 20
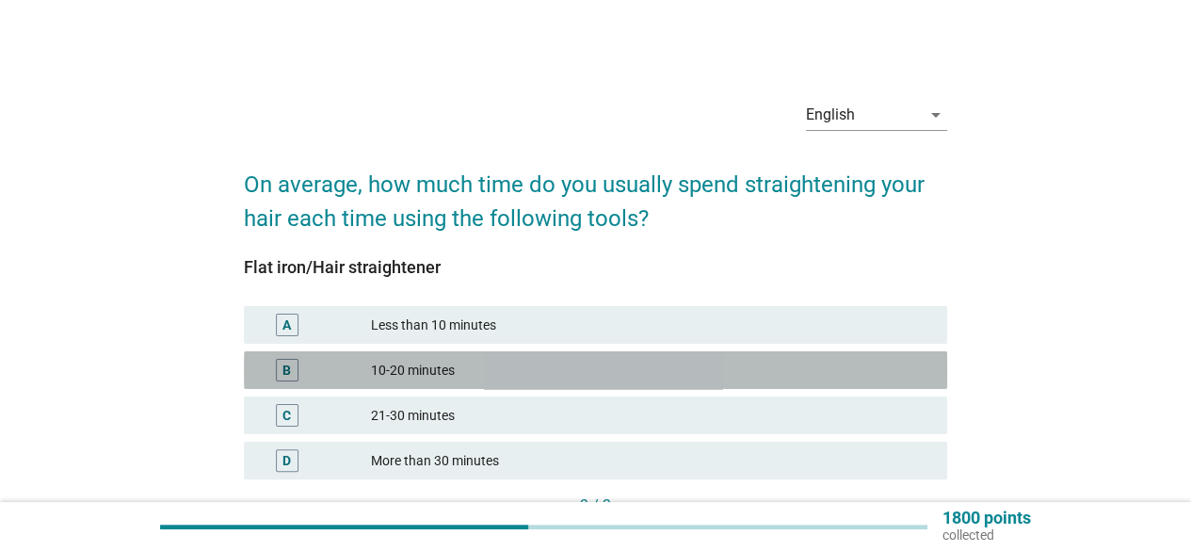
click at [502, 368] on div "10-20 minutes" at bounding box center [651, 370] width 561 height 23
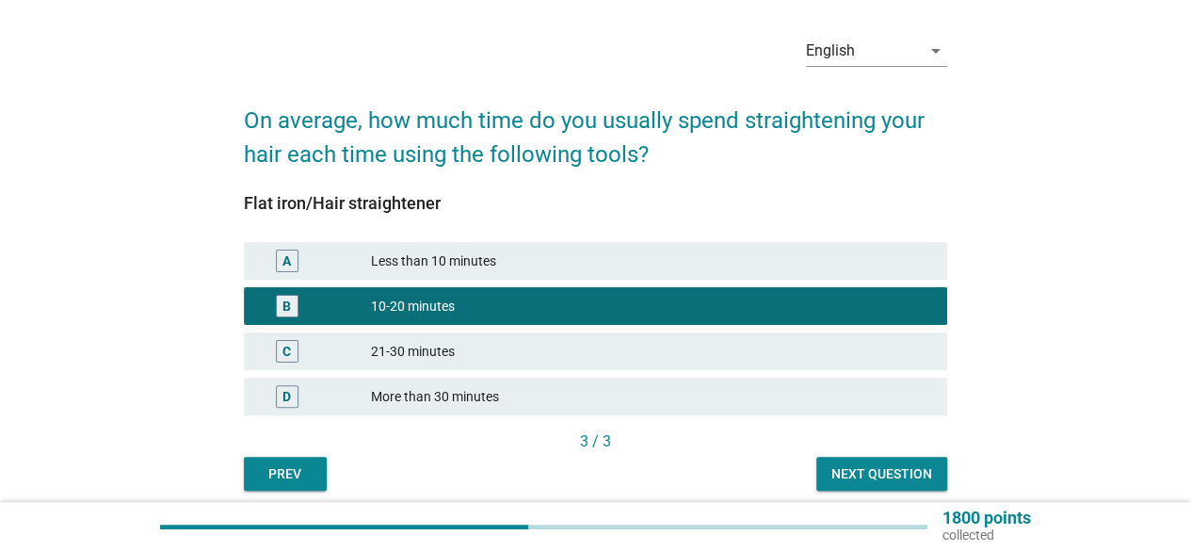
scroll to position [138, 0]
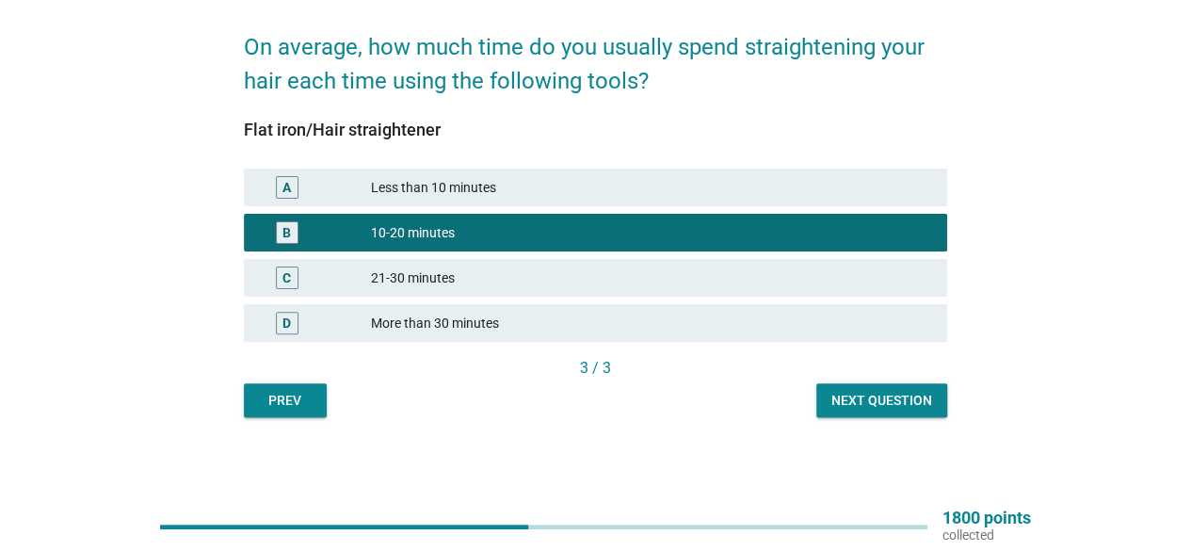
click at [905, 409] on div "Next question" at bounding box center [882, 401] width 101 height 20
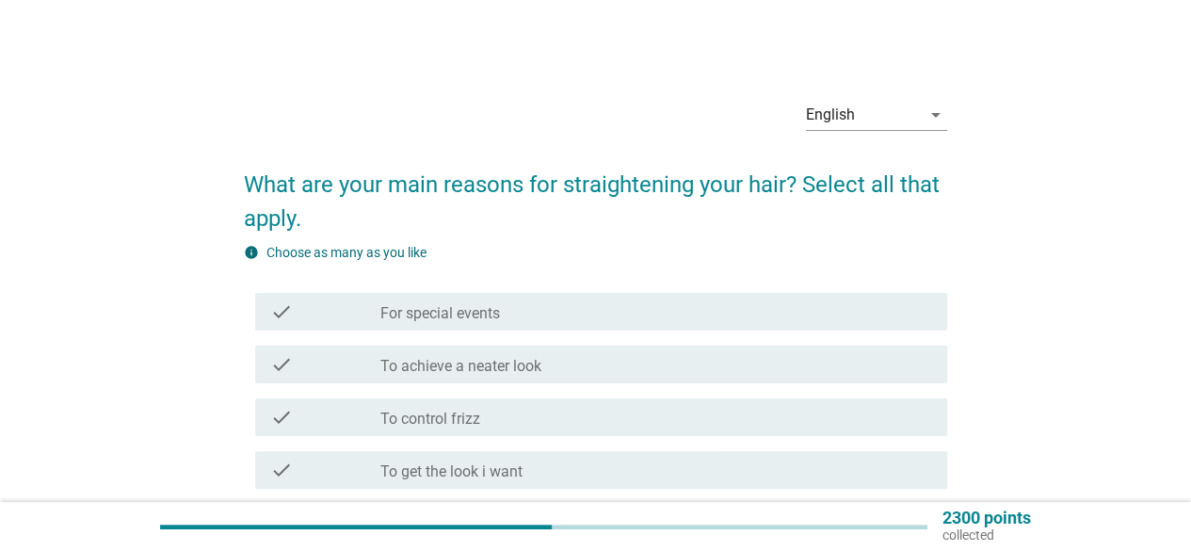
scroll to position [94, 0]
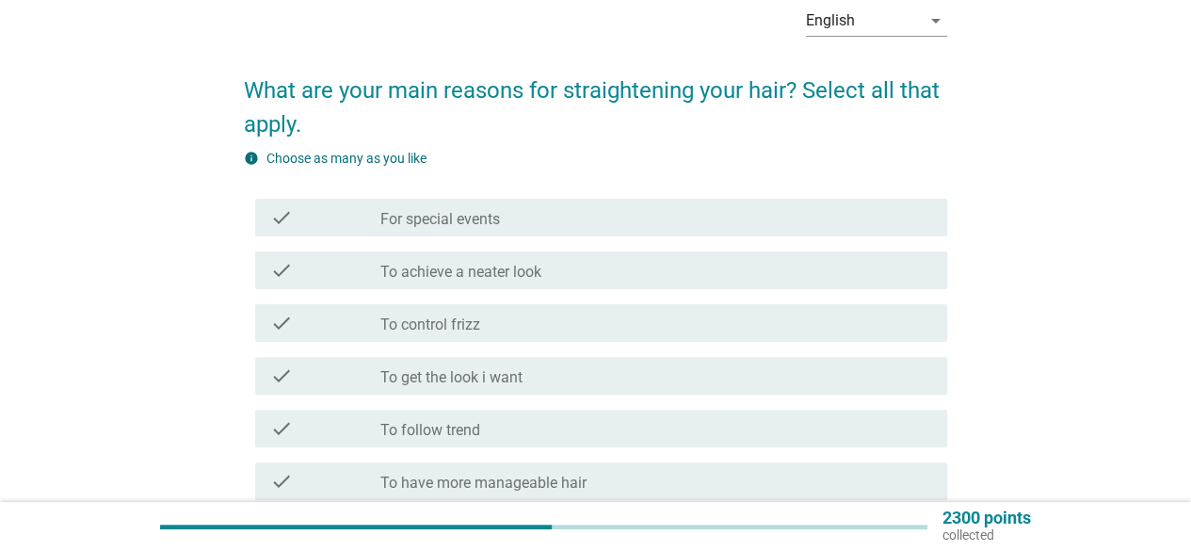
click at [487, 278] on label "To achieve a neater look" at bounding box center [461, 272] width 161 height 19
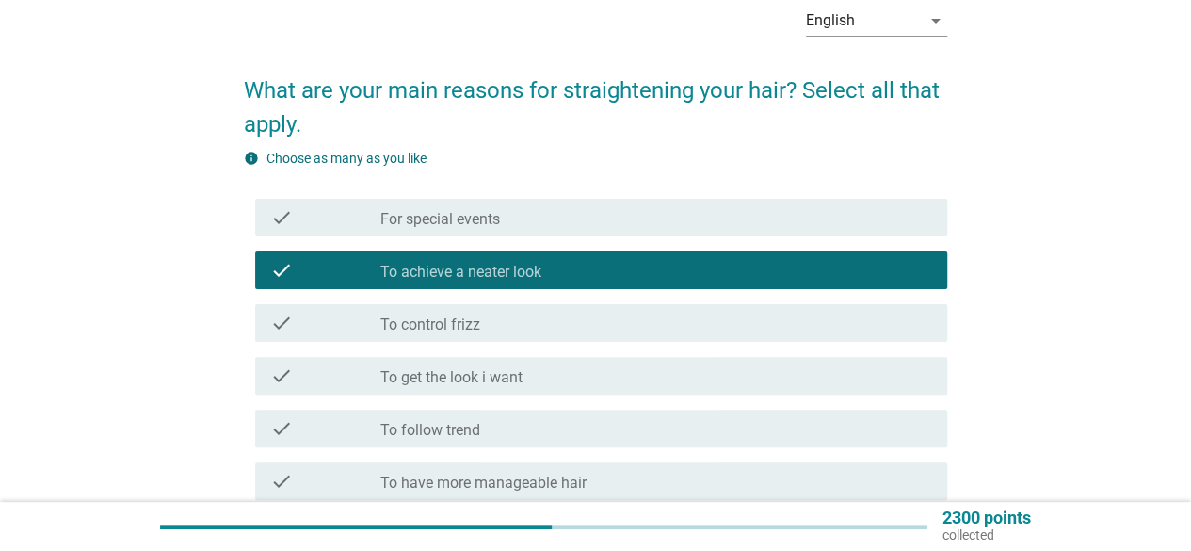
click at [501, 321] on div "check_box_outline_blank To control frizz" at bounding box center [657, 323] width 552 height 23
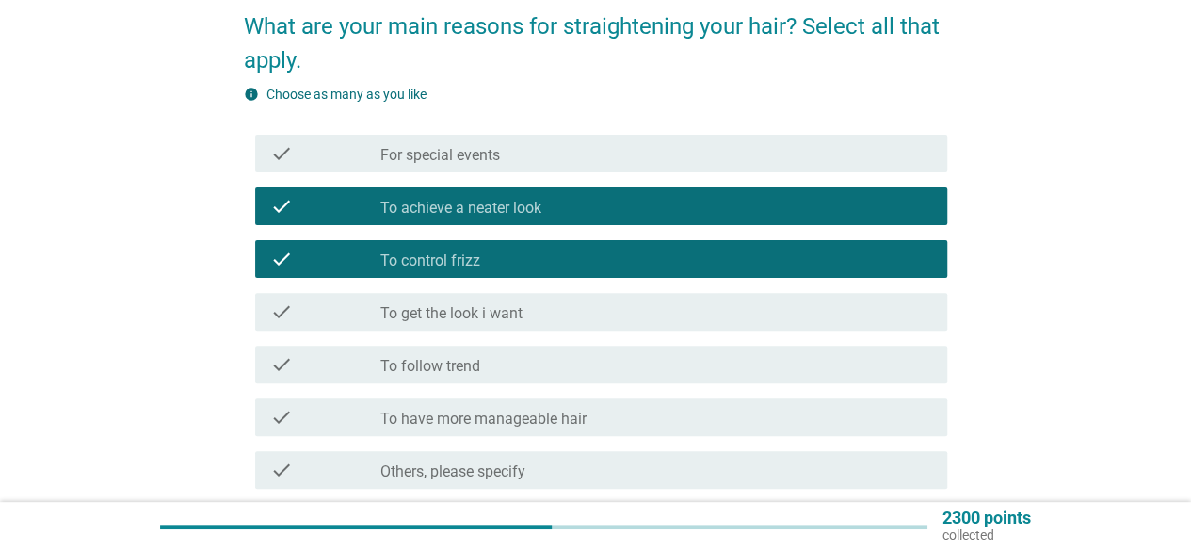
scroll to position [188, 0]
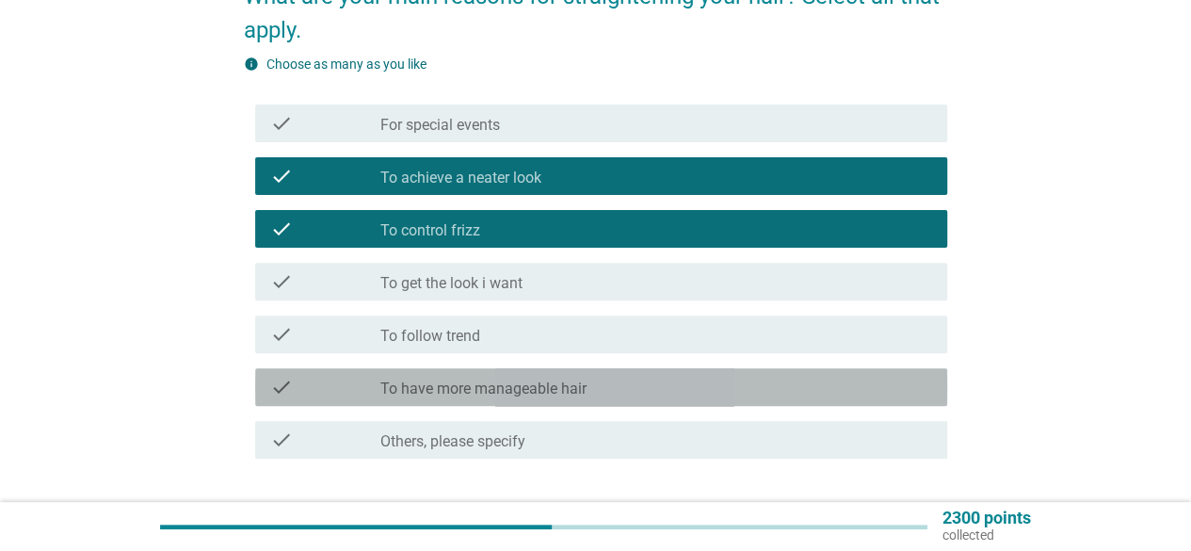
click at [535, 388] on label "To have more manageable hair" at bounding box center [484, 389] width 206 height 19
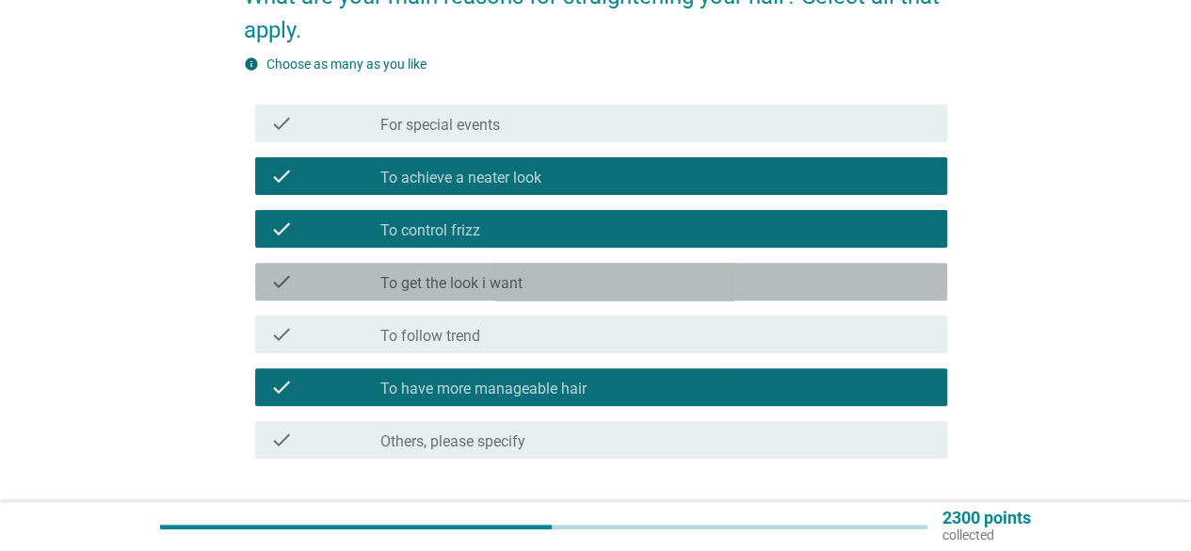
click at [532, 282] on div "check_box_outline_blank To get the look i want" at bounding box center [657, 281] width 552 height 23
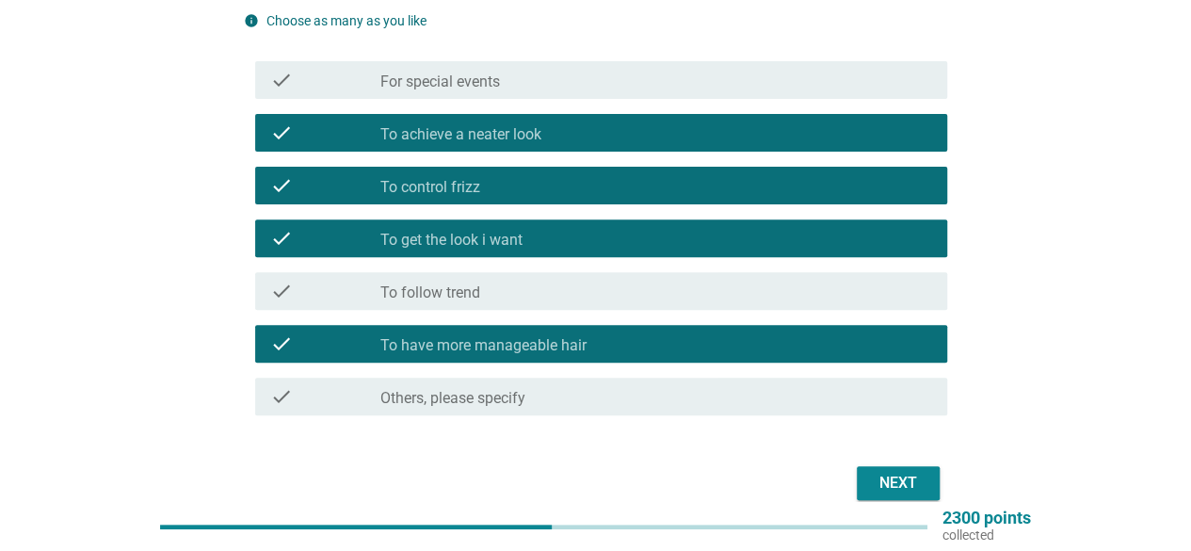
scroll to position [132, 0]
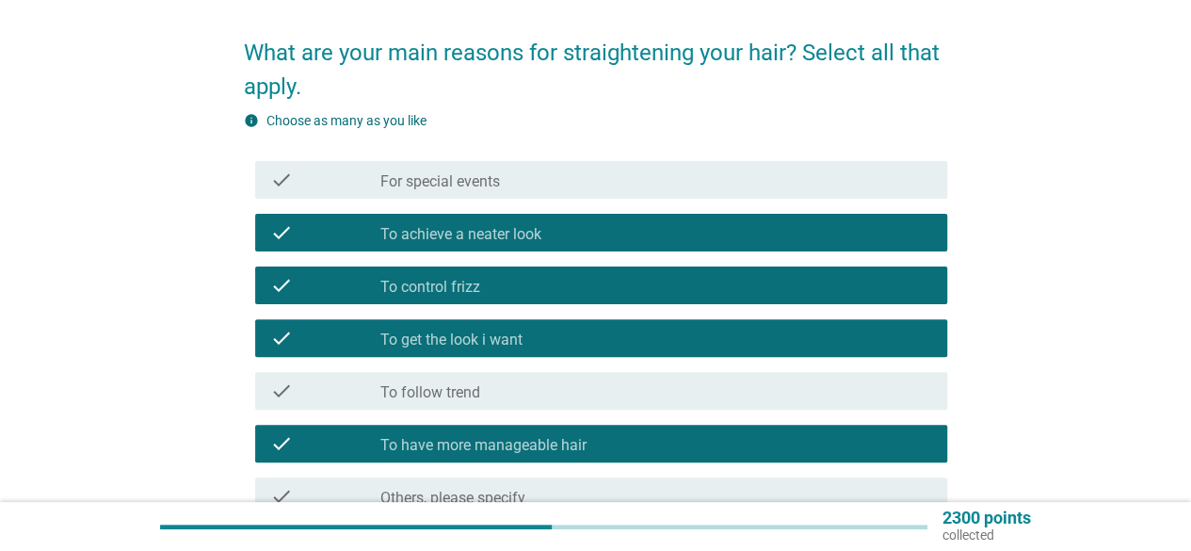
click at [558, 180] on div "check_box_outline_blank For special events" at bounding box center [657, 180] width 552 height 23
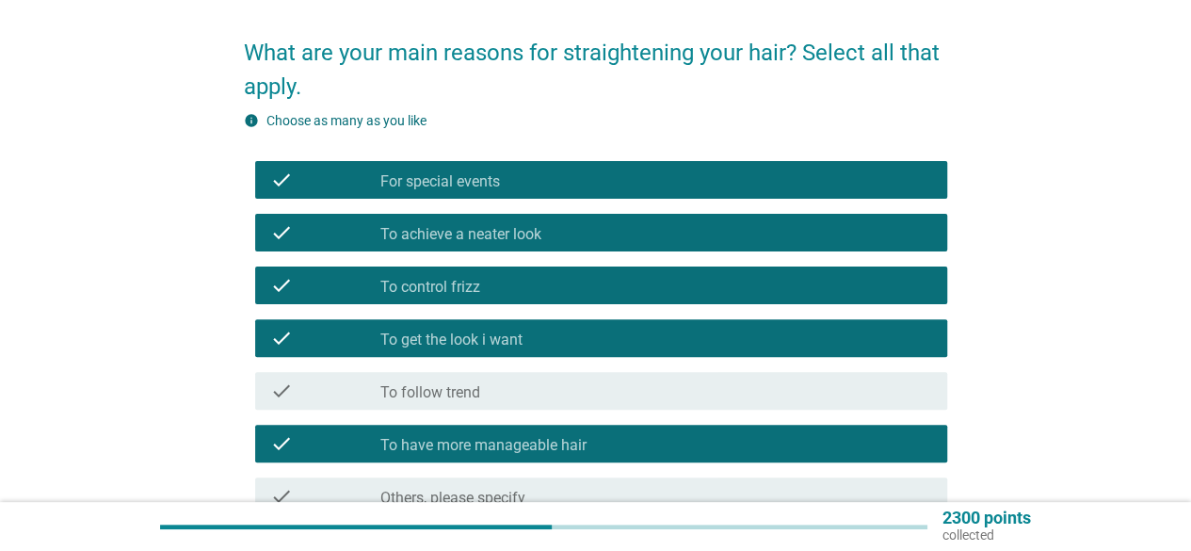
click at [551, 162] on div "check check_box_outline_blank For special events" at bounding box center [601, 180] width 692 height 38
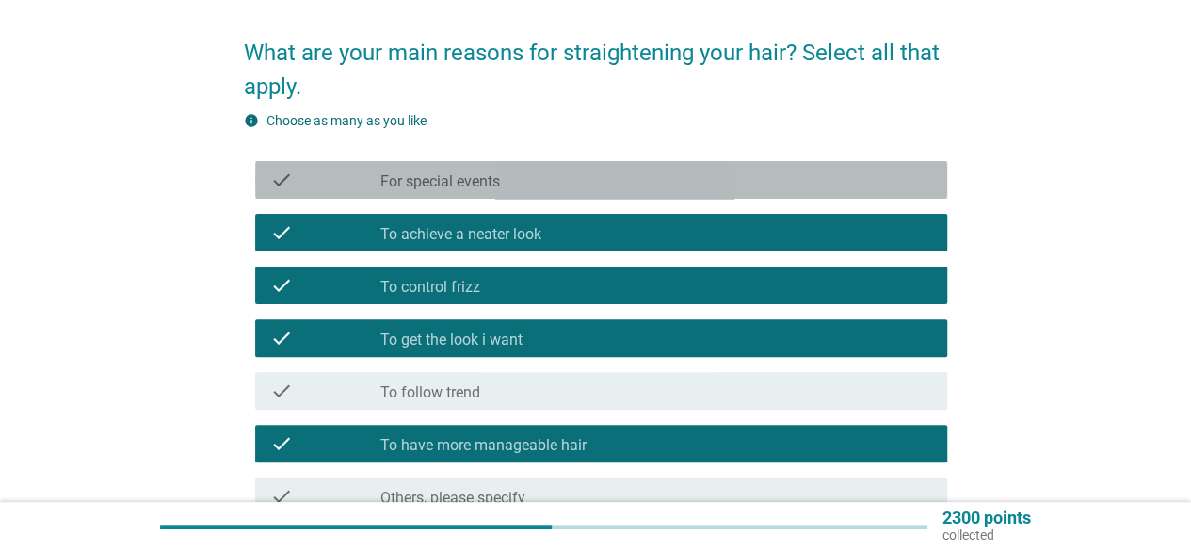
click at [553, 165] on div "check check_box_outline_blank For special events" at bounding box center [601, 180] width 692 height 38
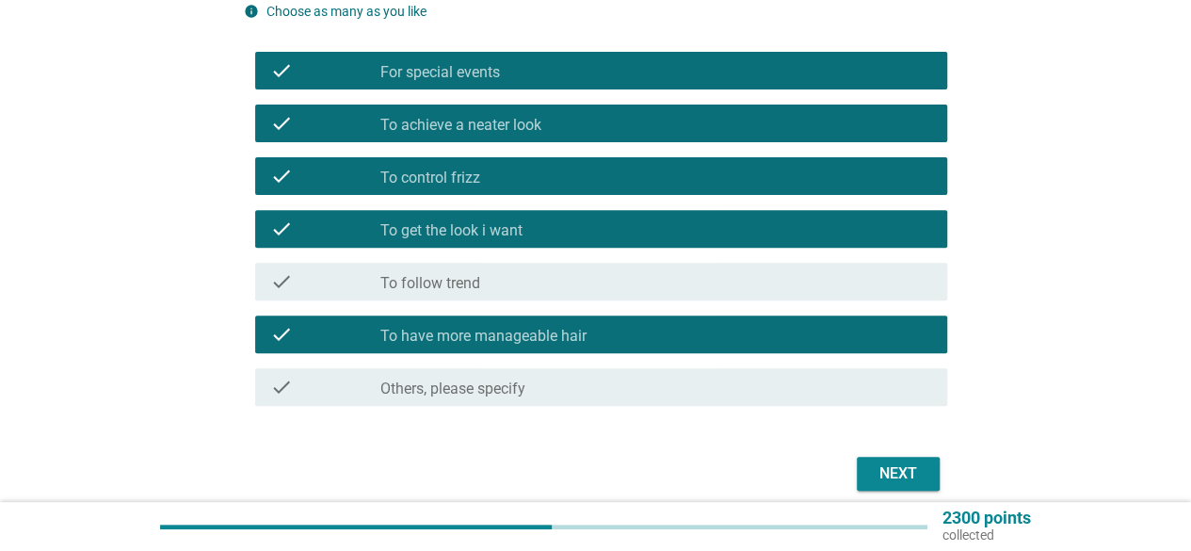
scroll to position [320, 0]
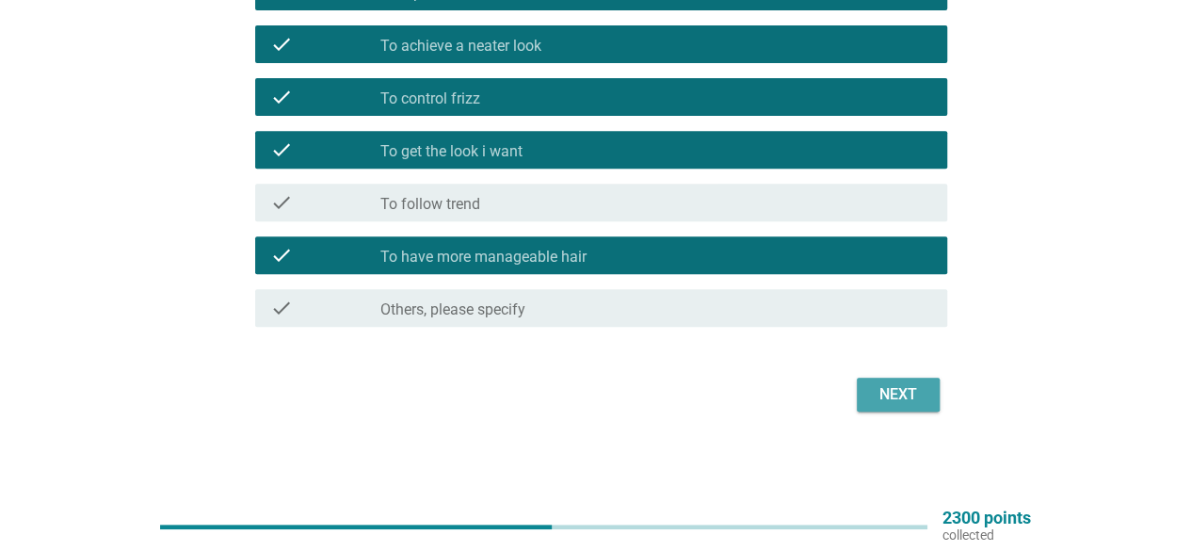
click at [885, 390] on div "Next" at bounding box center [898, 394] width 53 height 23
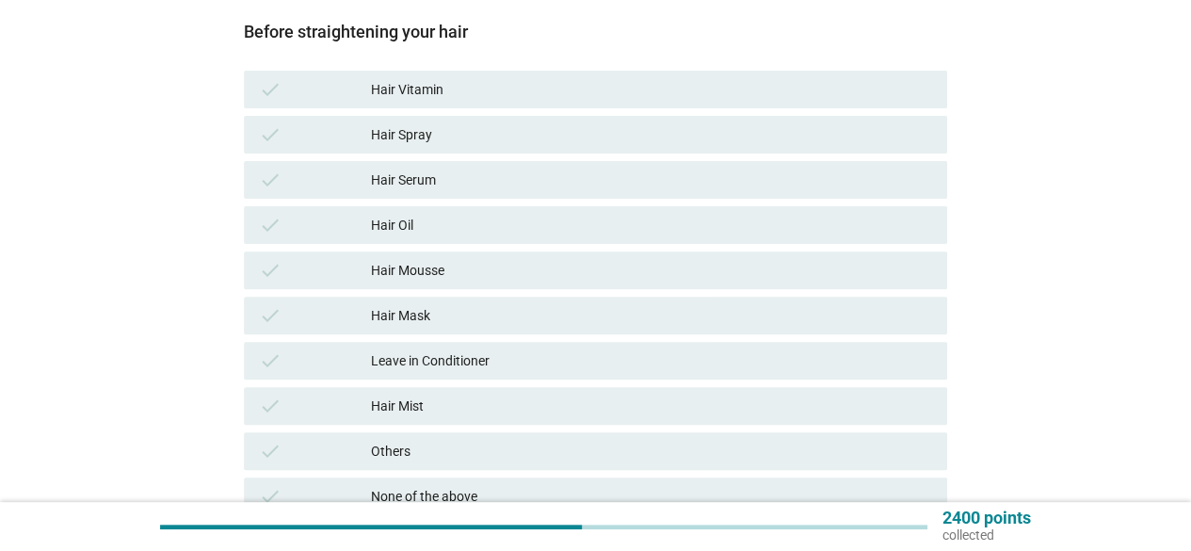
scroll to position [94, 0]
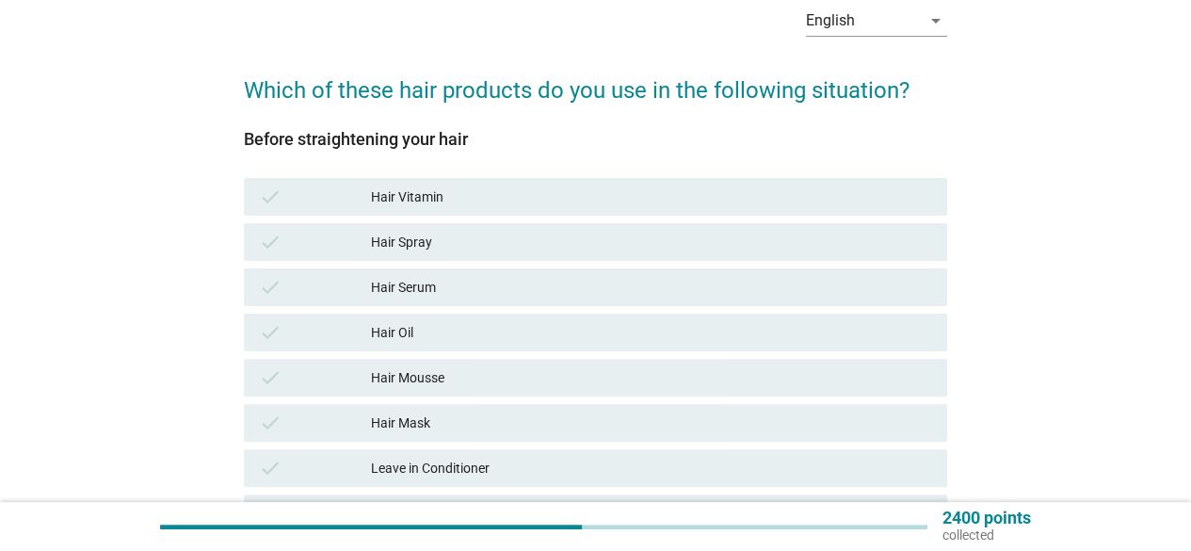
click at [469, 198] on div "Hair Vitamin" at bounding box center [651, 197] width 561 height 23
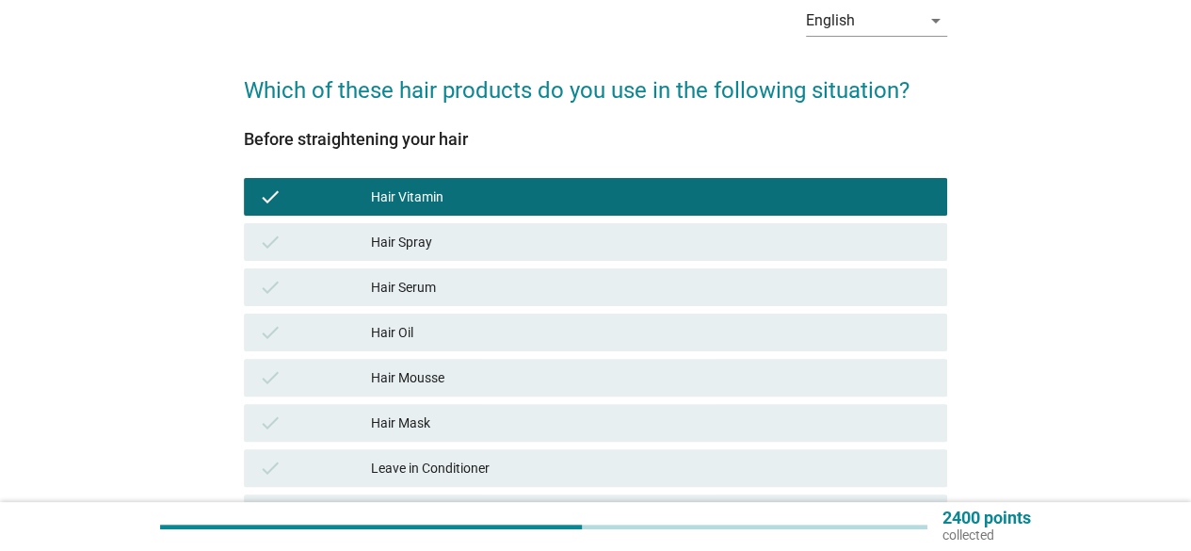
click at [520, 289] on div "Hair Serum" at bounding box center [651, 287] width 561 height 23
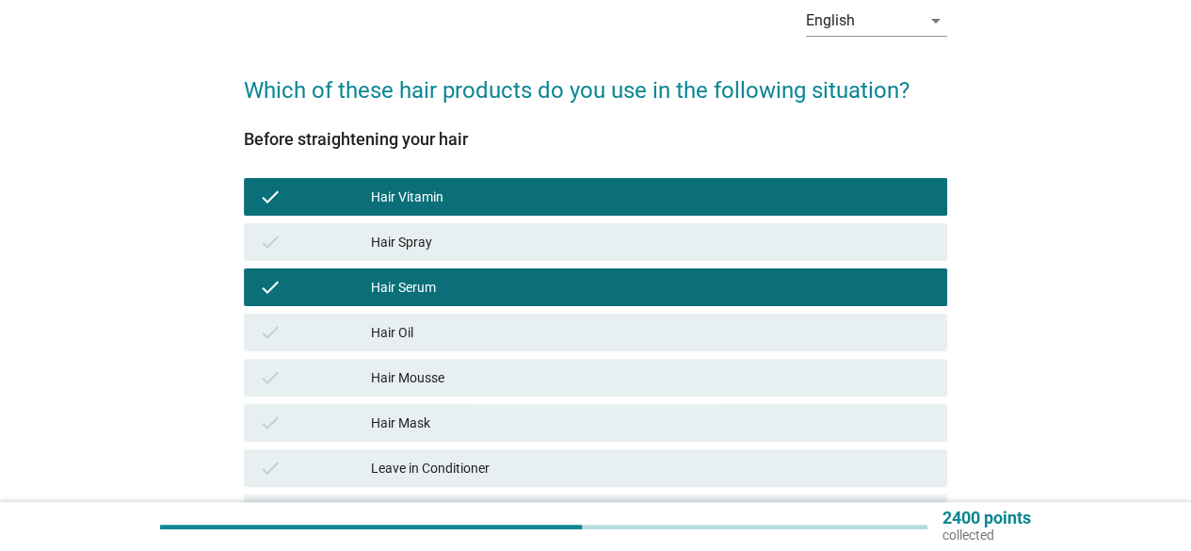
click at [522, 187] on div "Hair Vitamin" at bounding box center [651, 197] width 561 height 23
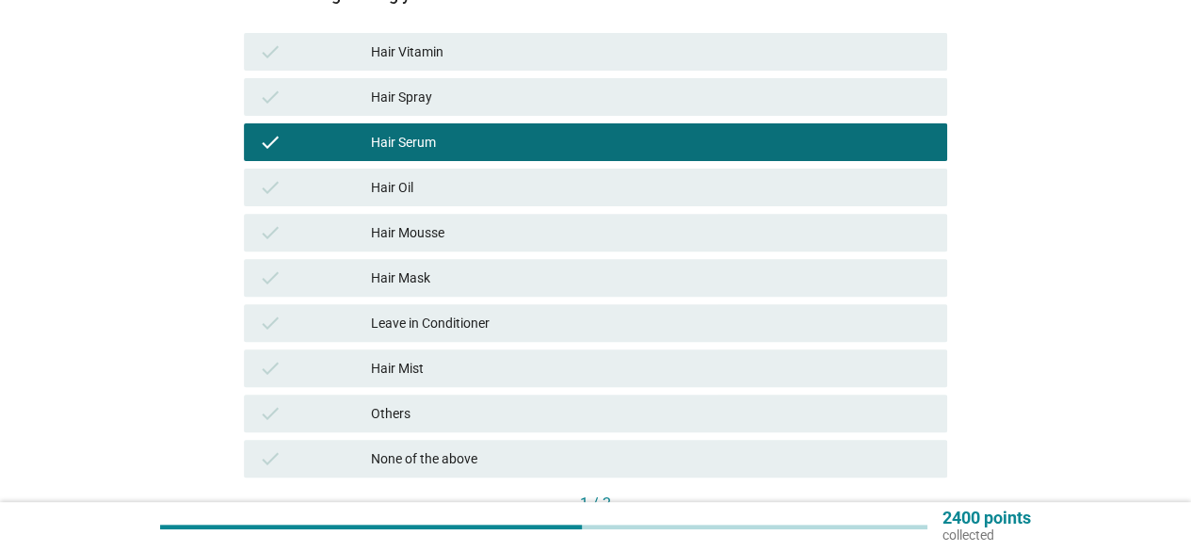
scroll to position [375, 0]
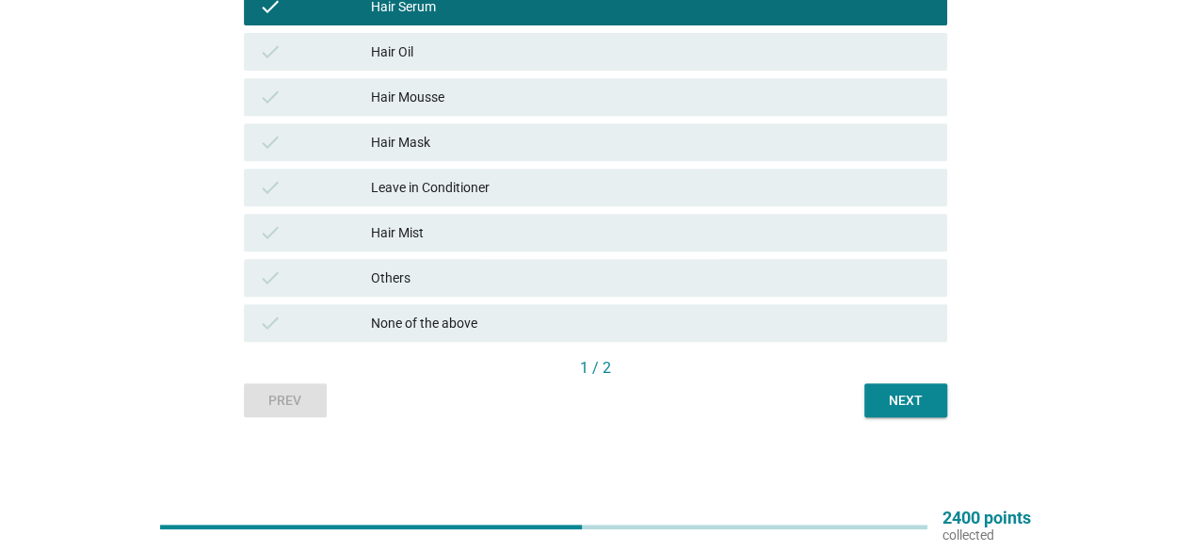
click at [891, 396] on div "Next" at bounding box center [906, 401] width 53 height 20
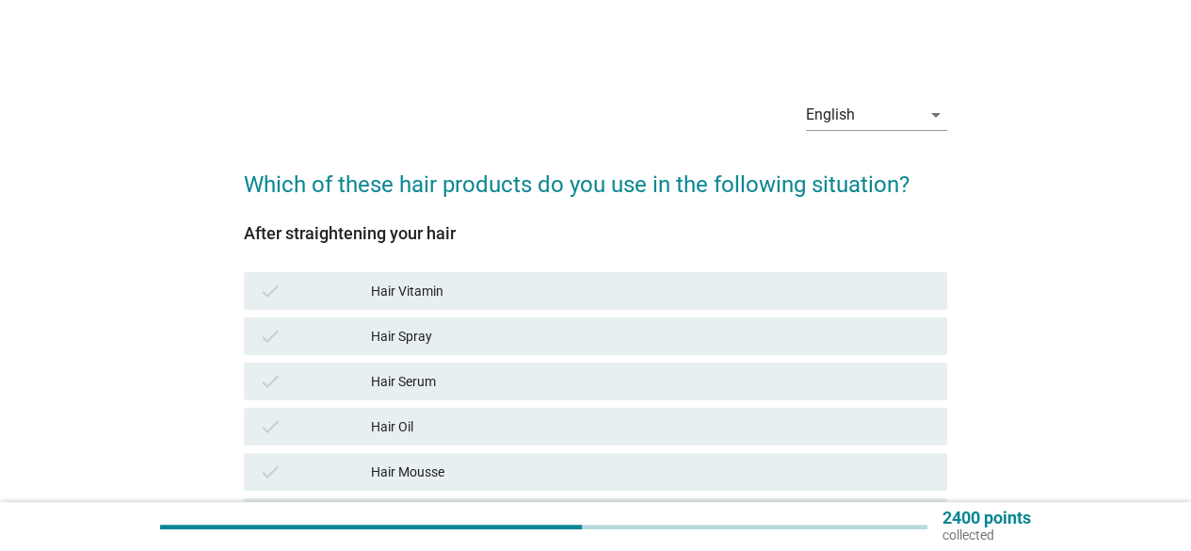
scroll to position [94, 0]
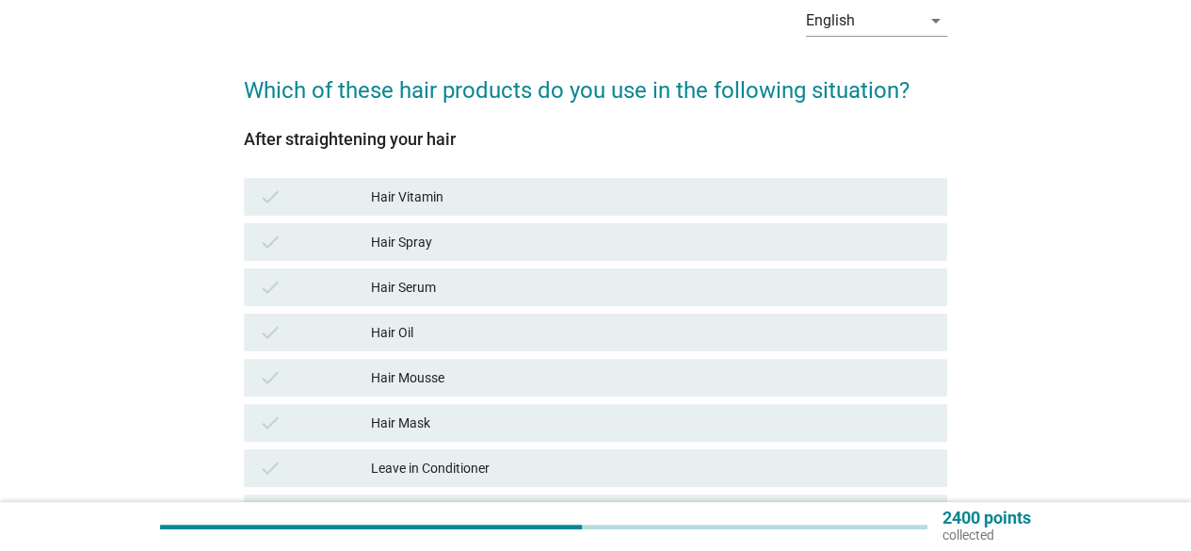
click at [474, 277] on div "Hair Serum" at bounding box center [651, 287] width 561 height 23
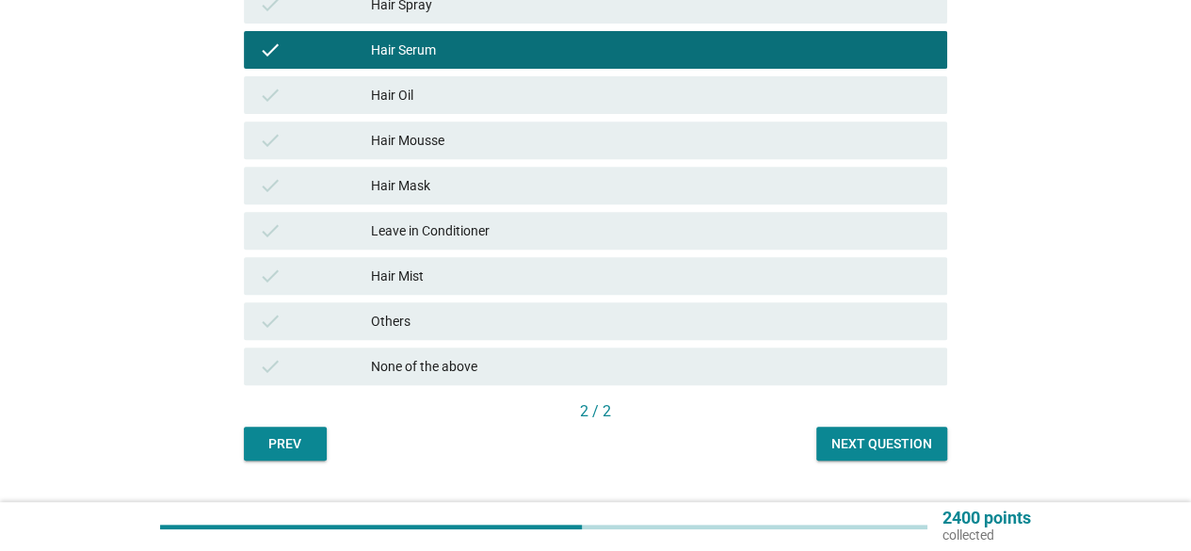
scroll to position [375, 0]
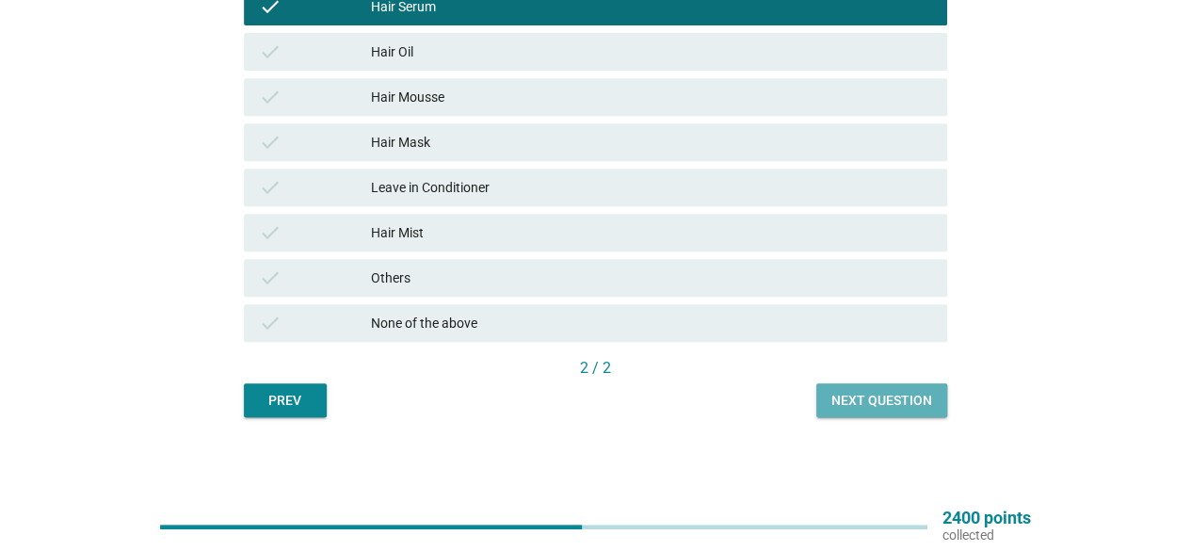
click at [850, 395] on div "Next question" at bounding box center [882, 401] width 101 height 20
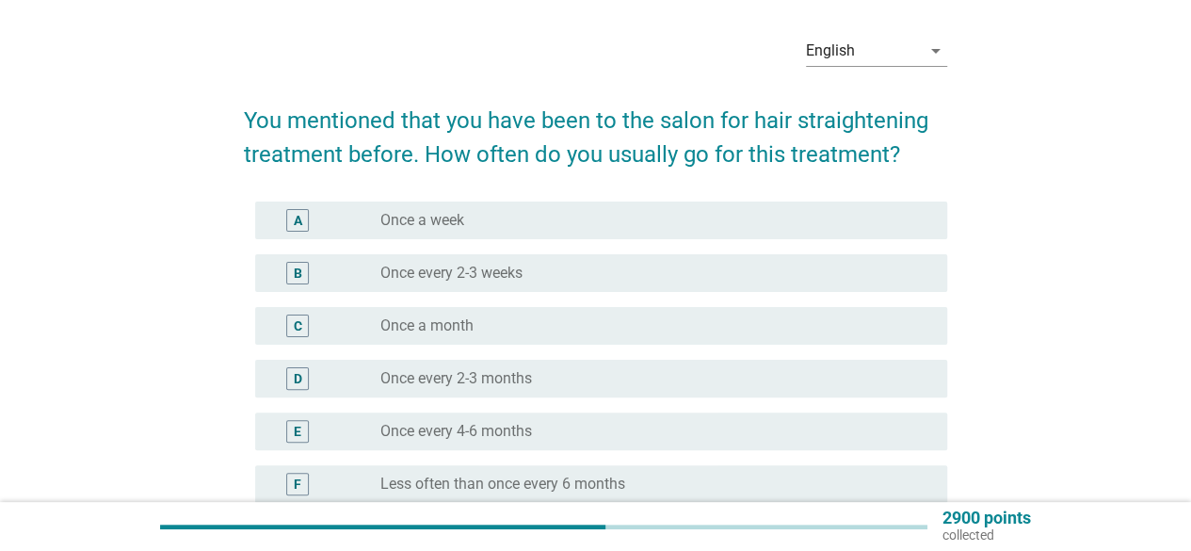
scroll to position [94, 0]
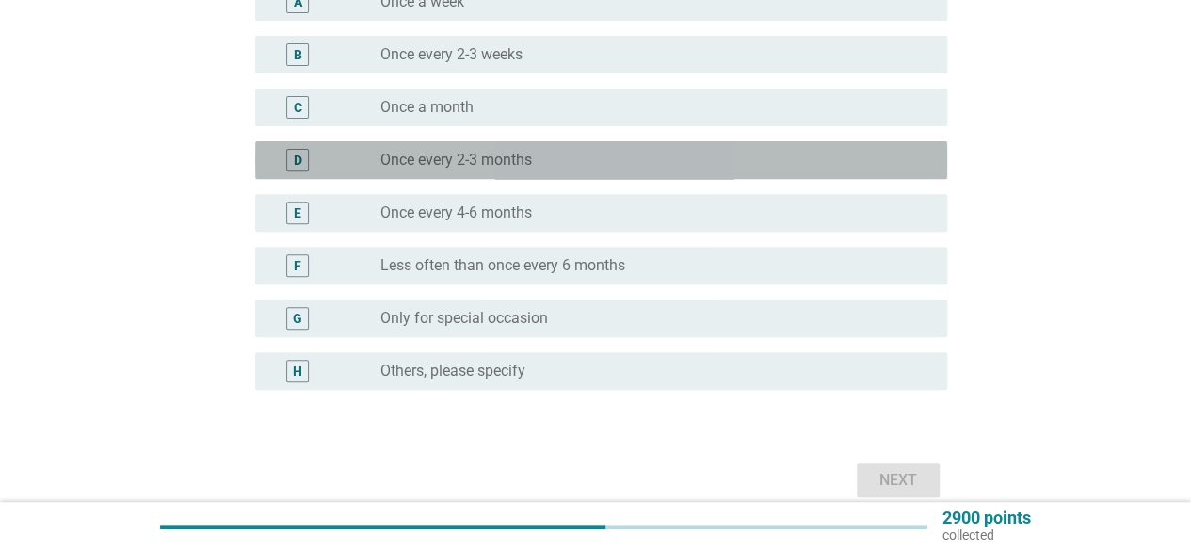
click at [603, 155] on div "radio_button_unchecked Once every 2-3 months" at bounding box center [649, 160] width 537 height 19
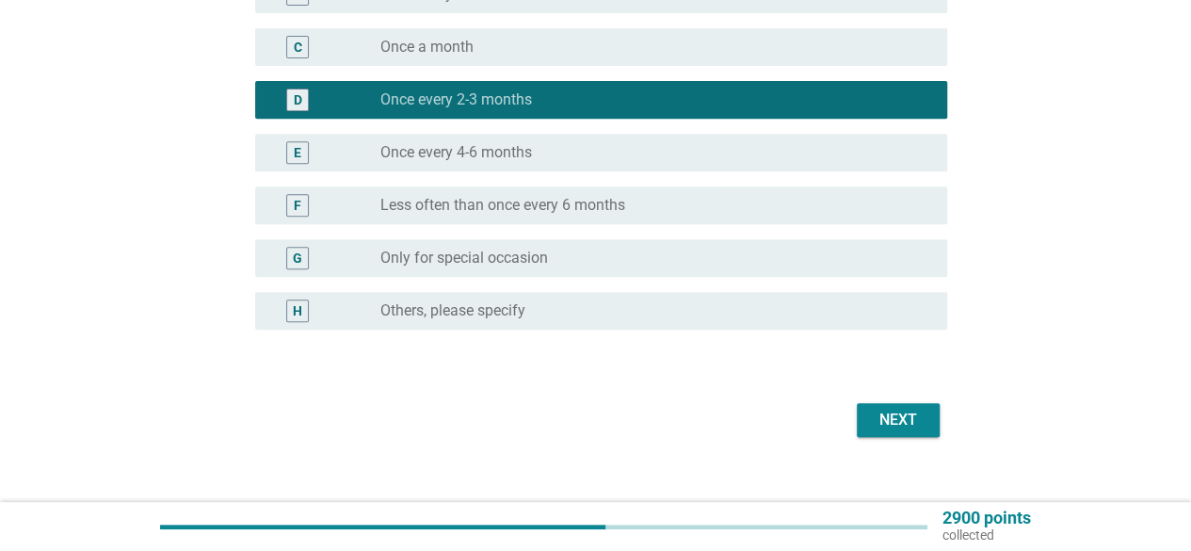
scroll to position [367, 0]
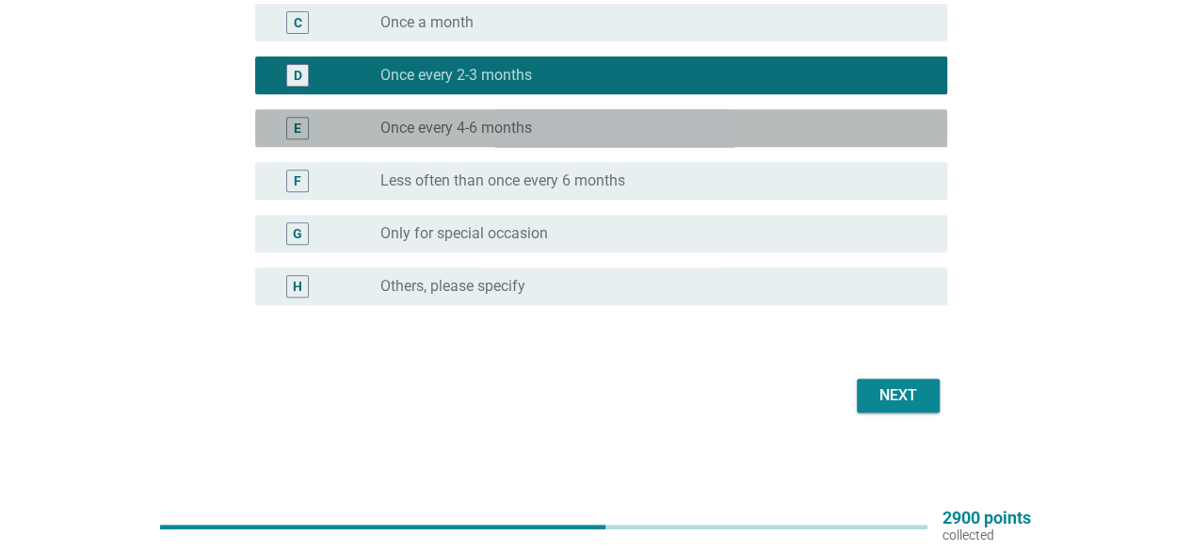
click at [580, 126] on div "radio_button_unchecked Once every 4-6 months" at bounding box center [649, 128] width 537 height 19
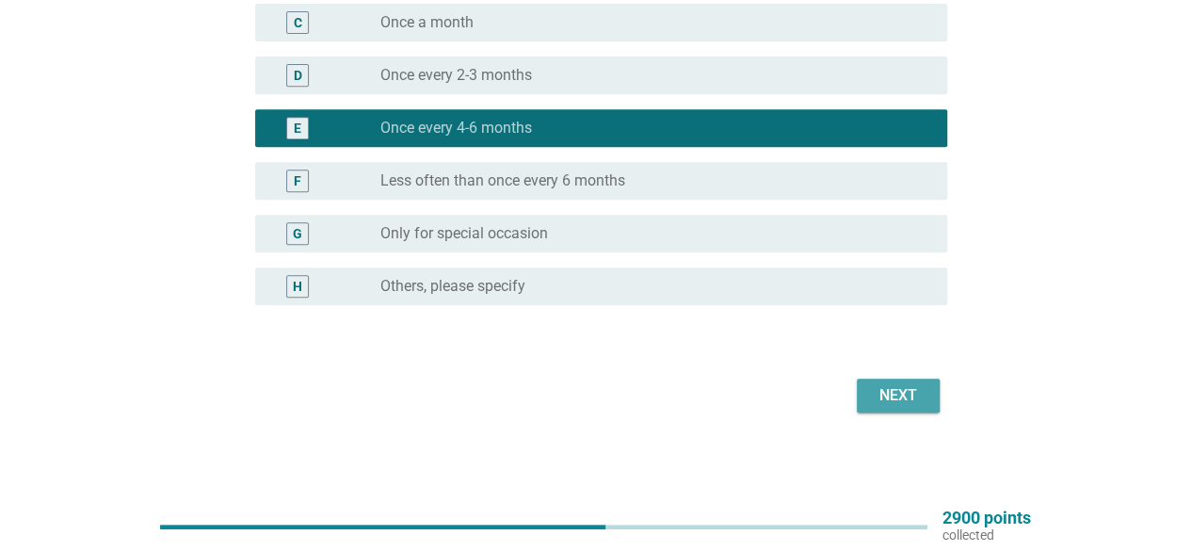
click at [899, 394] on div "Next" at bounding box center [898, 395] width 53 height 23
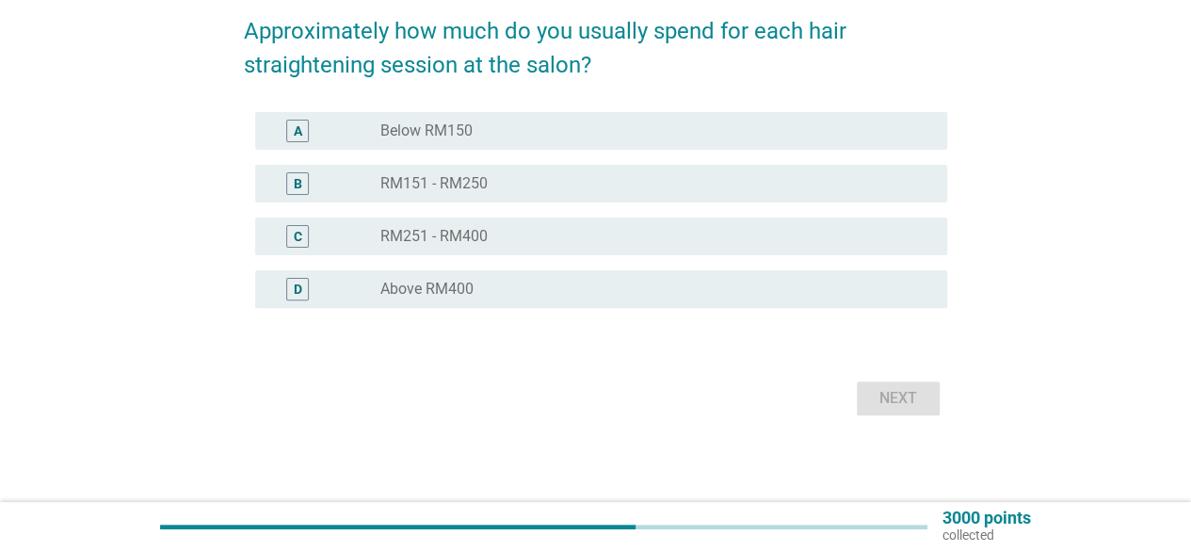
scroll to position [156, 0]
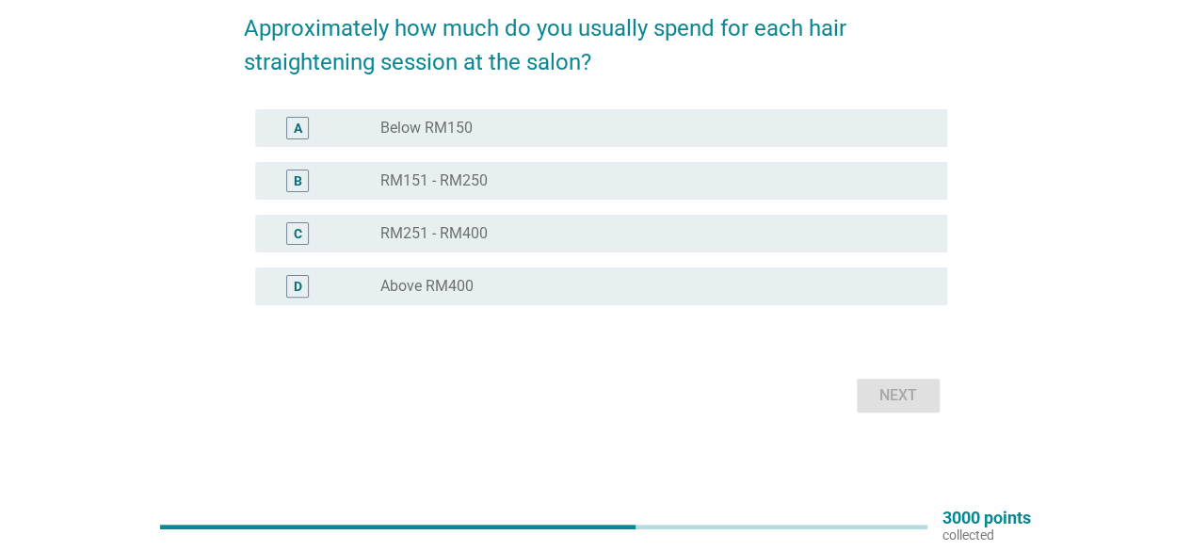
click at [573, 235] on div "radio_button_unchecked RM251 - RM400" at bounding box center [649, 233] width 537 height 19
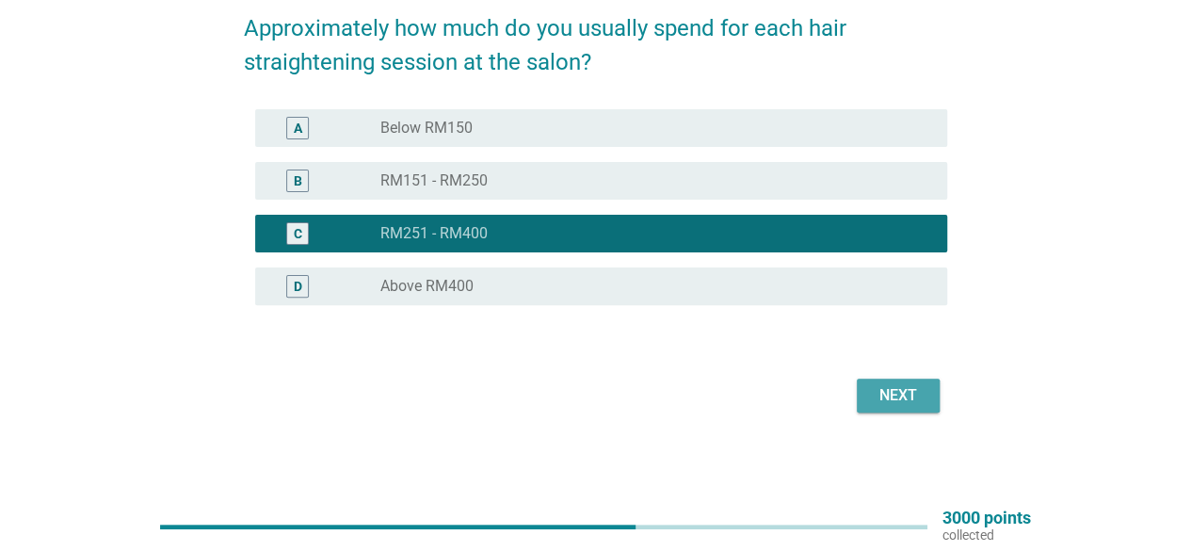
click at [867, 397] on button "Next" at bounding box center [898, 396] width 83 height 34
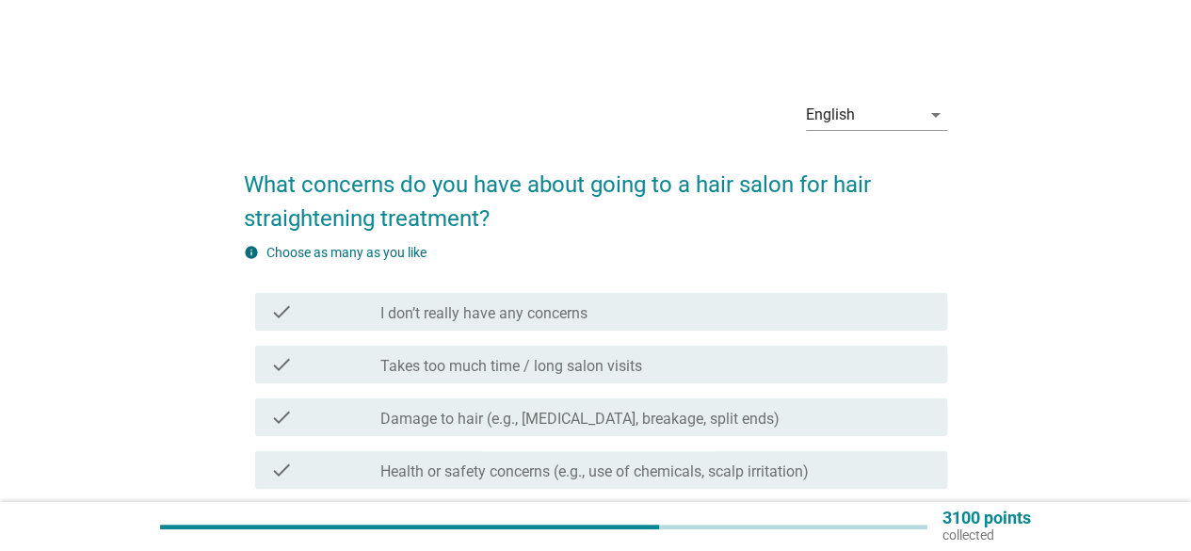
scroll to position [94, 0]
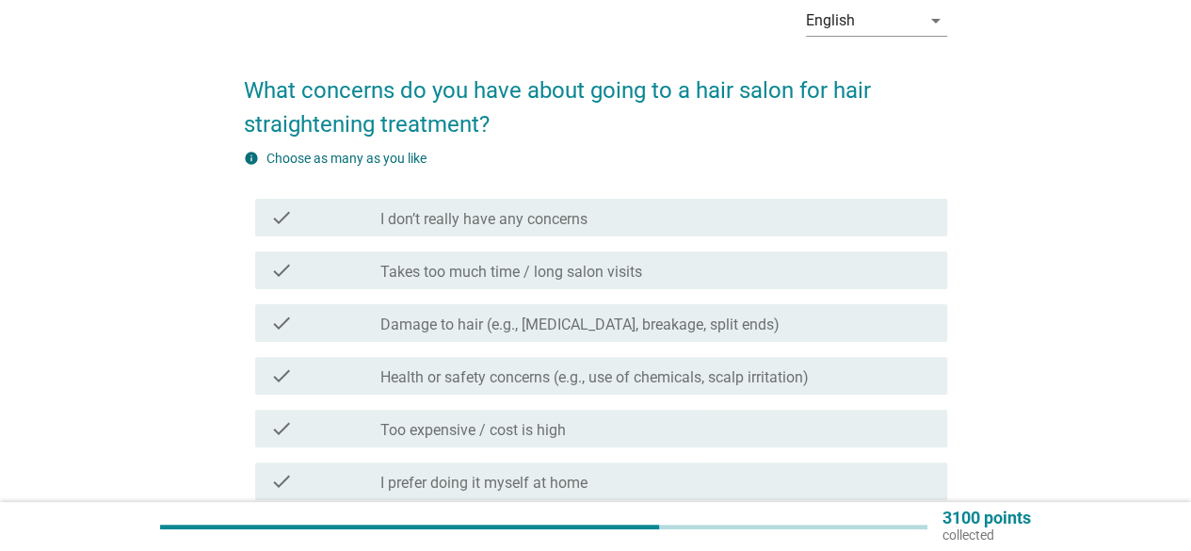
click at [745, 270] on div "check_box_outline_blank Takes too much time / long salon visits" at bounding box center [657, 270] width 552 height 23
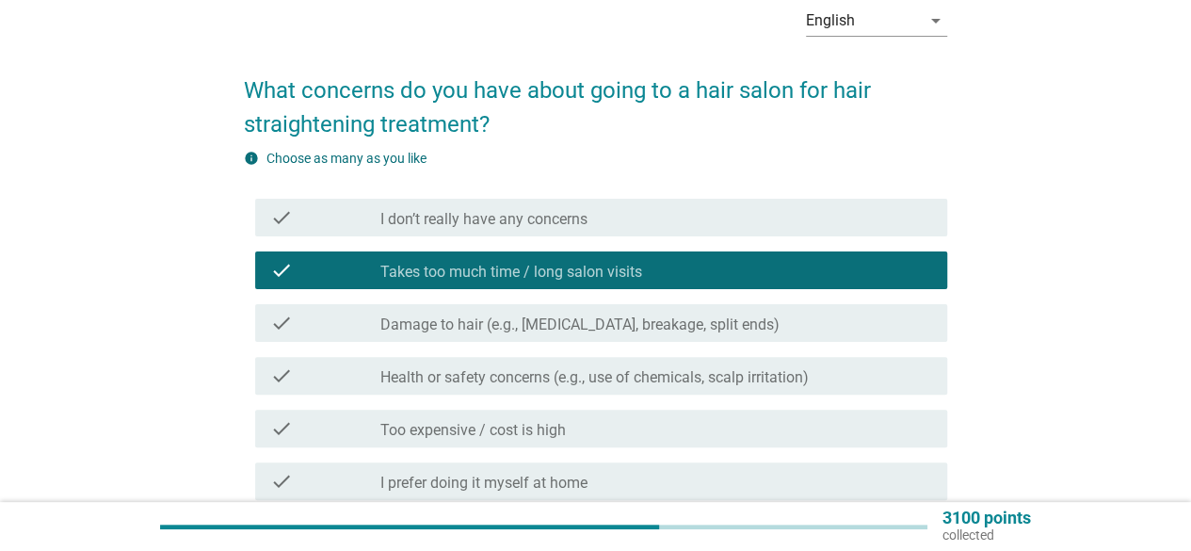
click at [756, 369] on label "Health or safety concerns (e.g., use of chemicals, scalp irritation)" at bounding box center [595, 377] width 429 height 19
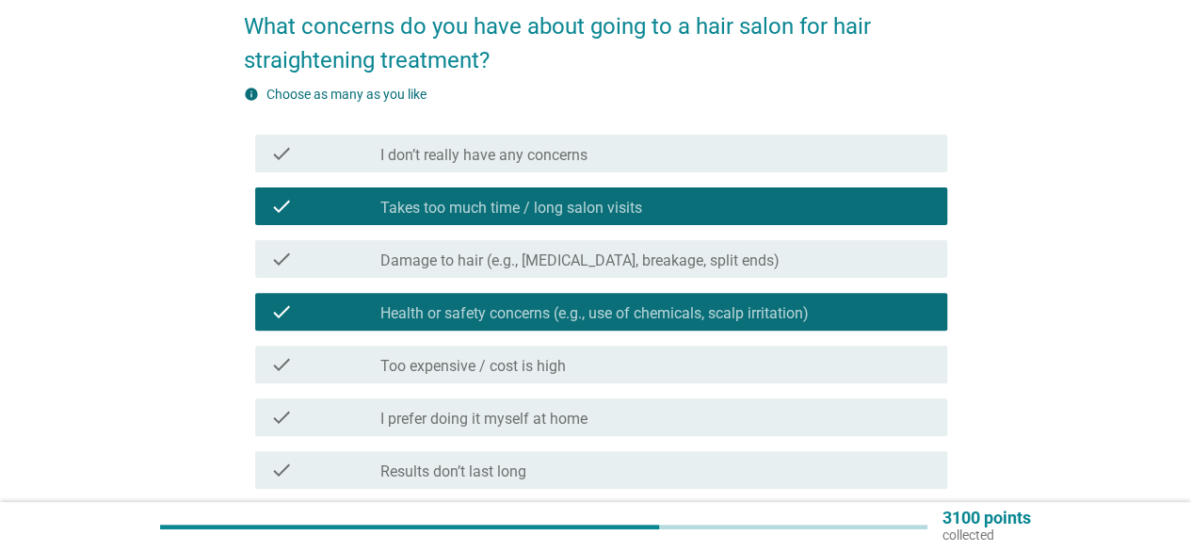
scroll to position [188, 0]
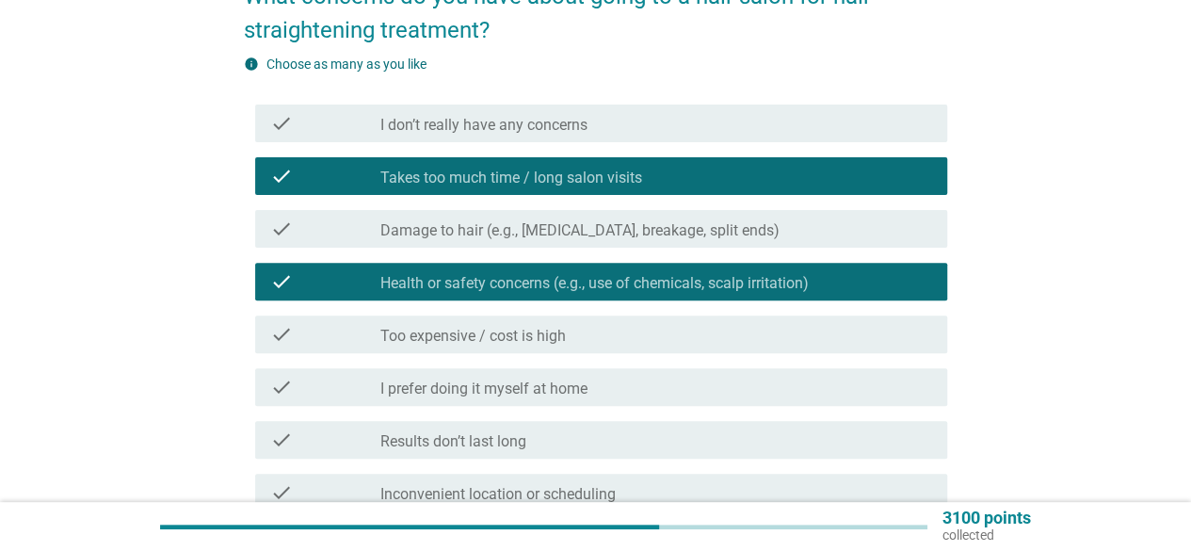
click at [752, 329] on div "check_box_outline_blank Too expensive / cost is high" at bounding box center [657, 334] width 552 height 23
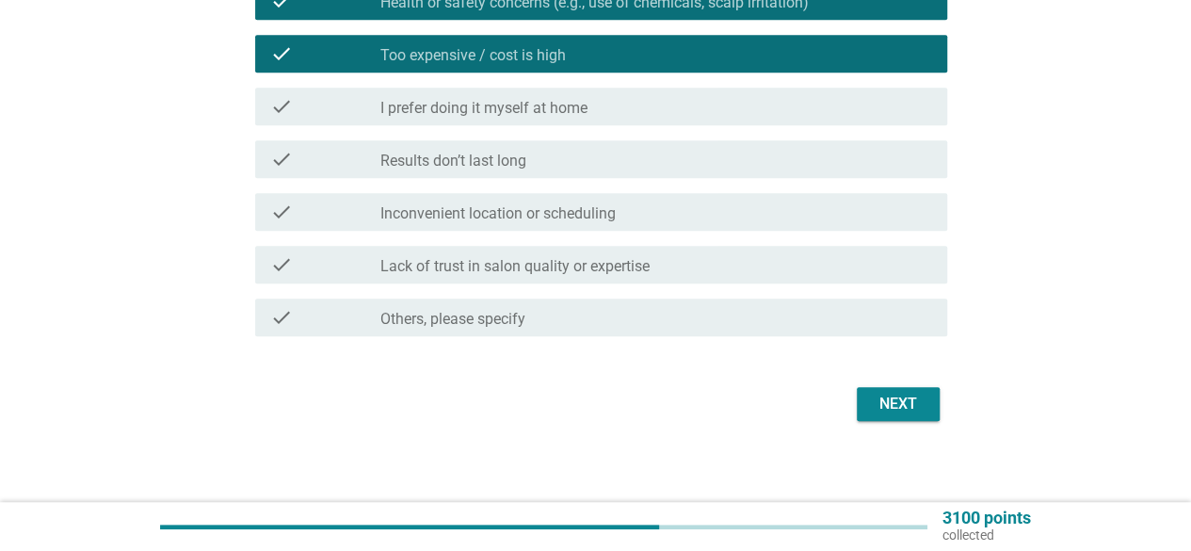
scroll to position [478, 0]
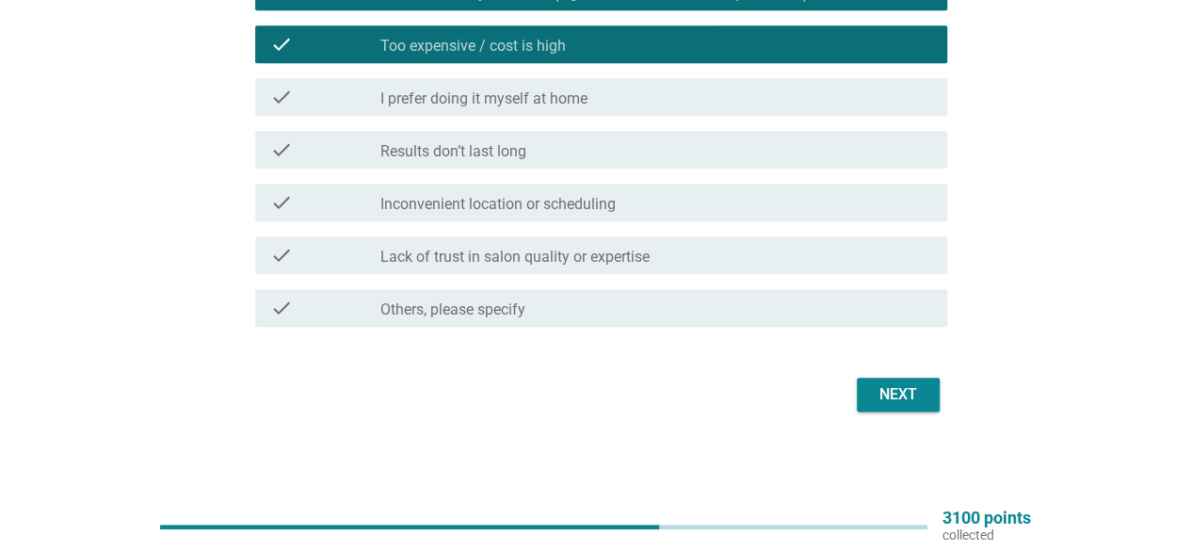
click at [929, 392] on button "Next" at bounding box center [898, 395] width 83 height 34
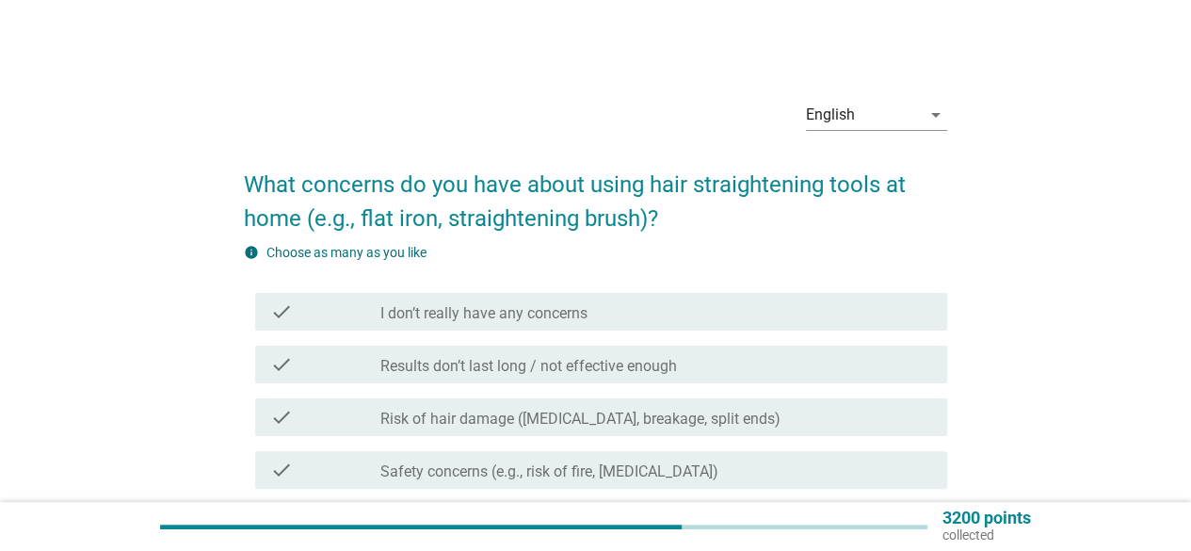
scroll to position [94, 0]
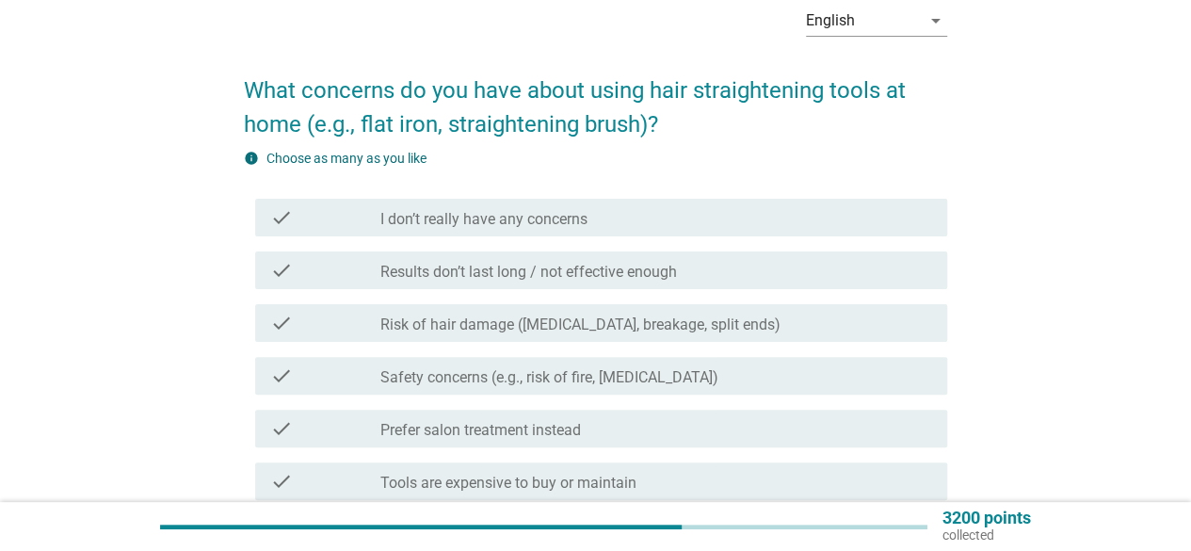
click at [481, 219] on label "I don’t really have any concerns" at bounding box center [484, 219] width 207 height 19
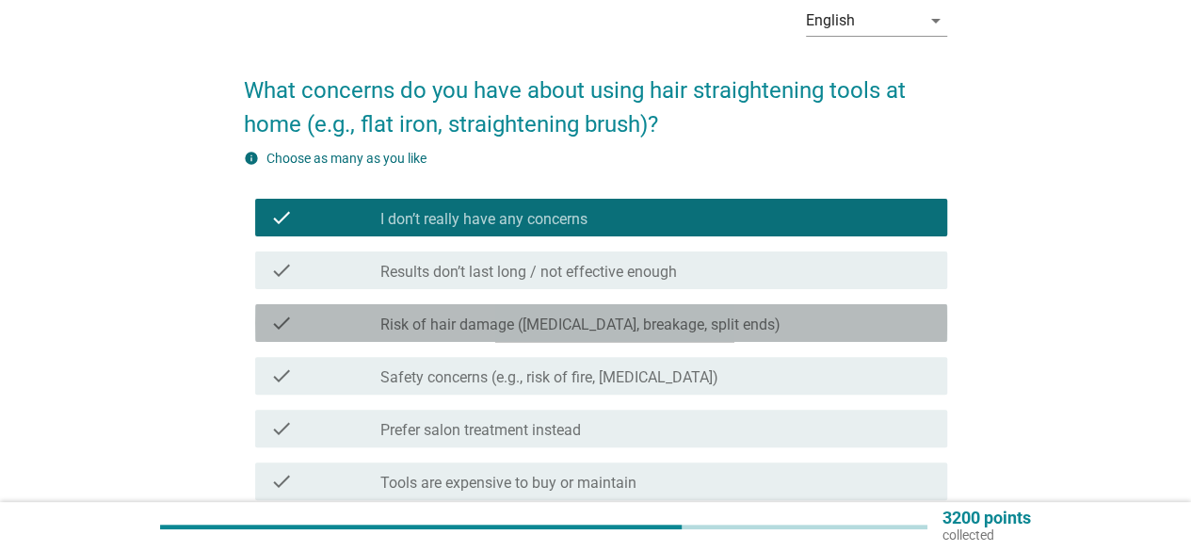
click at [476, 316] on label "Risk of hair damage (dryness, breakage, split ends)" at bounding box center [581, 325] width 400 height 19
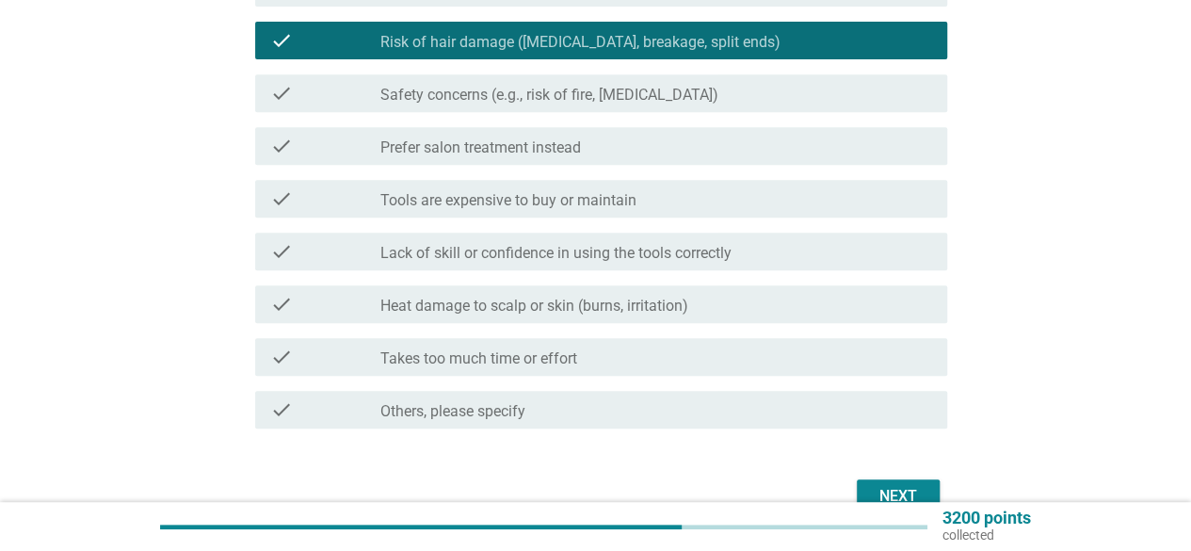
scroll to position [478, 0]
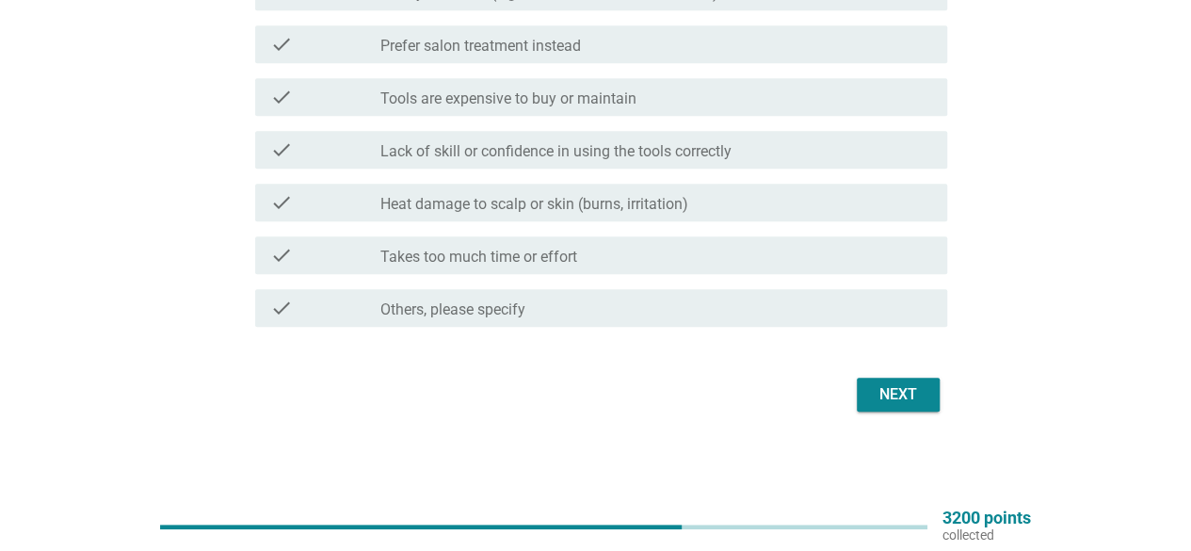
click at [892, 400] on div "Next" at bounding box center [898, 394] width 53 height 23
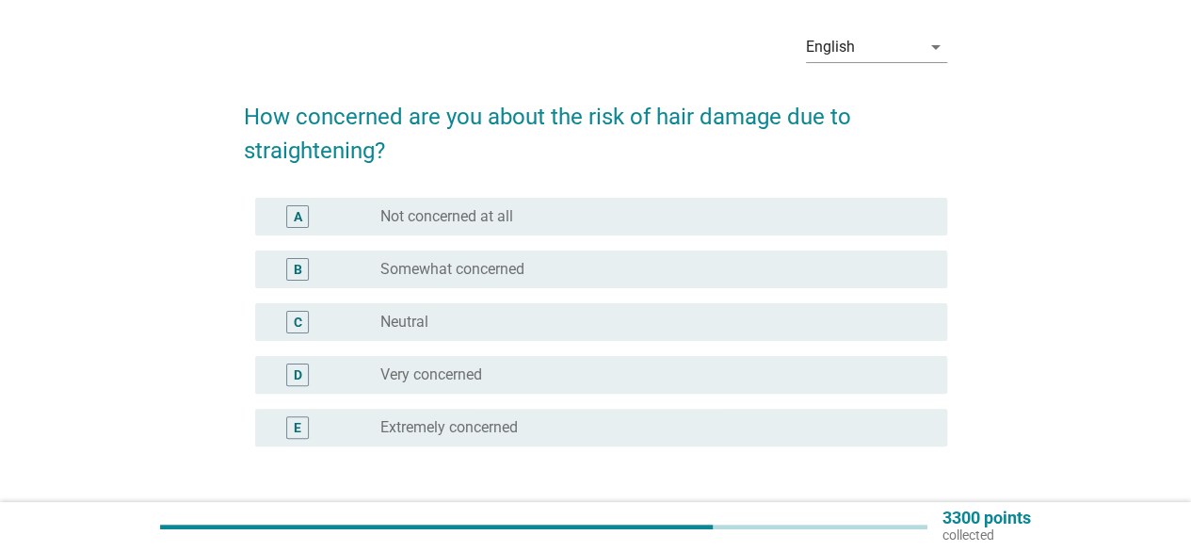
scroll to position [94, 0]
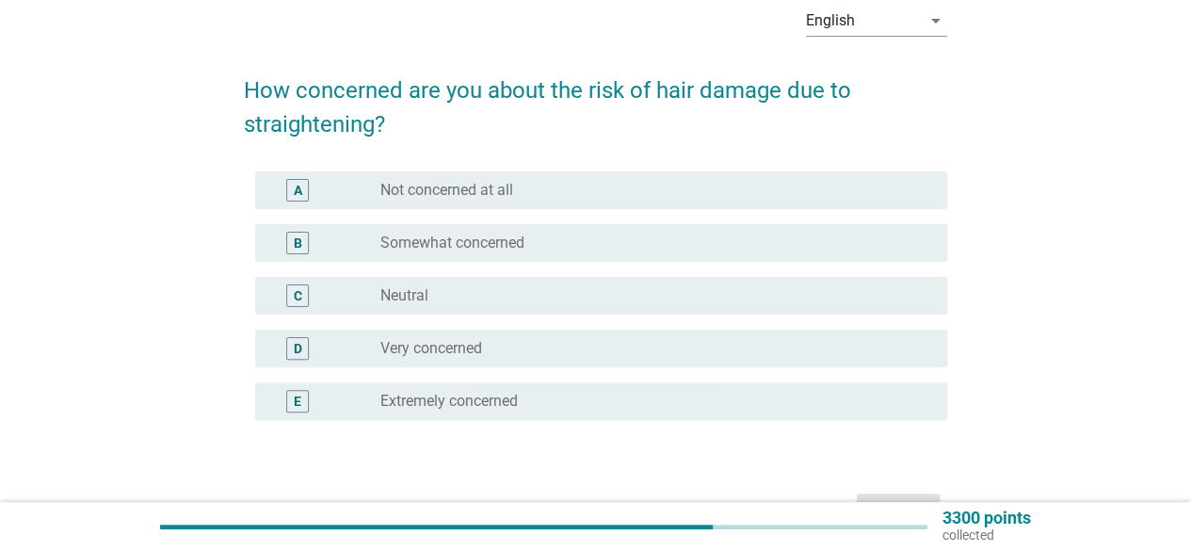
click at [480, 253] on div "radio_button_unchecked Somewhat concerned" at bounding box center [657, 243] width 552 height 23
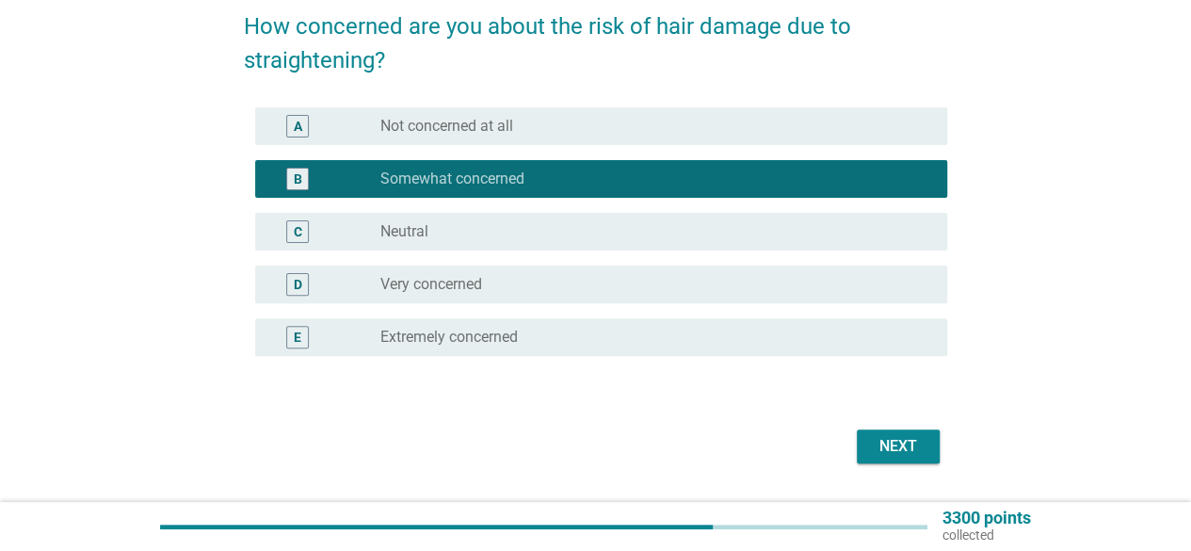
scroll to position [188, 0]
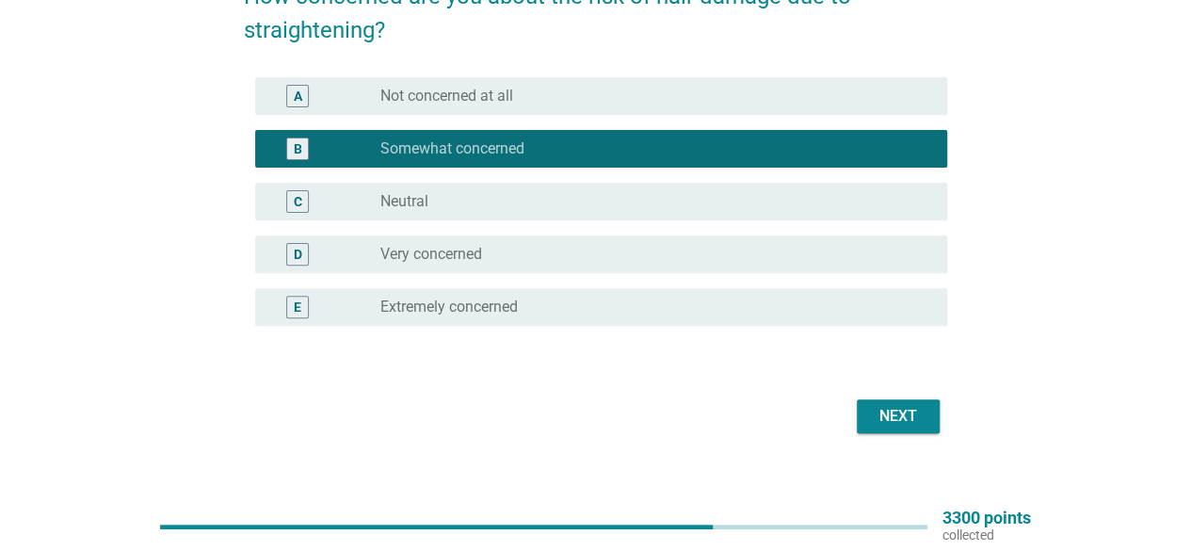
click at [874, 415] on div "Next" at bounding box center [898, 416] width 53 height 23
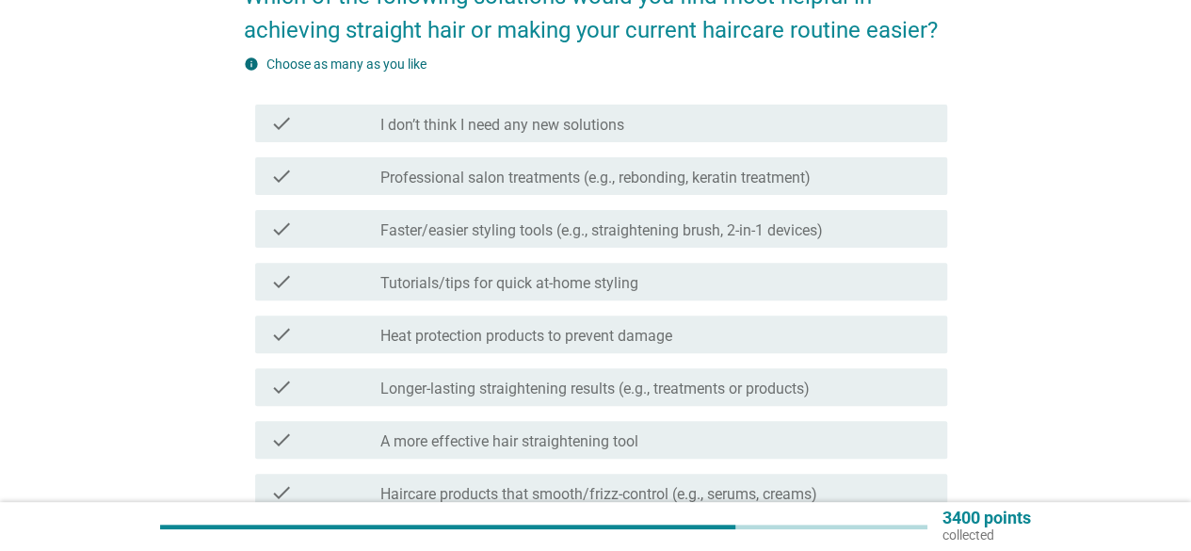
click at [468, 235] on label "Faster/easier styling tools (e.g., straightening brush, 2-in-1 devices)" at bounding box center [602, 230] width 443 height 19
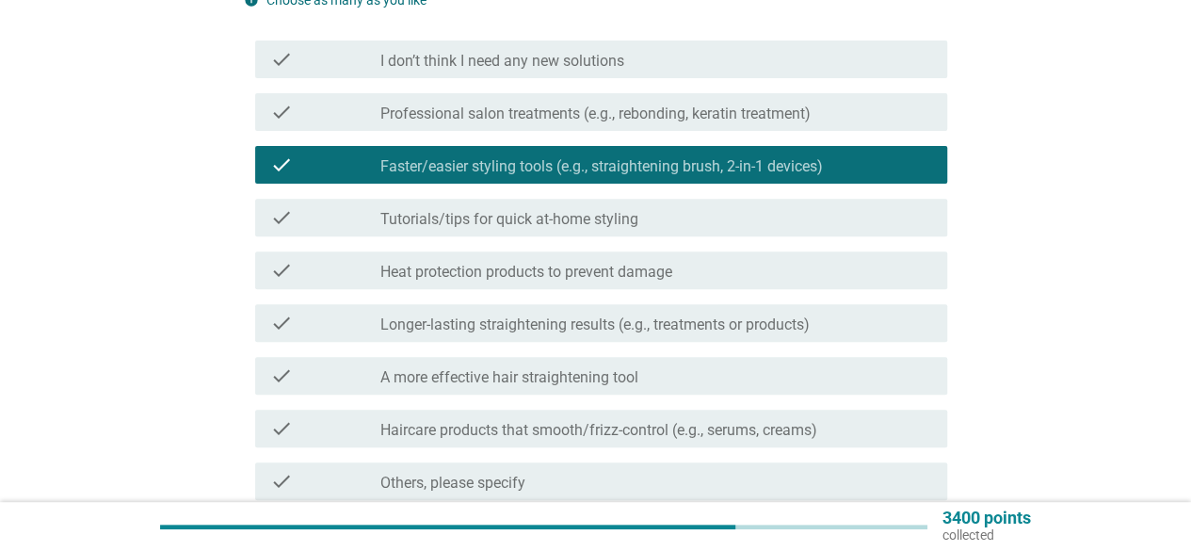
scroll to position [283, 0]
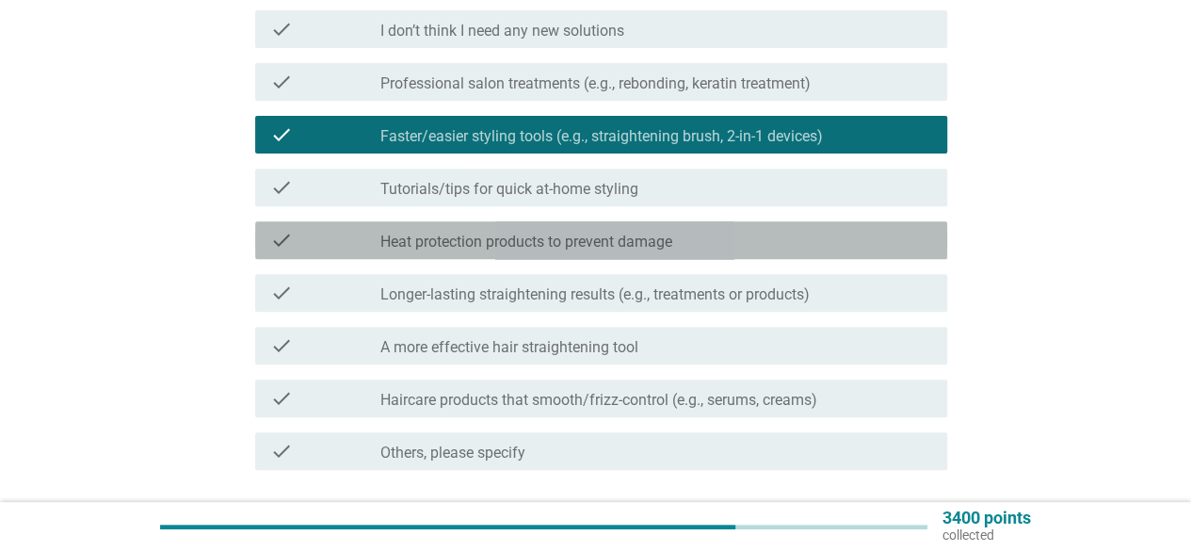
click at [565, 246] on label "Heat protection products to prevent damage" at bounding box center [527, 242] width 292 height 19
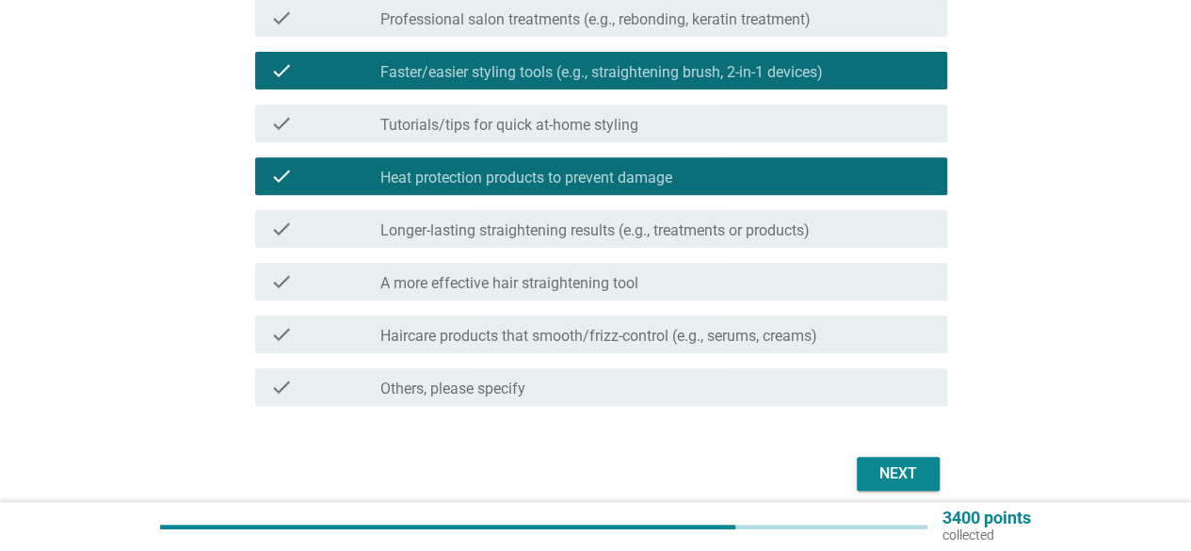
scroll to position [377, 0]
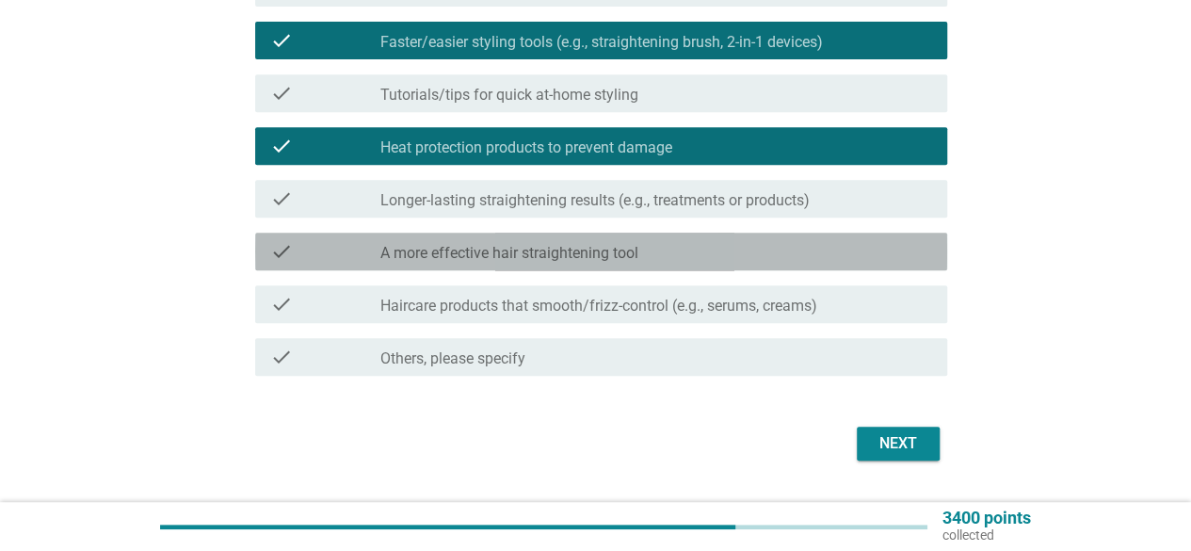
click at [507, 259] on label "A more effective hair straightening tool" at bounding box center [510, 253] width 258 height 19
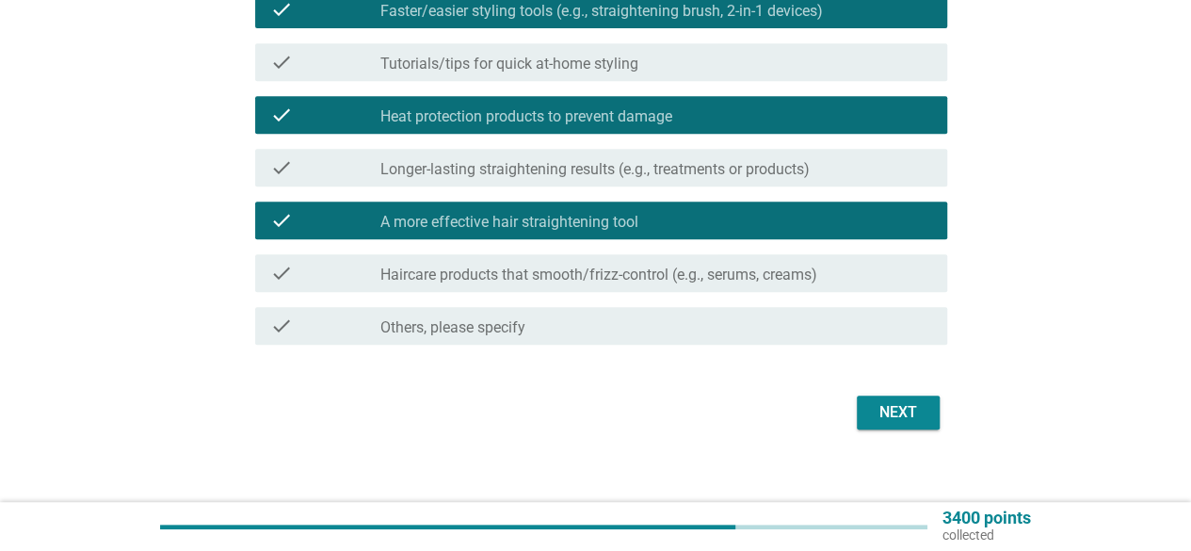
scroll to position [426, 0]
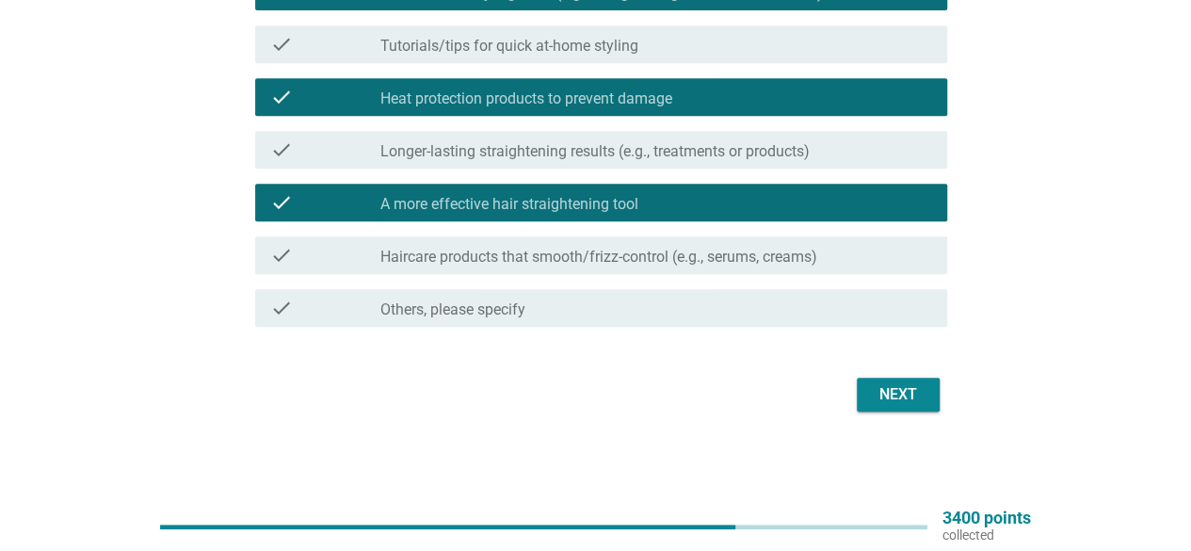
click at [583, 267] on div "check check_box_outline_blank Haircare products that smooth/frizz-control (e.g.…" at bounding box center [601, 255] width 692 height 38
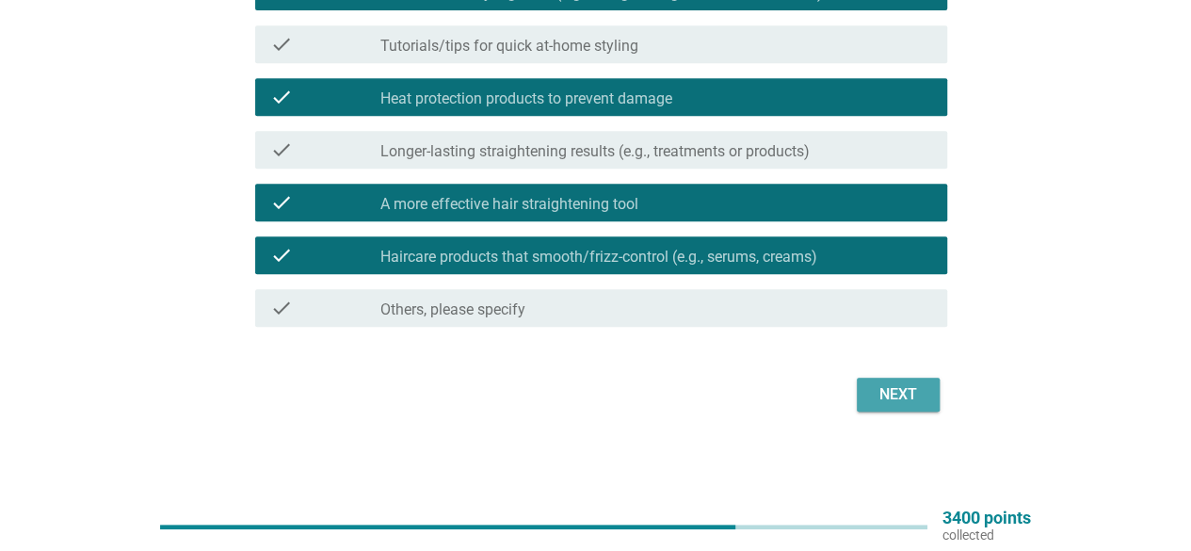
click at [893, 391] on div "Next" at bounding box center [898, 394] width 53 height 23
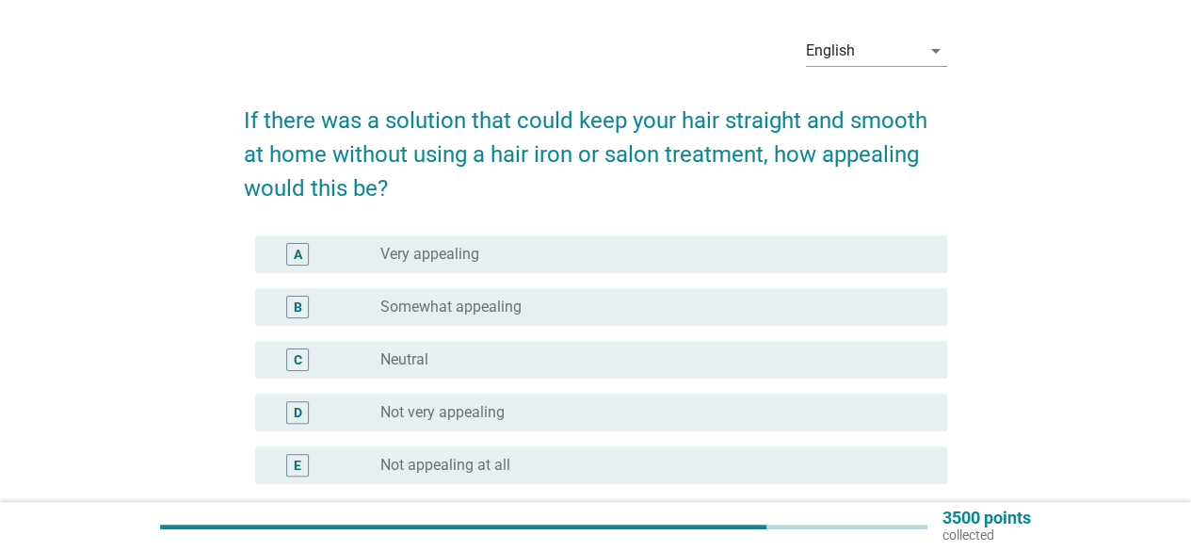
scroll to position [94, 0]
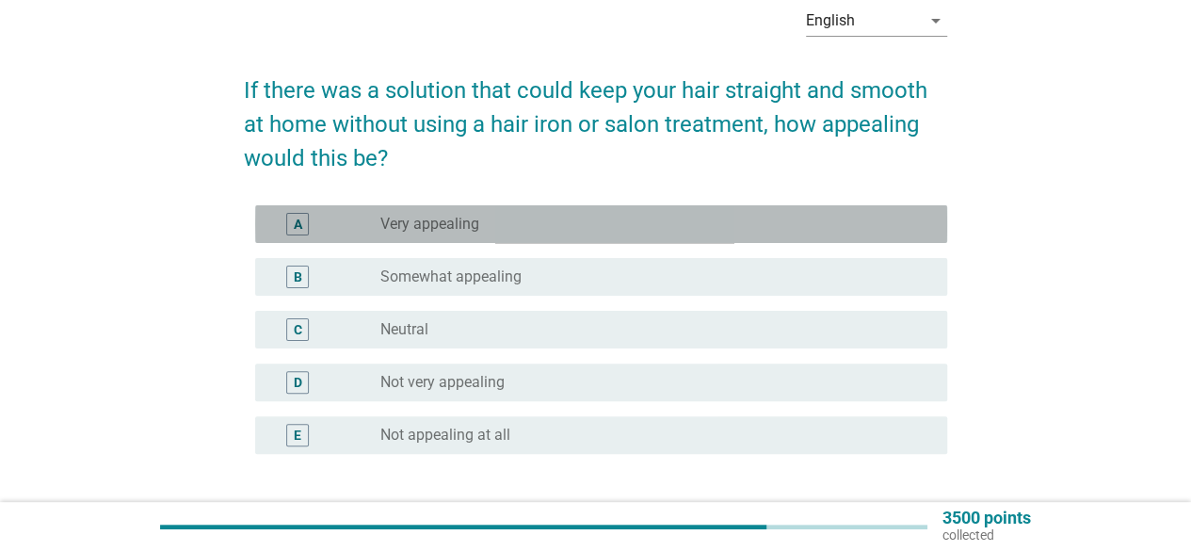
click at [409, 225] on label "Very appealing" at bounding box center [430, 224] width 99 height 19
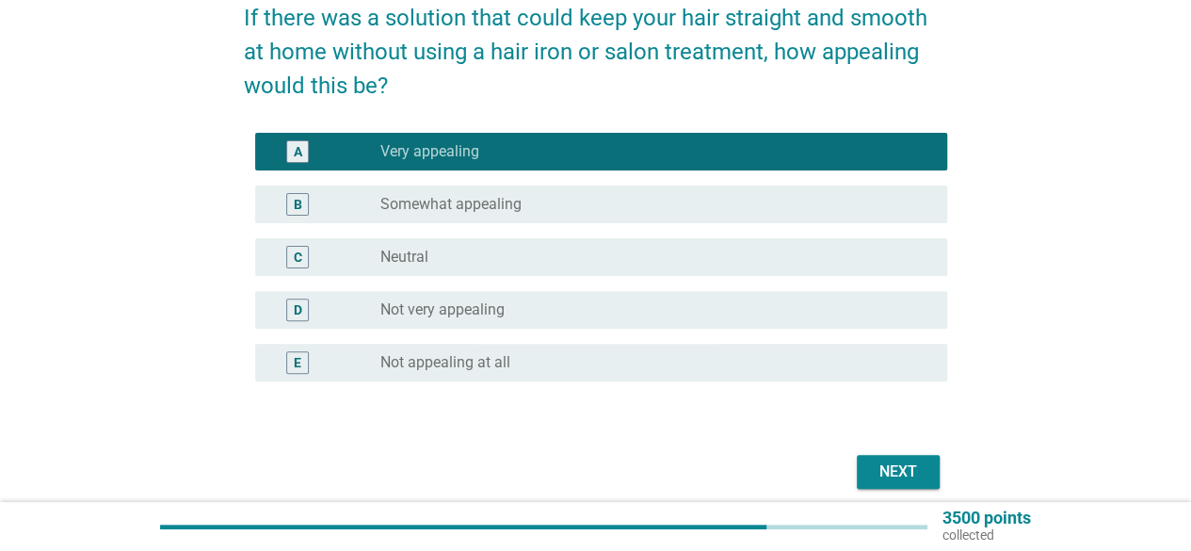
scroll to position [243, 0]
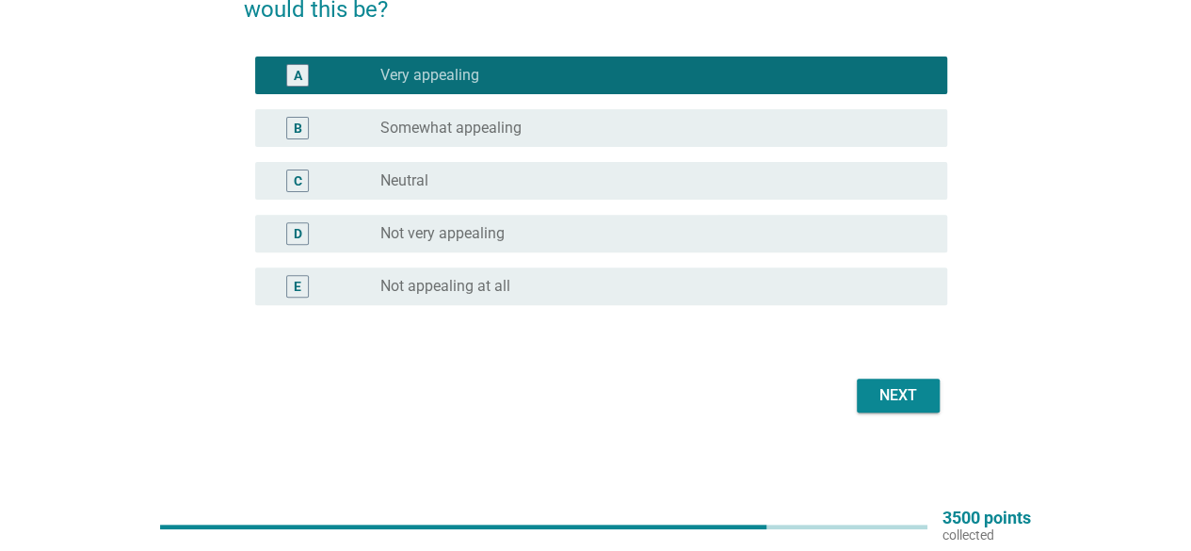
click at [699, 141] on div "B radio_button_unchecked Somewhat appealing" at bounding box center [601, 128] width 692 height 38
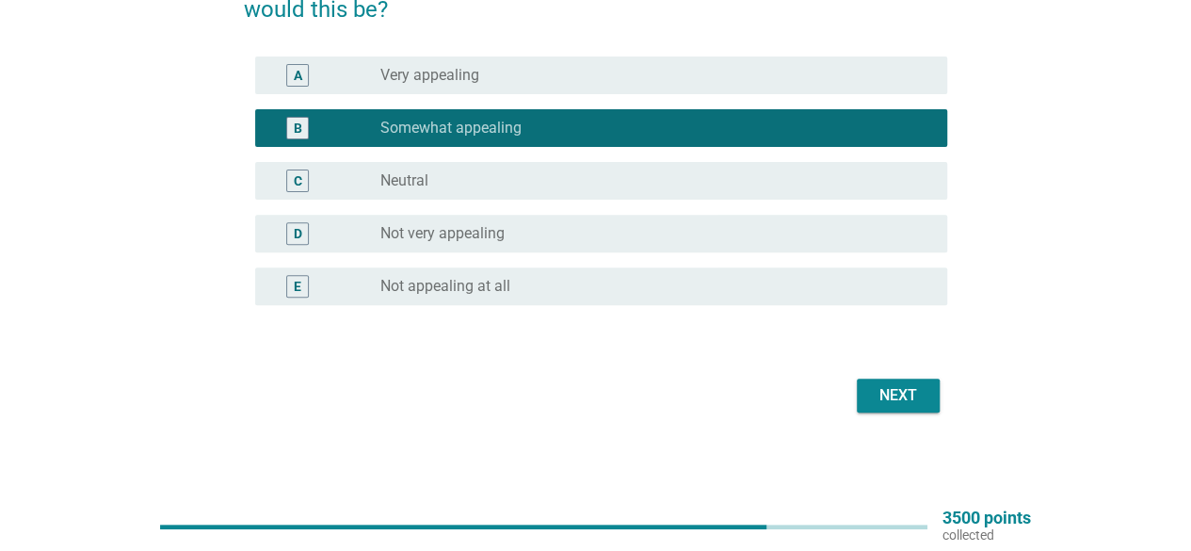
click at [877, 391] on div "Next" at bounding box center [898, 395] width 53 height 23
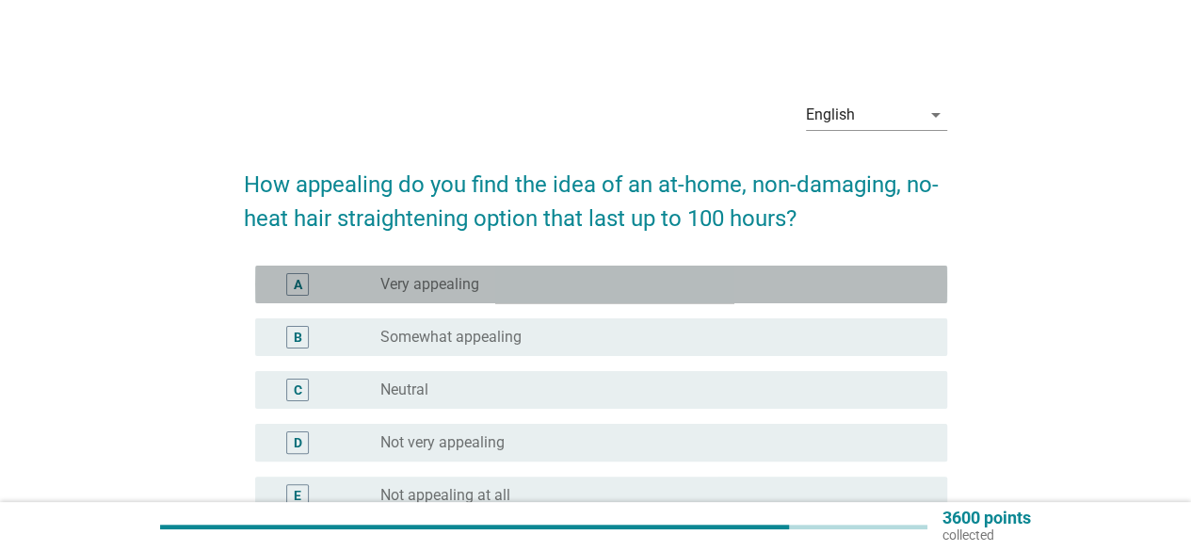
click at [434, 287] on label "Very appealing" at bounding box center [430, 284] width 99 height 19
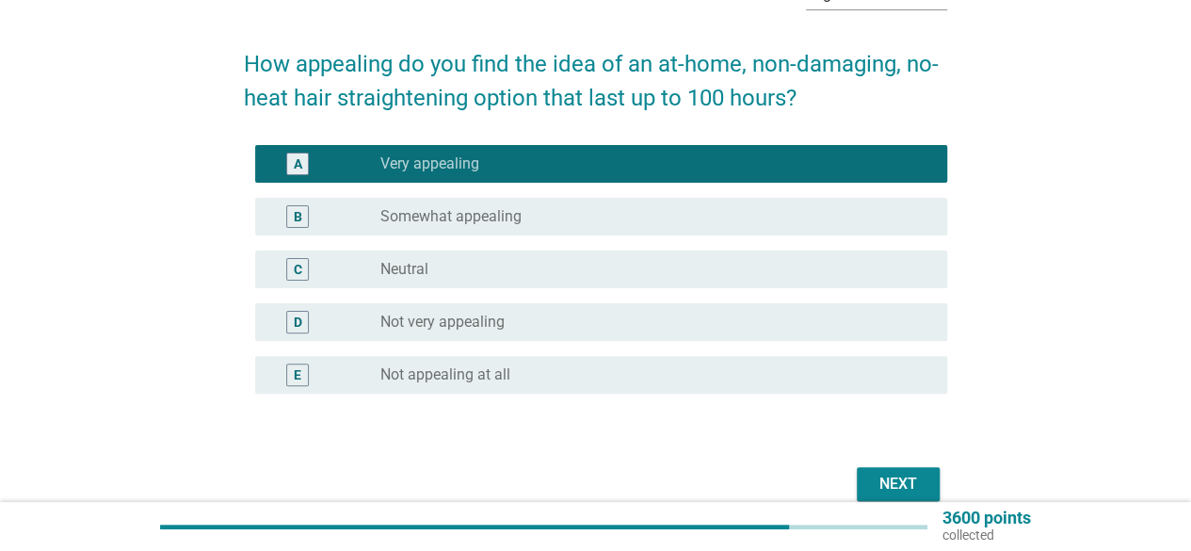
scroll to position [209, 0]
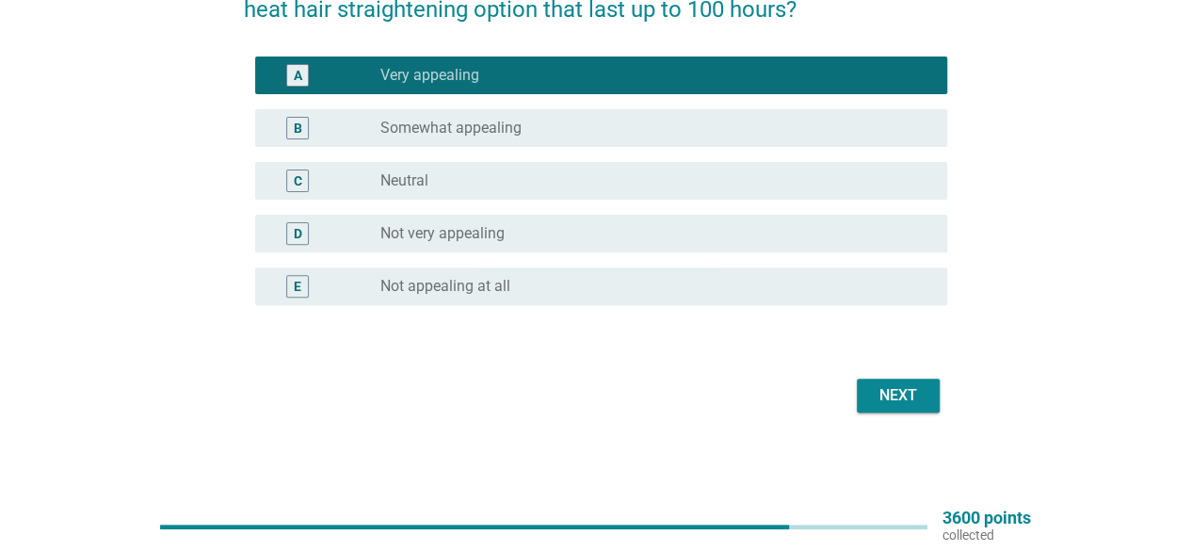
click at [908, 404] on div "Next" at bounding box center [898, 395] width 53 height 23
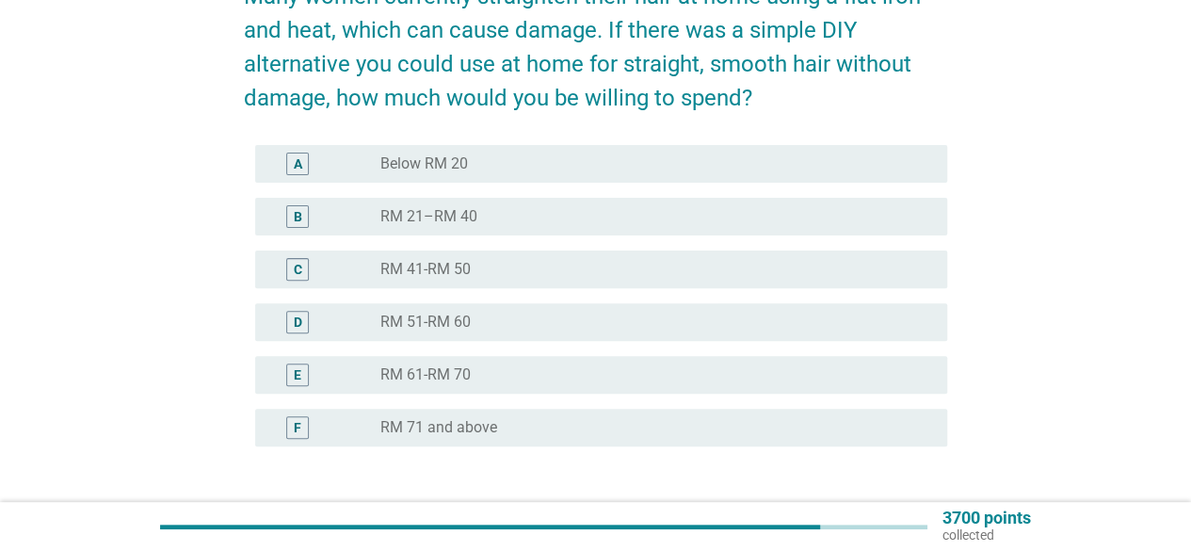
click at [446, 165] on label "Below RM 20" at bounding box center [425, 163] width 88 height 19
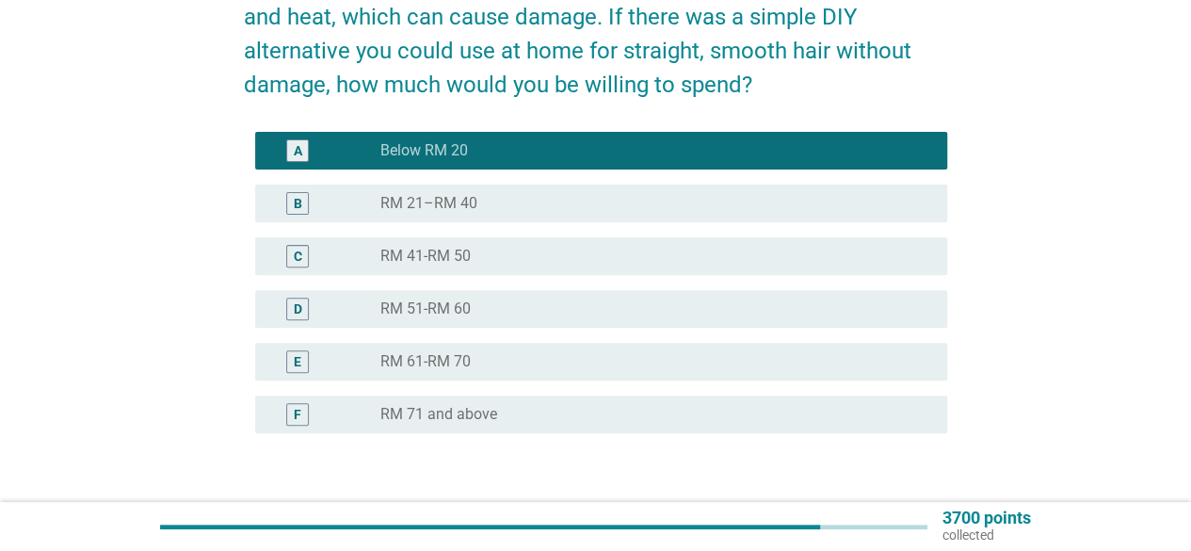
scroll to position [330, 0]
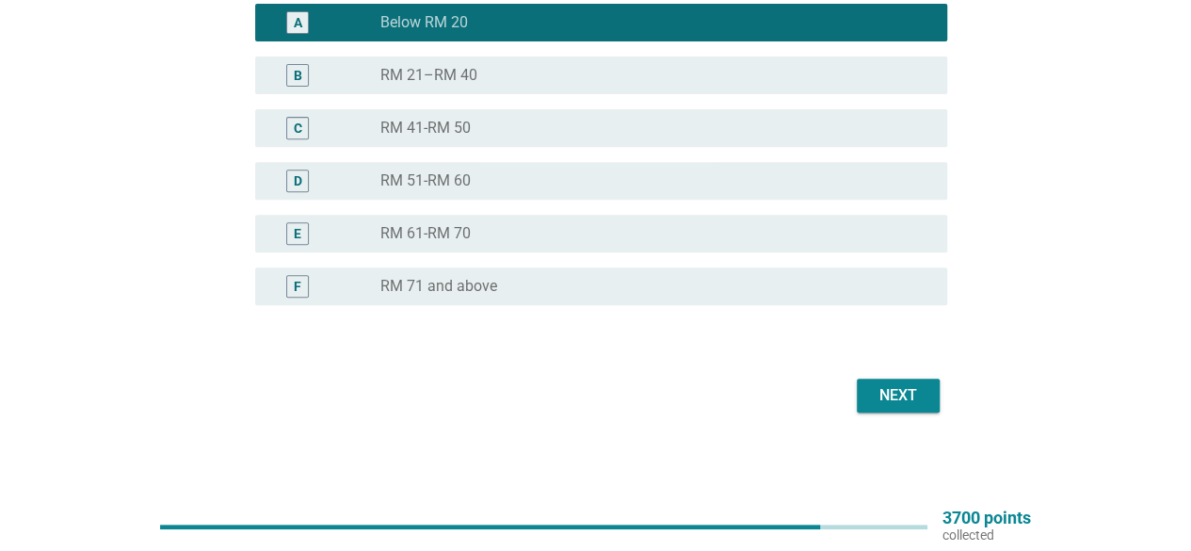
click at [534, 84] on div "radio_button_unchecked RM 21–RM 40" at bounding box center [649, 75] width 537 height 19
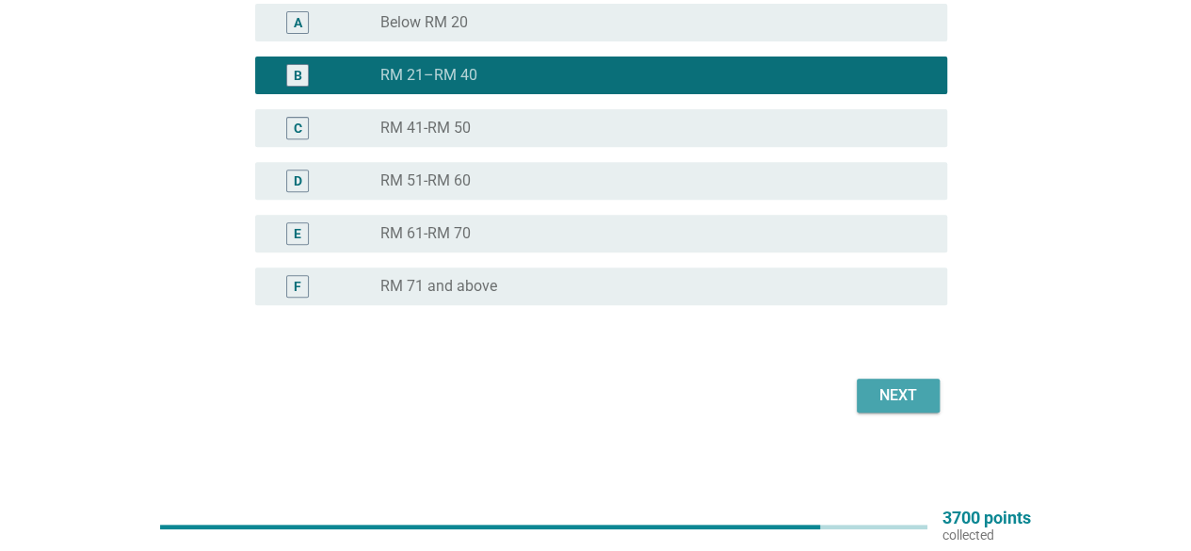
click at [881, 391] on div "Next" at bounding box center [898, 395] width 53 height 23
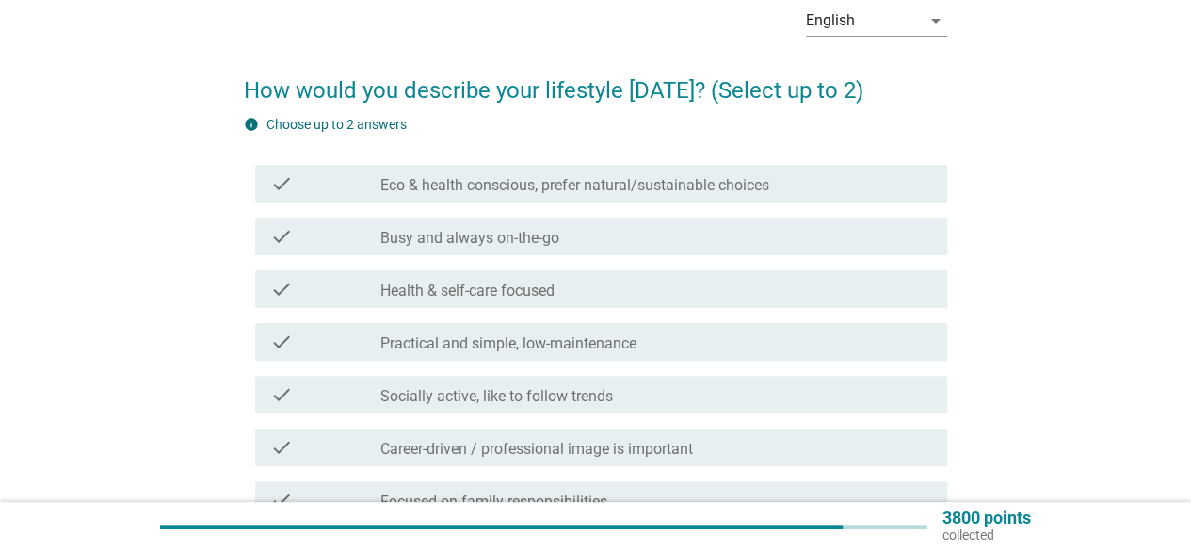
scroll to position [283, 0]
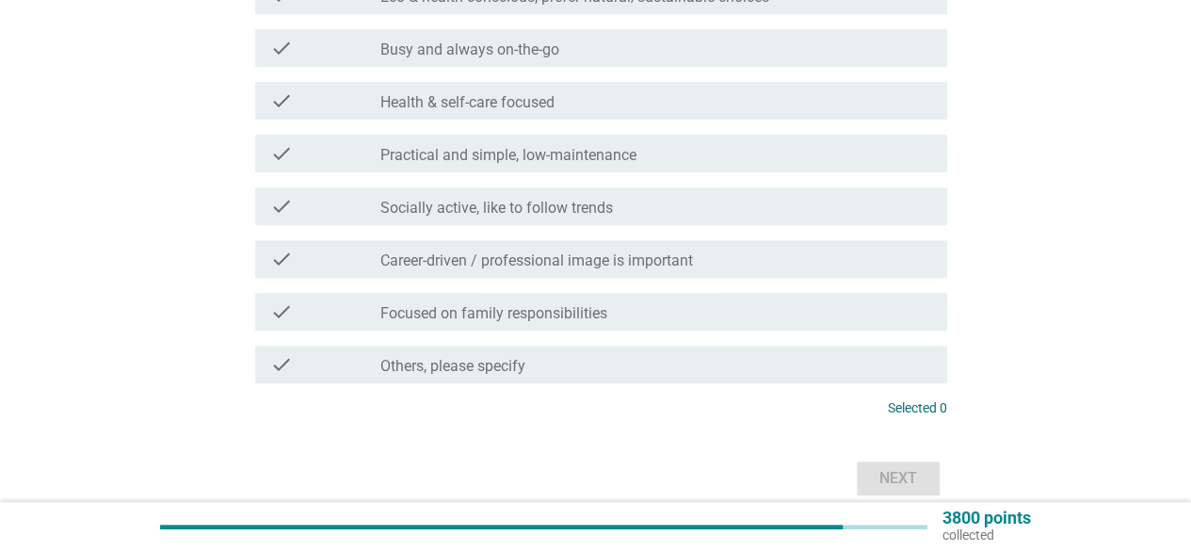
click at [565, 56] on div "check_box_outline_blank Busy and always on-the-go" at bounding box center [657, 48] width 552 height 23
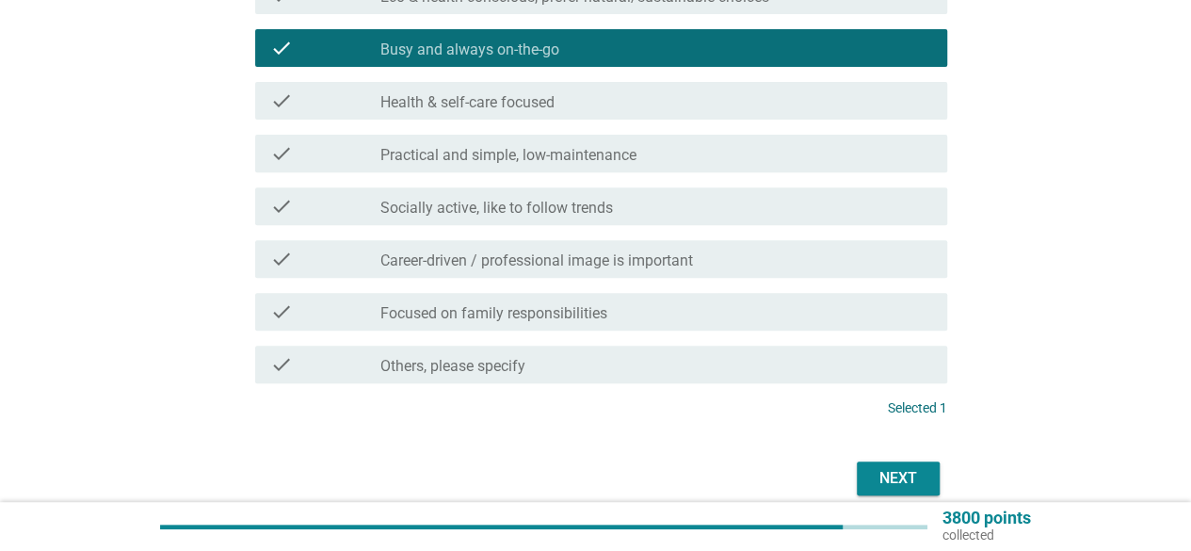
click at [499, 267] on label "Career-driven / professional image is important" at bounding box center [537, 260] width 313 height 19
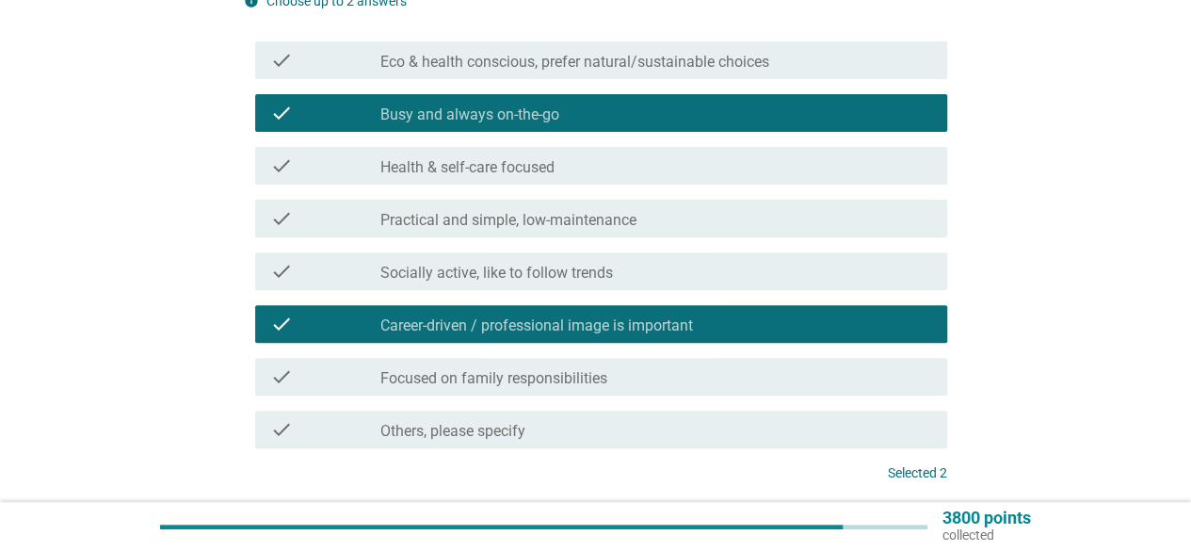
scroll to position [188, 0]
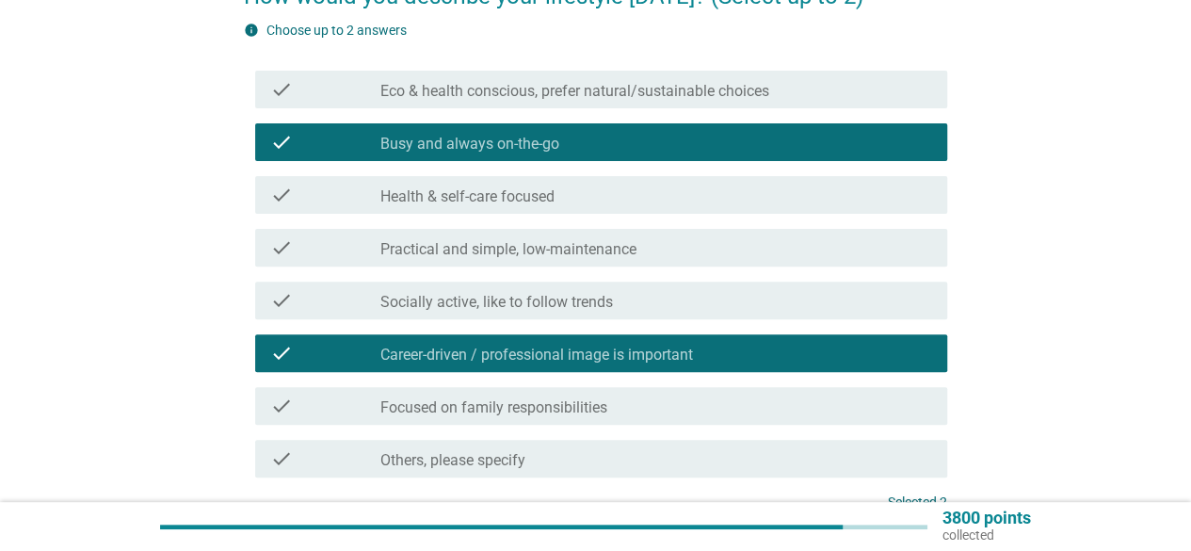
click at [527, 197] on label "Health & self-care focused" at bounding box center [468, 196] width 174 height 19
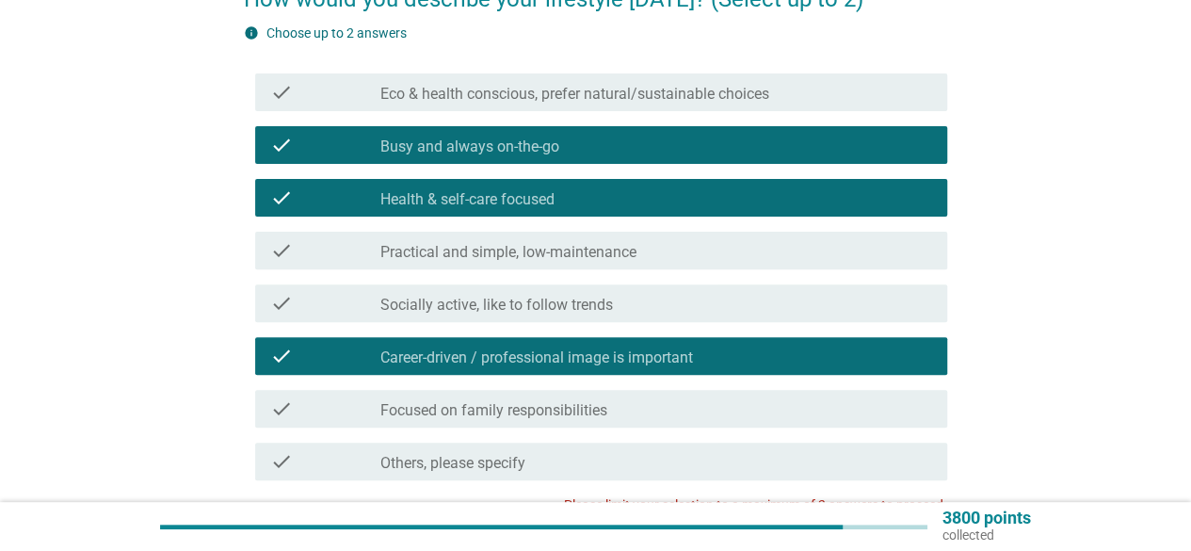
scroll to position [94, 0]
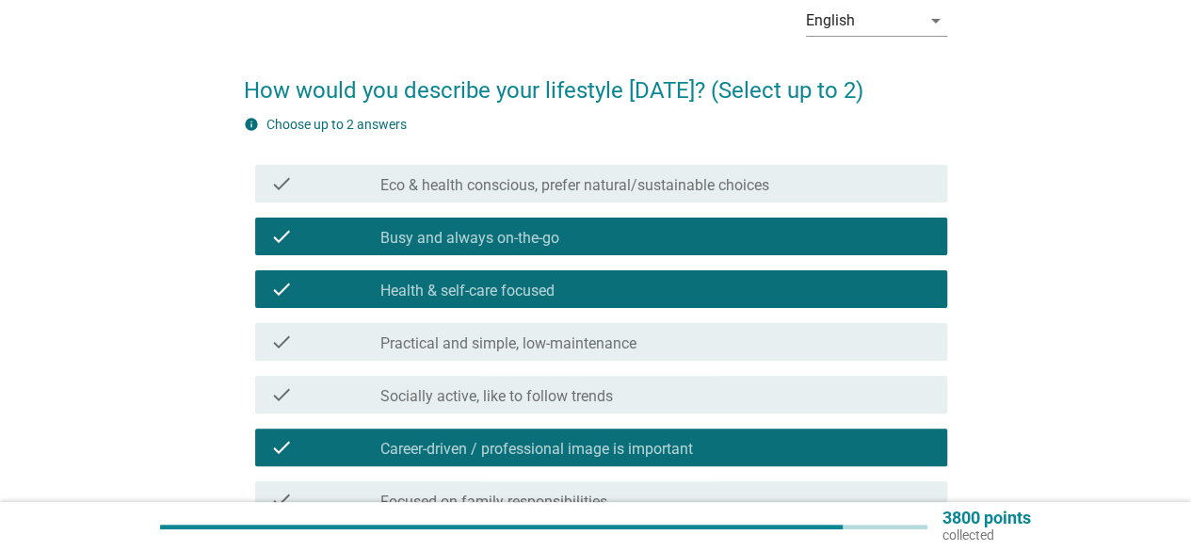
click at [530, 235] on label "Busy and always on-the-go" at bounding box center [470, 238] width 179 height 19
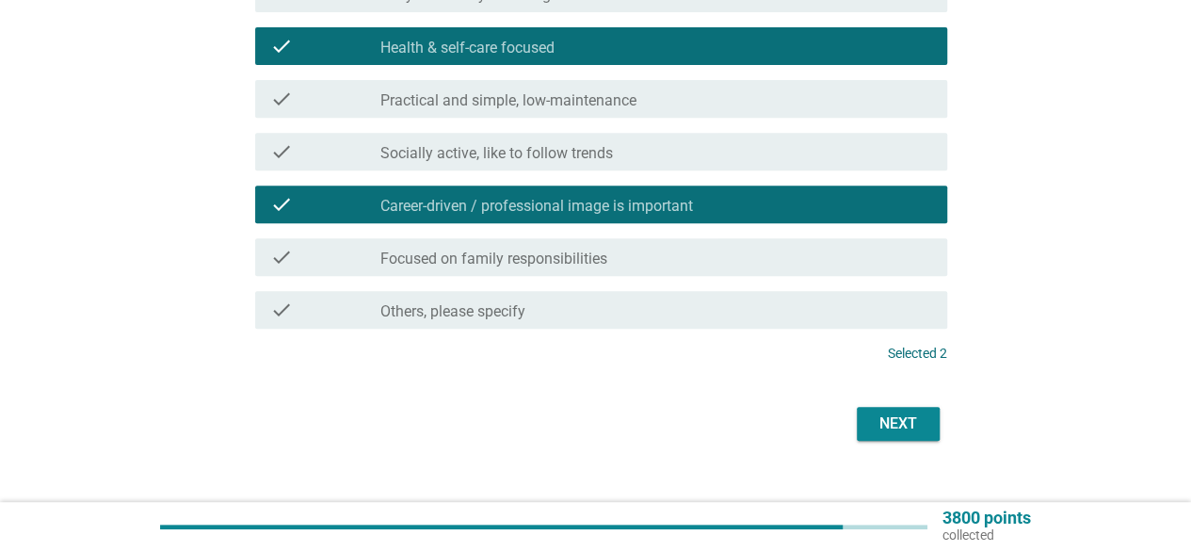
scroll to position [365, 0]
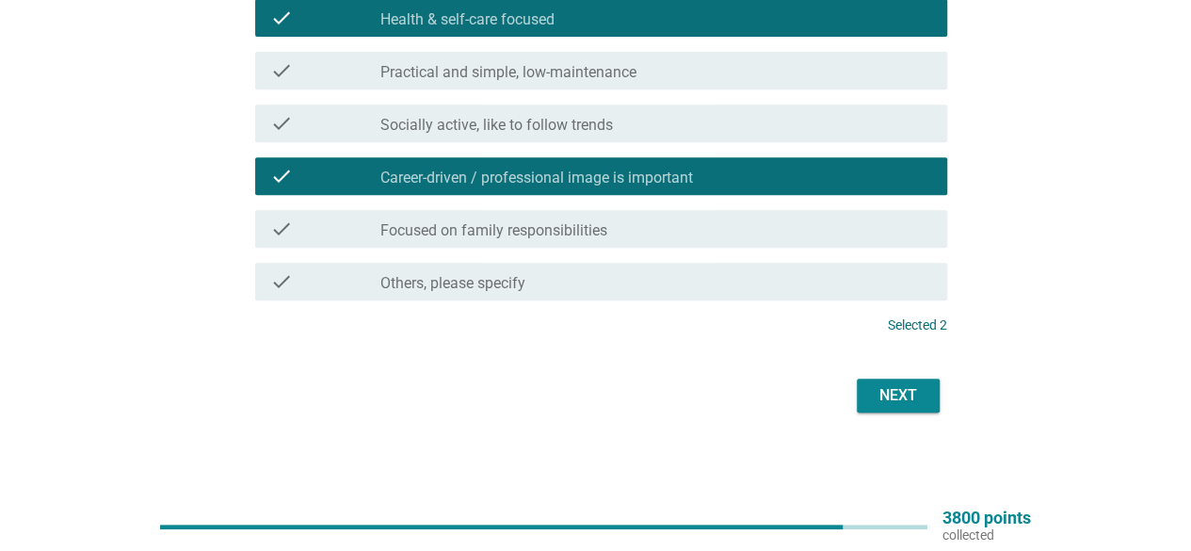
click at [925, 408] on button "Next" at bounding box center [898, 396] width 83 height 34
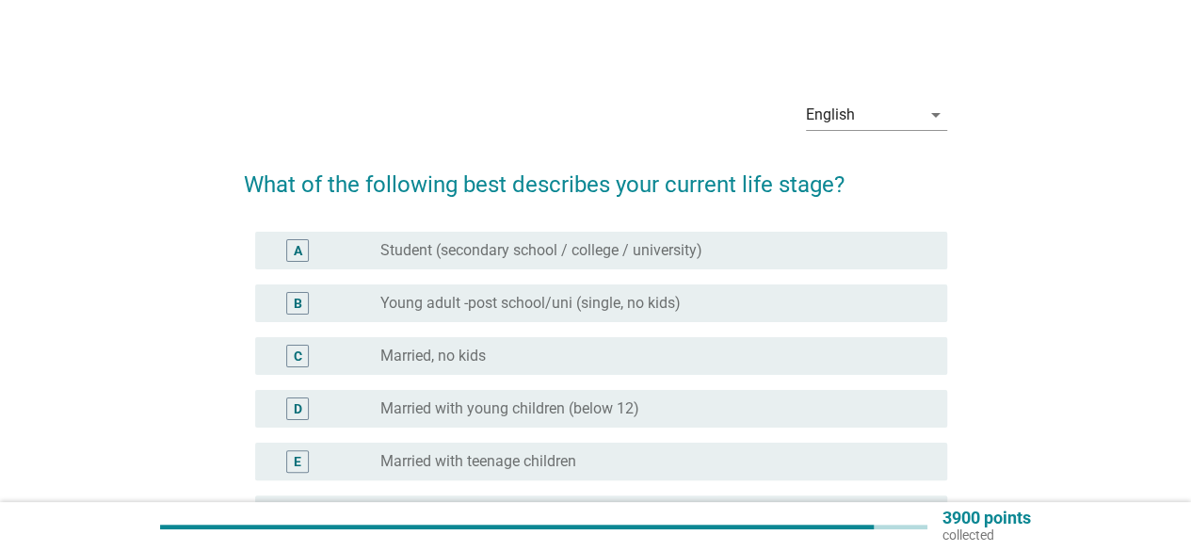
scroll to position [94, 0]
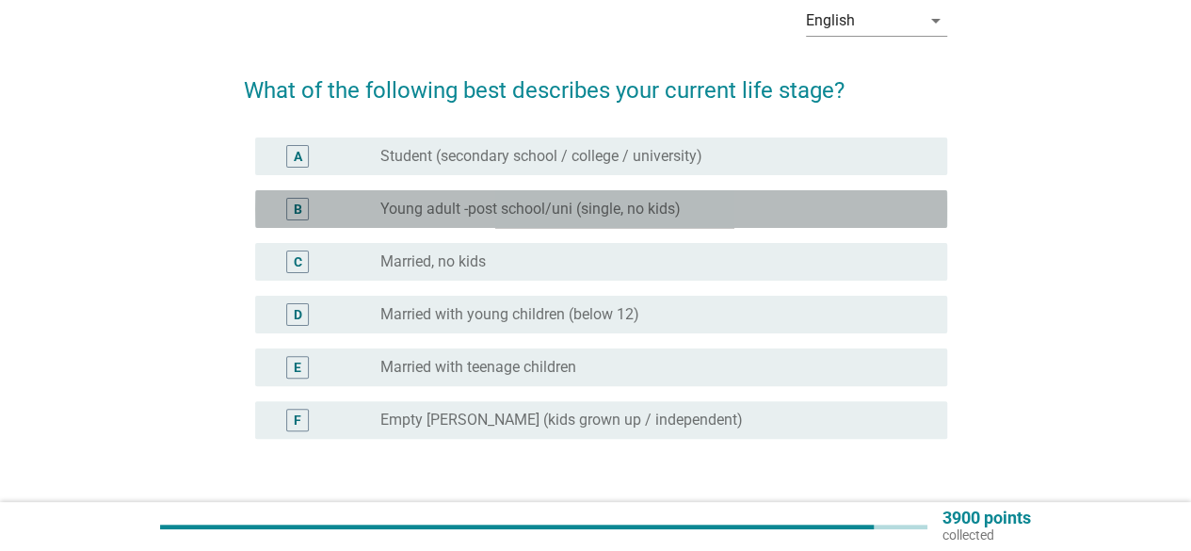
click at [439, 211] on label "Young adult -post school/uni (single, no kids)" at bounding box center [531, 209] width 300 height 19
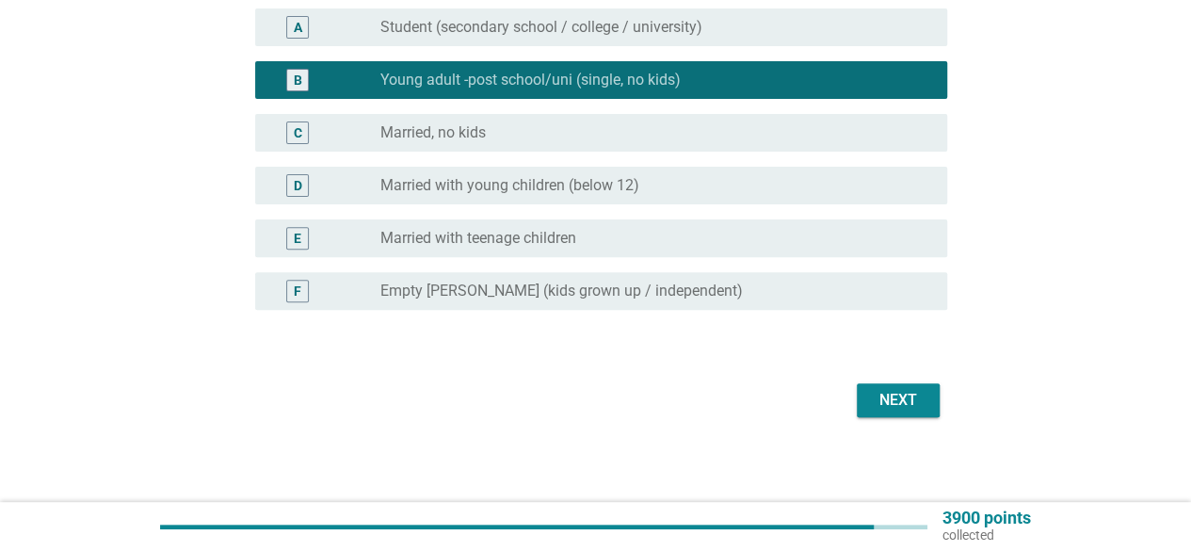
scroll to position [228, 0]
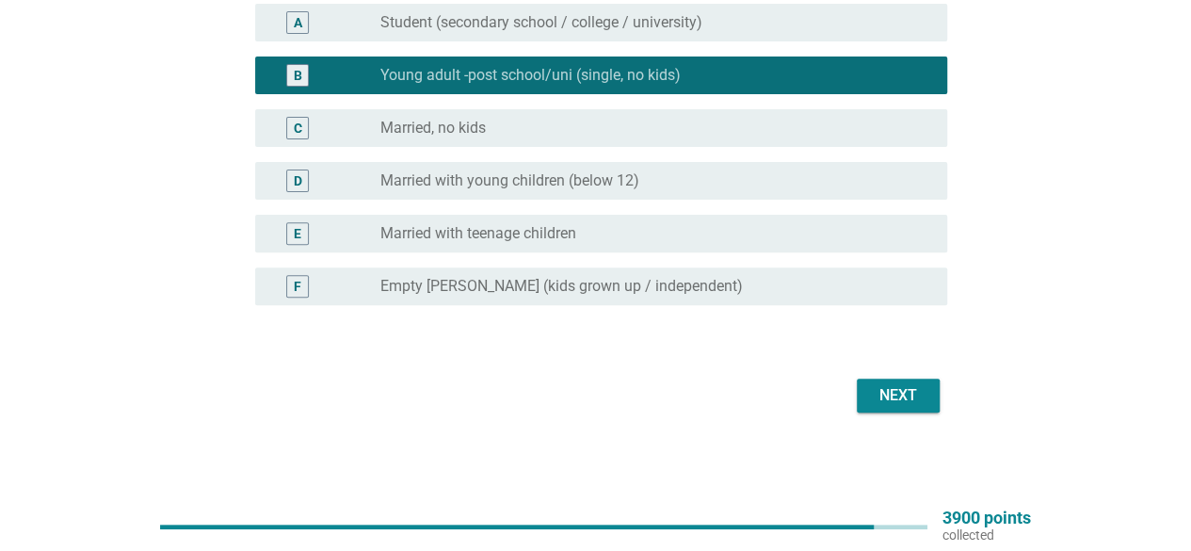
click at [883, 397] on div "Next" at bounding box center [898, 395] width 53 height 23
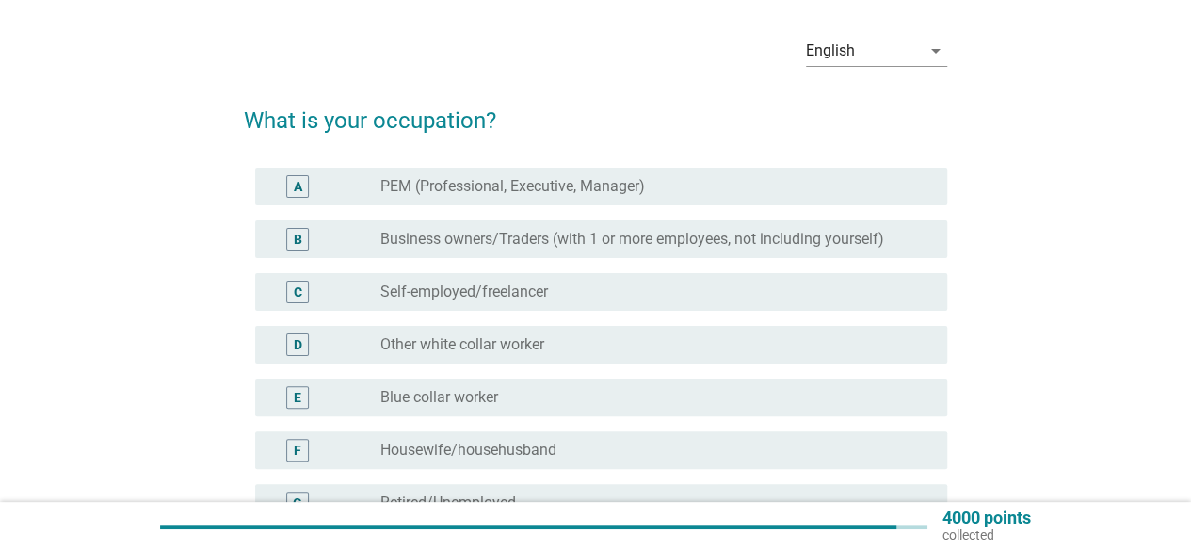
scroll to position [94, 0]
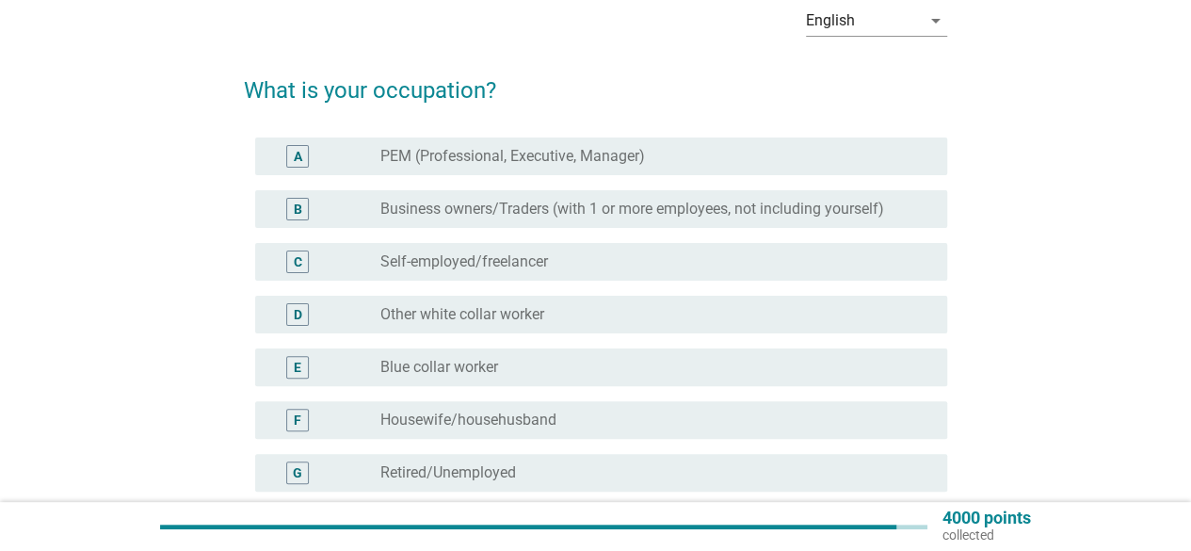
click at [510, 152] on label "PEM (Professional, Executive, Manager)" at bounding box center [513, 156] width 265 height 19
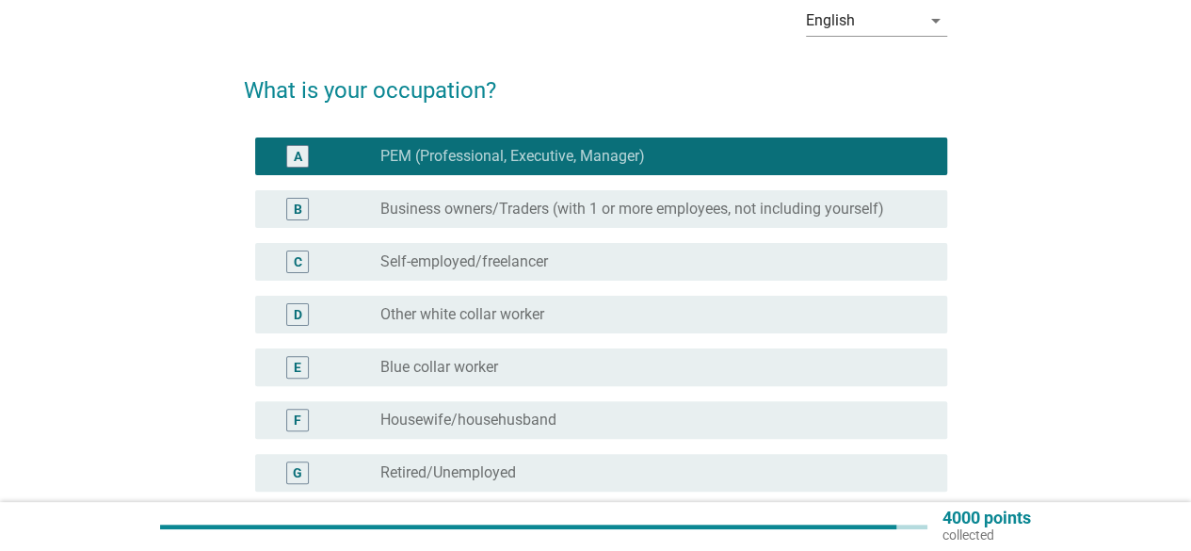
scroll to position [283, 0]
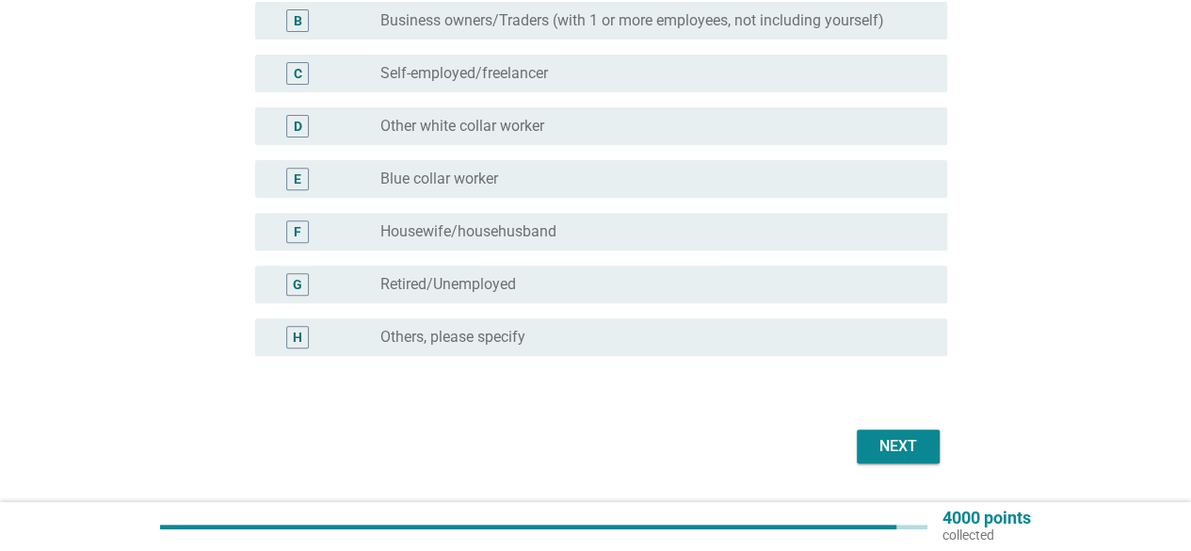
click at [910, 448] on div "Next" at bounding box center [898, 446] width 53 height 23
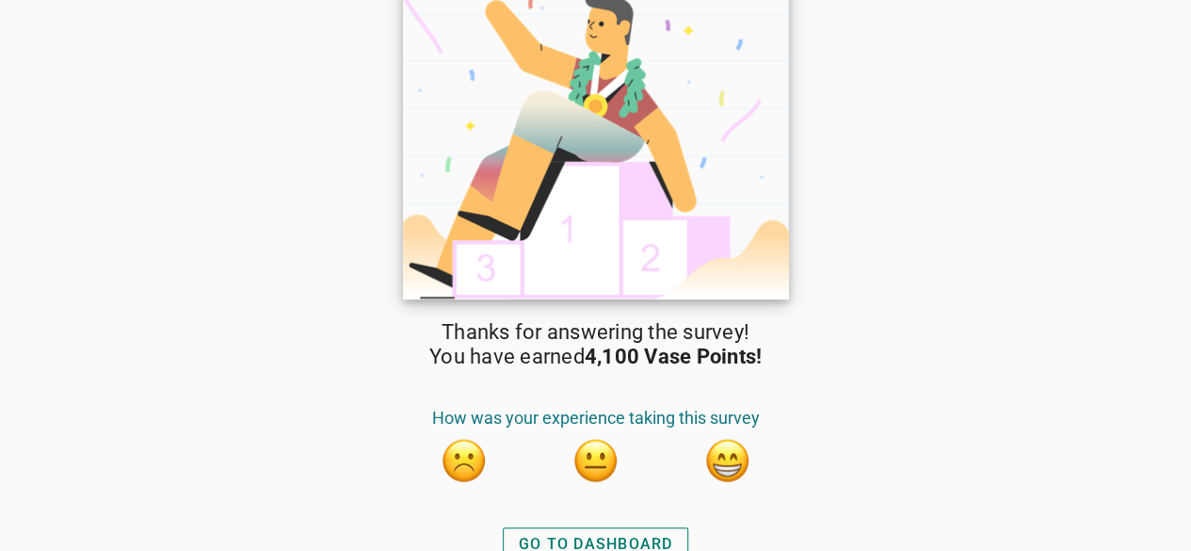
scroll to position [45, 0]
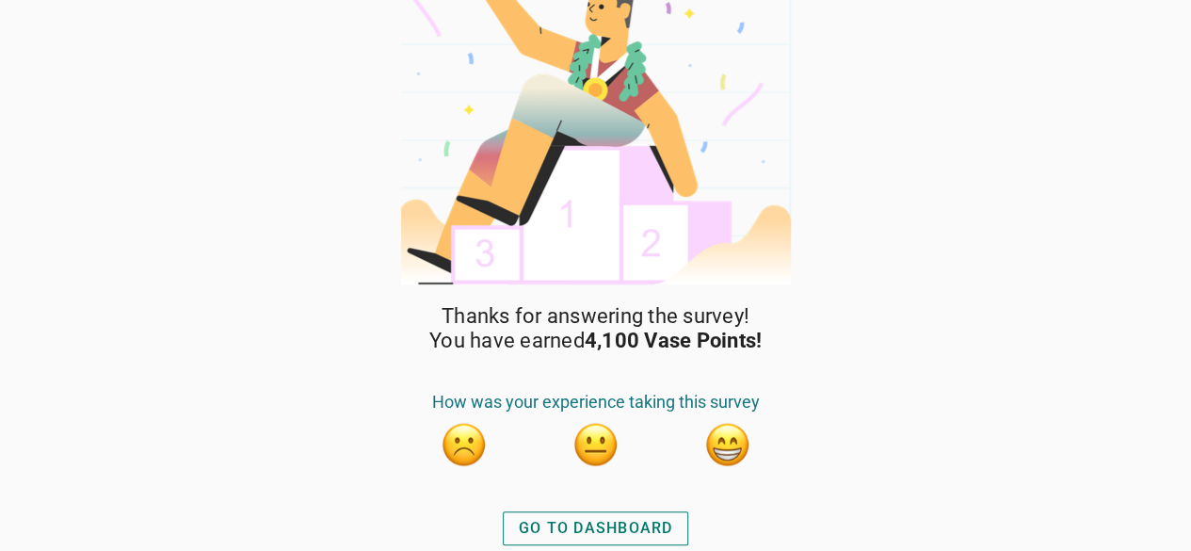
click at [595, 527] on div "GO TO DASHBOARD" at bounding box center [596, 528] width 154 height 23
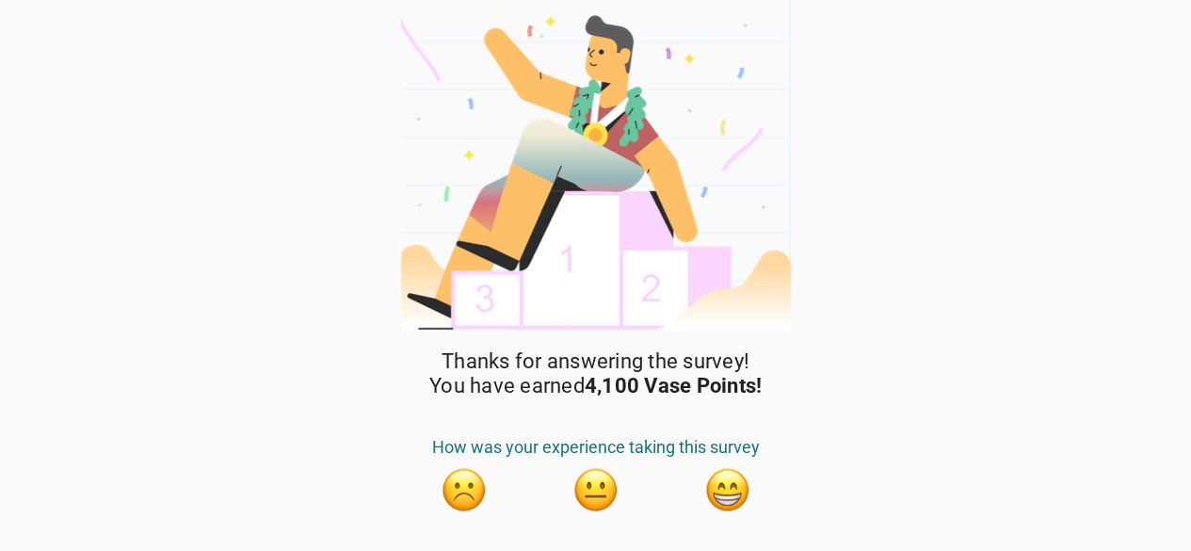
scroll to position [45, 0]
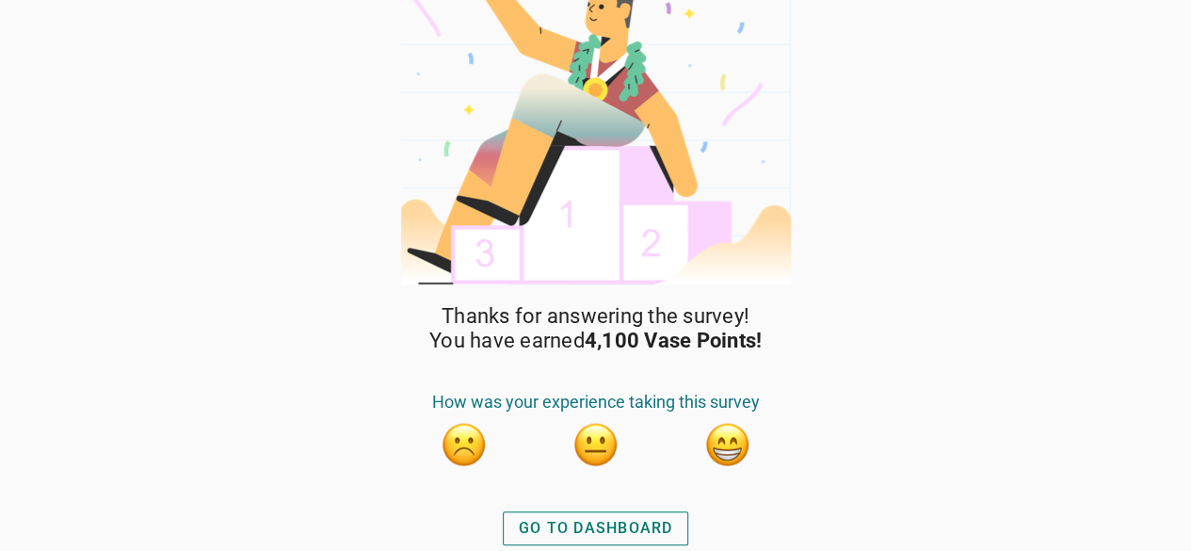
click at [625, 528] on div "GO TO DASHBOARD" at bounding box center [596, 528] width 154 height 23
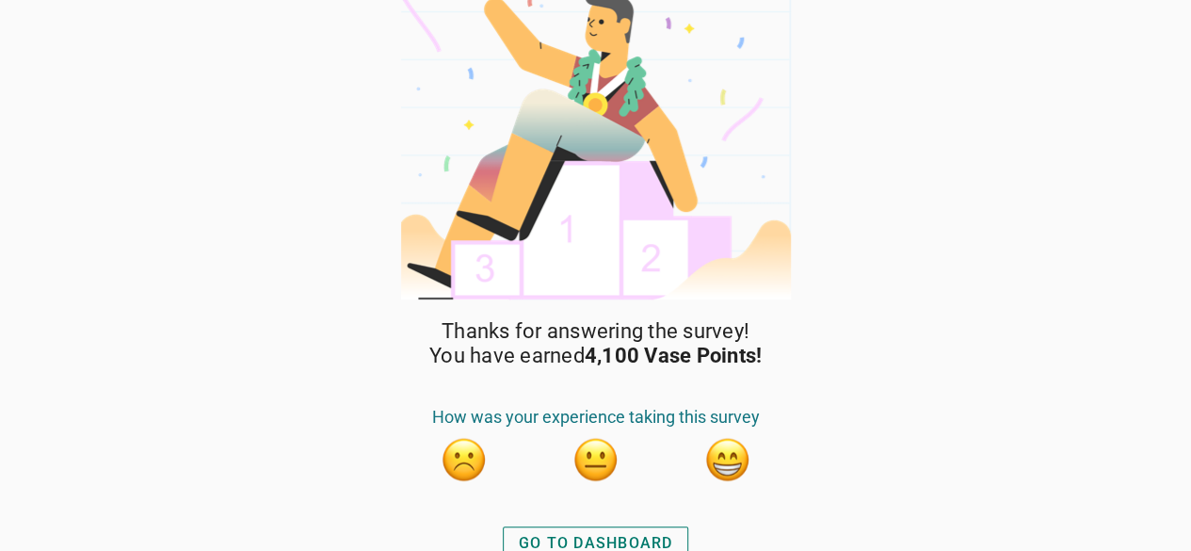
scroll to position [45, 0]
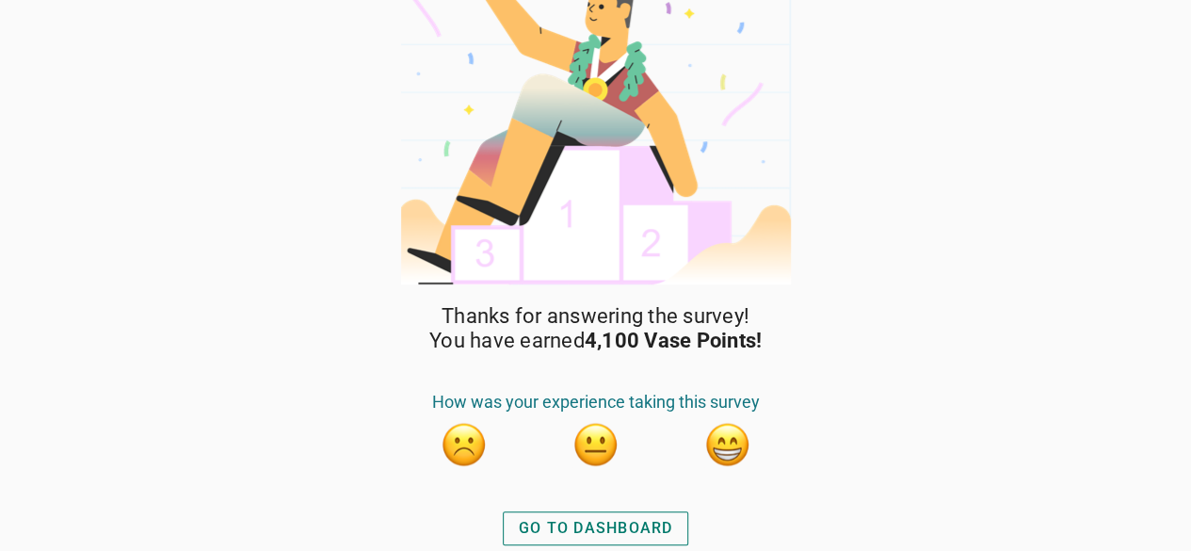
click at [604, 539] on div "GO TO DASHBOARD" at bounding box center [596, 528] width 154 height 23
